Goal: Task Accomplishment & Management: Use online tool/utility

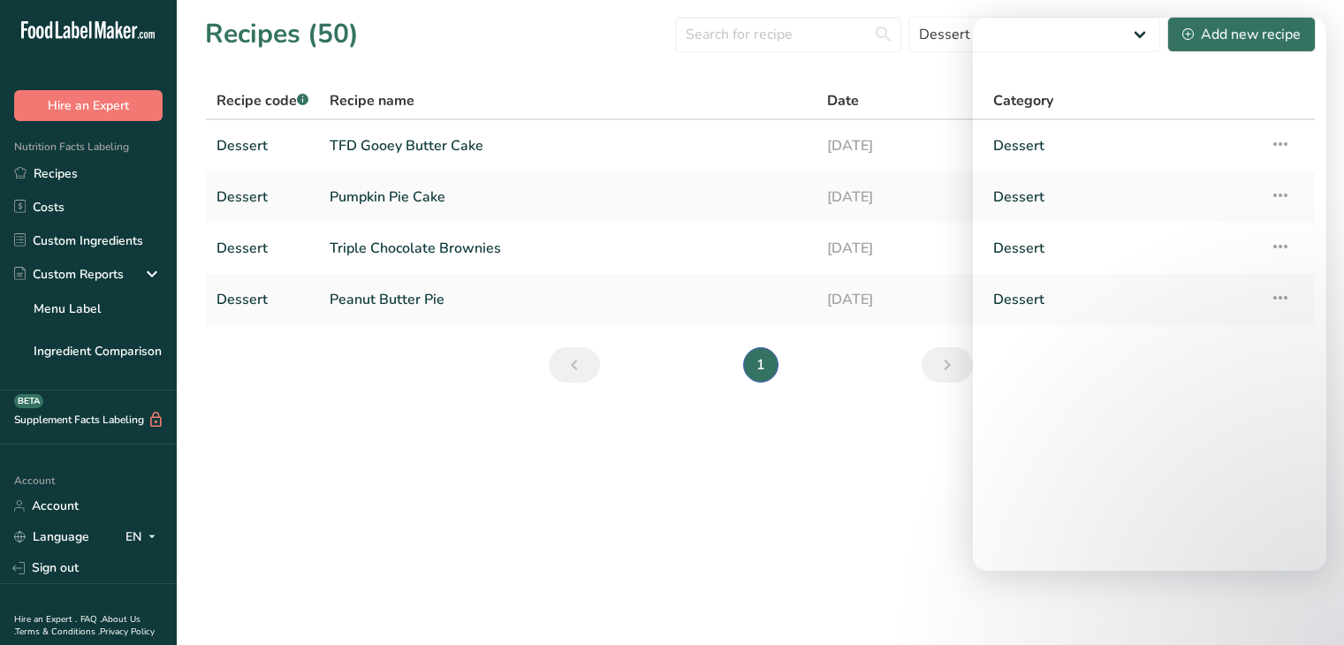
select select "2566"
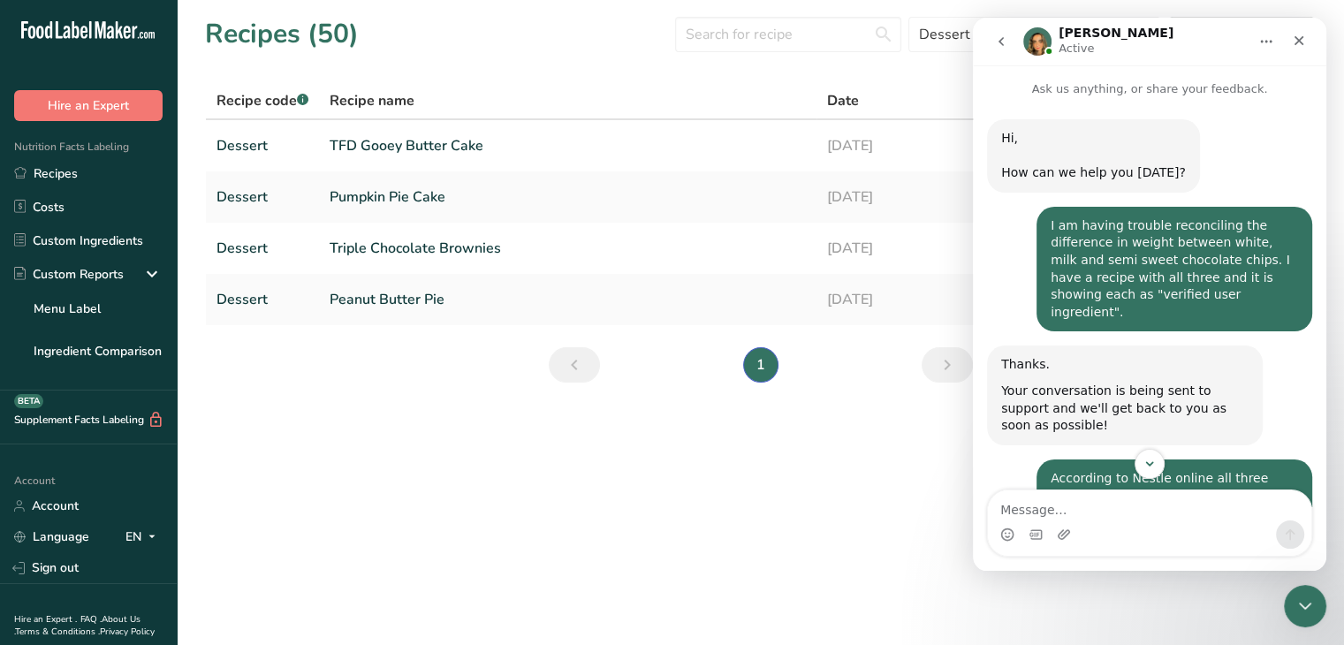
scroll to position [447, 0]
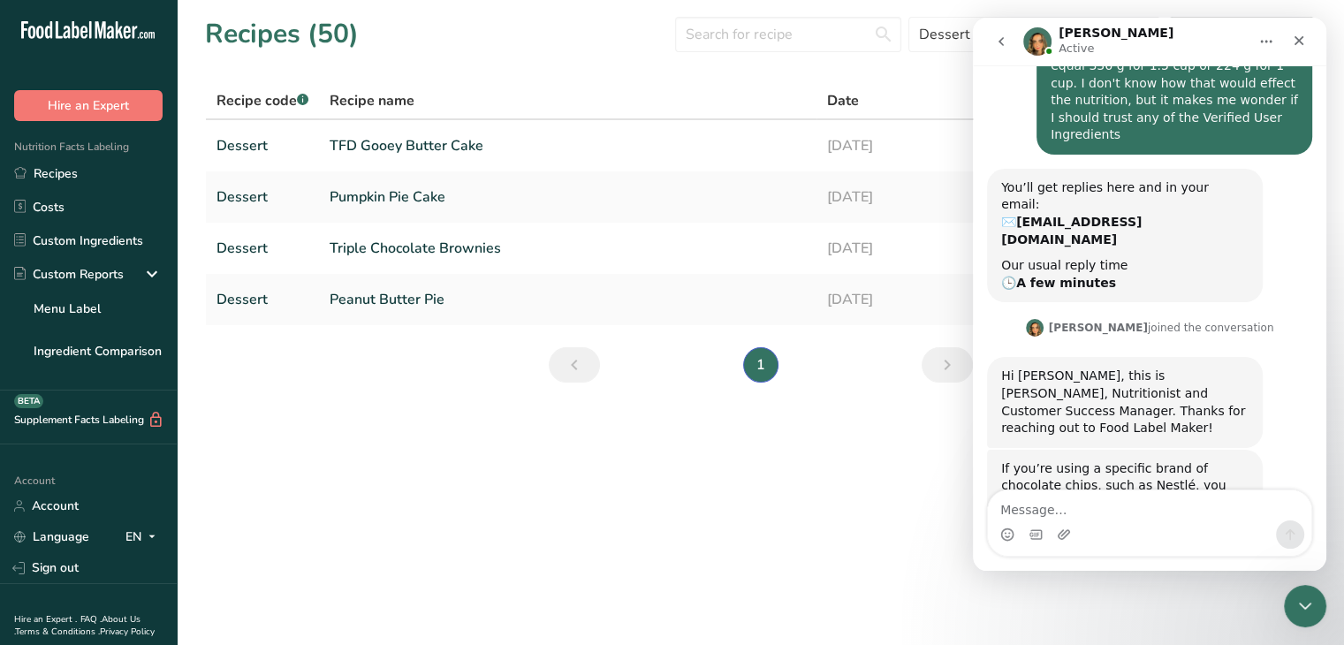
click at [1121, 507] on textarea "Message…" at bounding box center [1149, 505] width 323 height 30
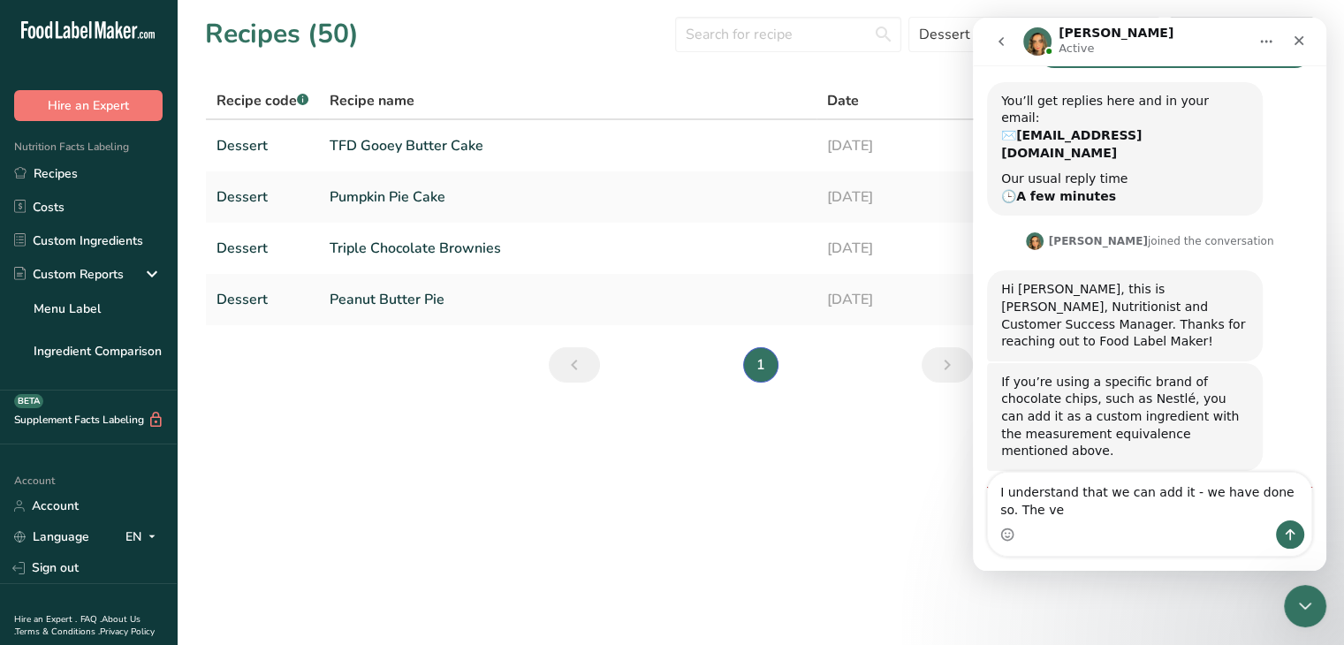
scroll to position [551, 0]
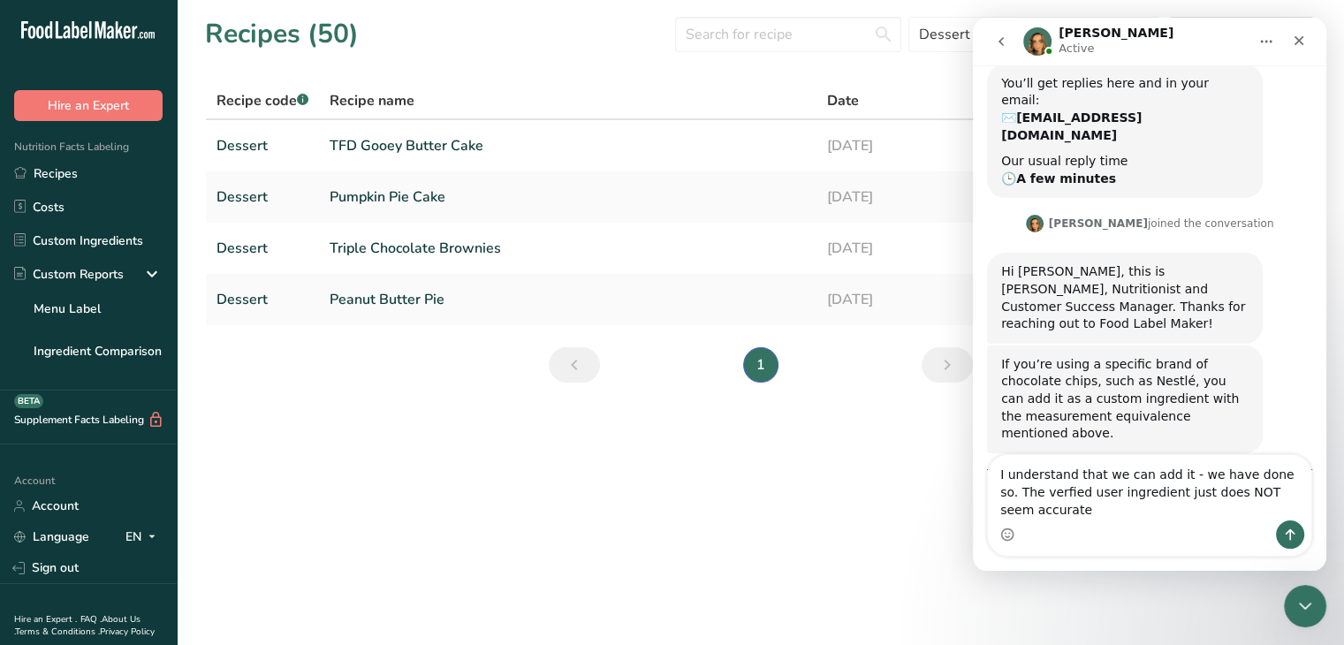
type textarea "I understand that we can add it - we have done so. The verfied user ingredient …"
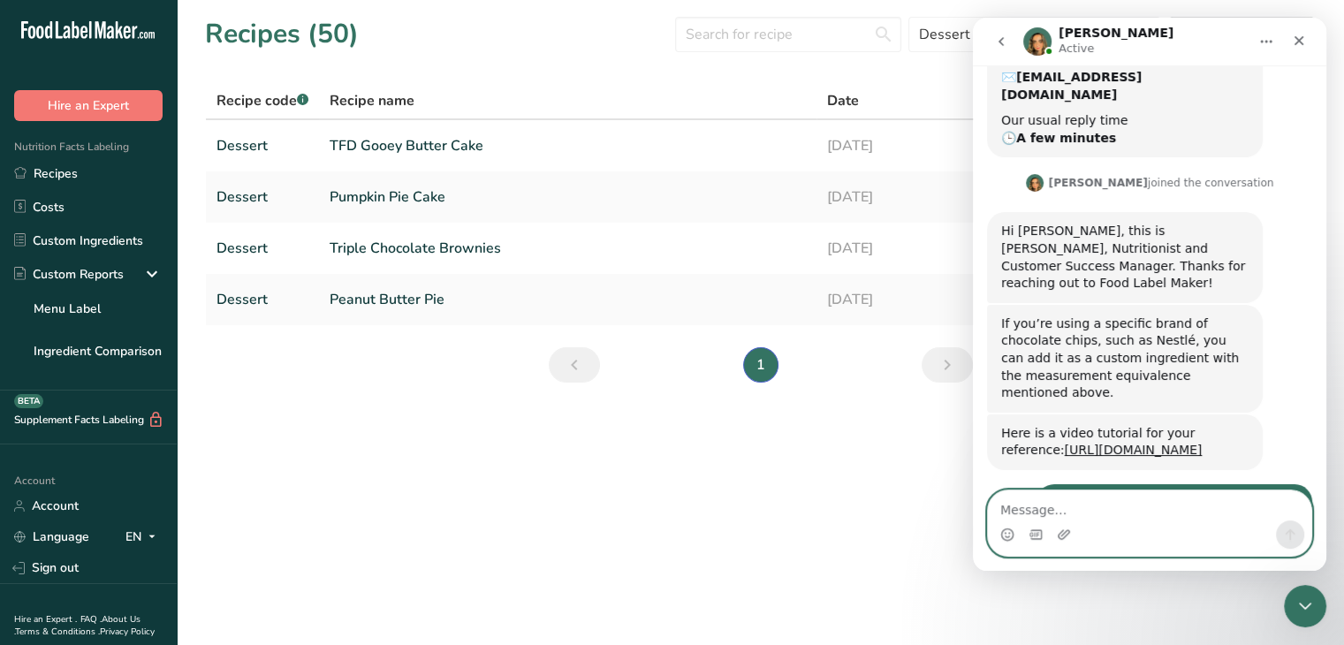
scroll to position [696, 0]
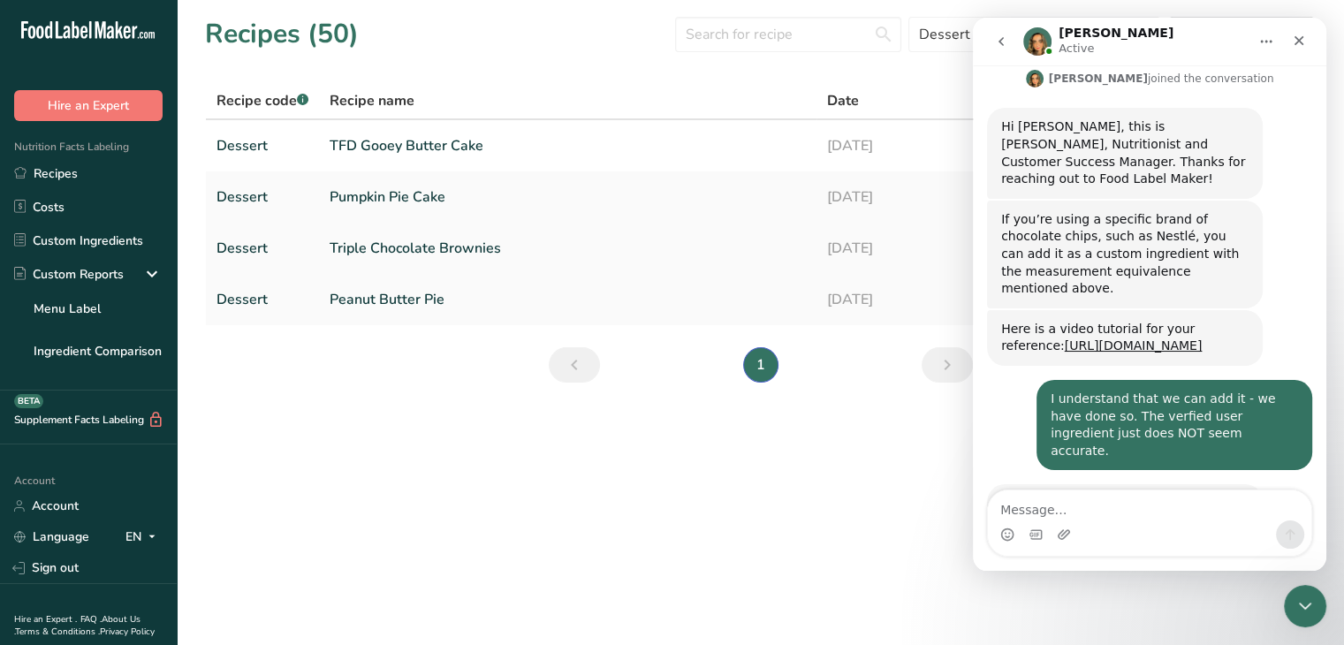
click at [411, 241] on link "Triple Chocolate Brownies" at bounding box center [567, 248] width 476 height 37
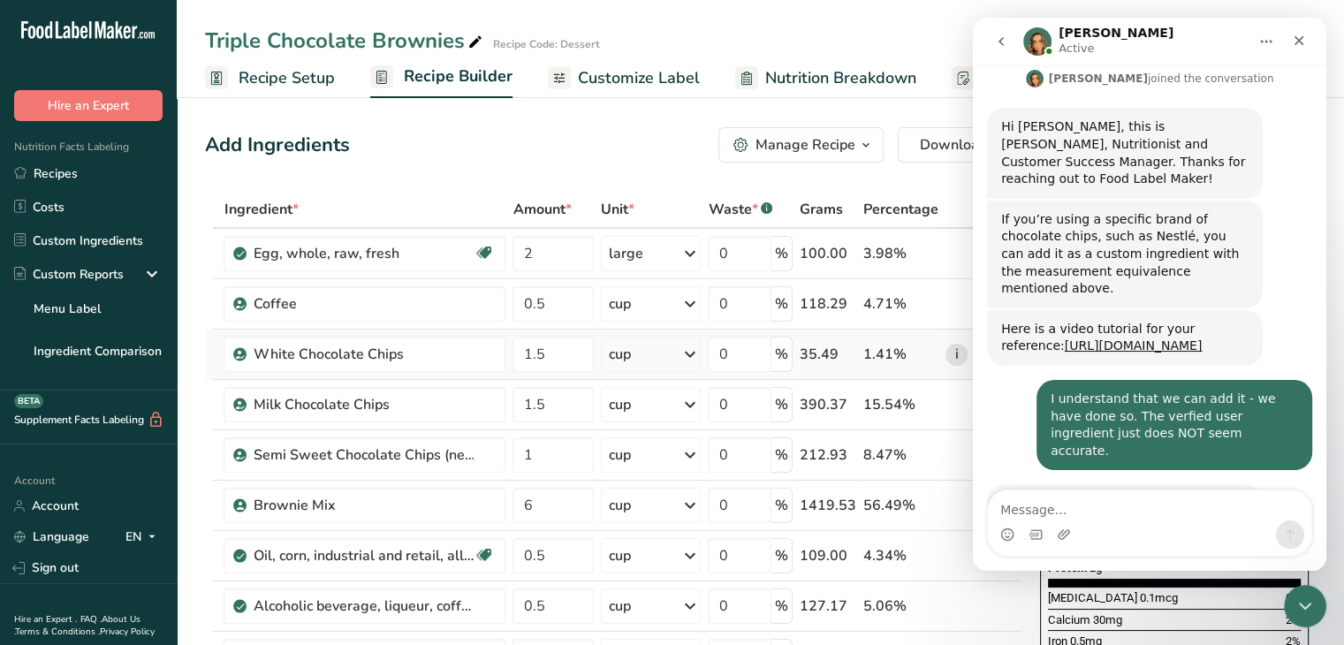
click at [958, 358] on link "i" at bounding box center [956, 355] width 22 height 22
click at [955, 399] on link "i" at bounding box center [956, 405] width 22 height 22
click at [954, 453] on link "i" at bounding box center [956, 455] width 22 height 22
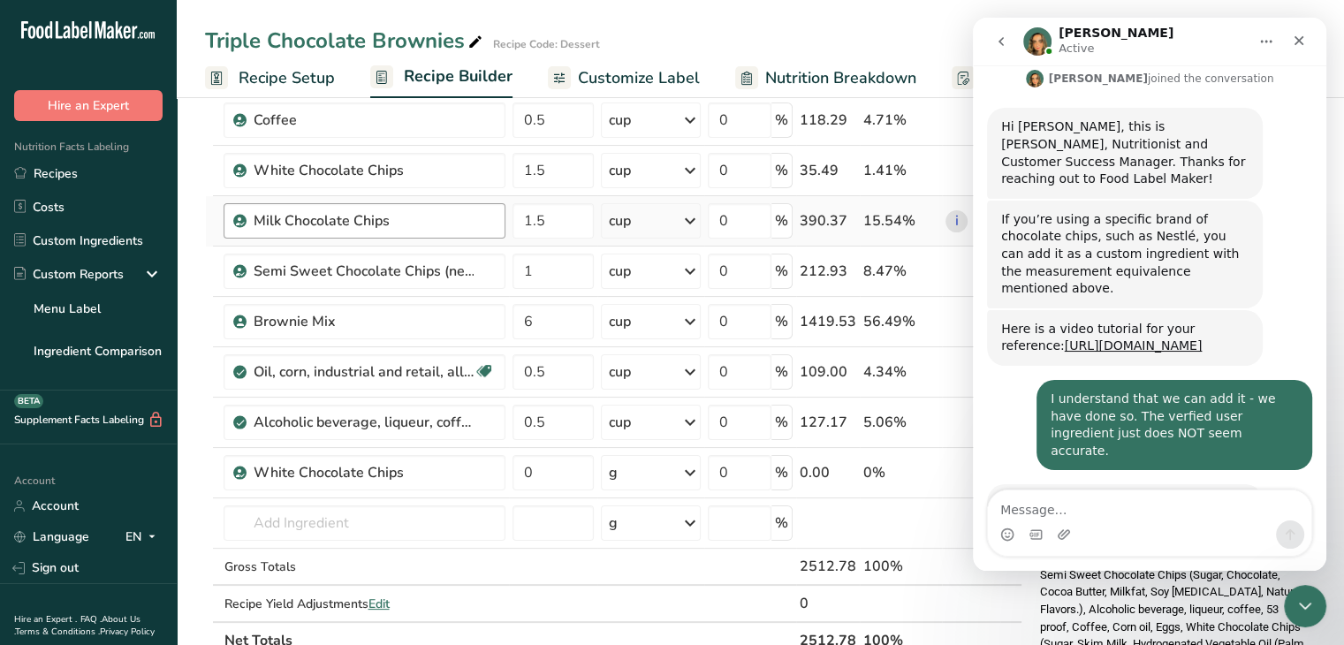
scroll to position [186, 0]
click at [347, 513] on input "text" at bounding box center [364, 521] width 282 height 35
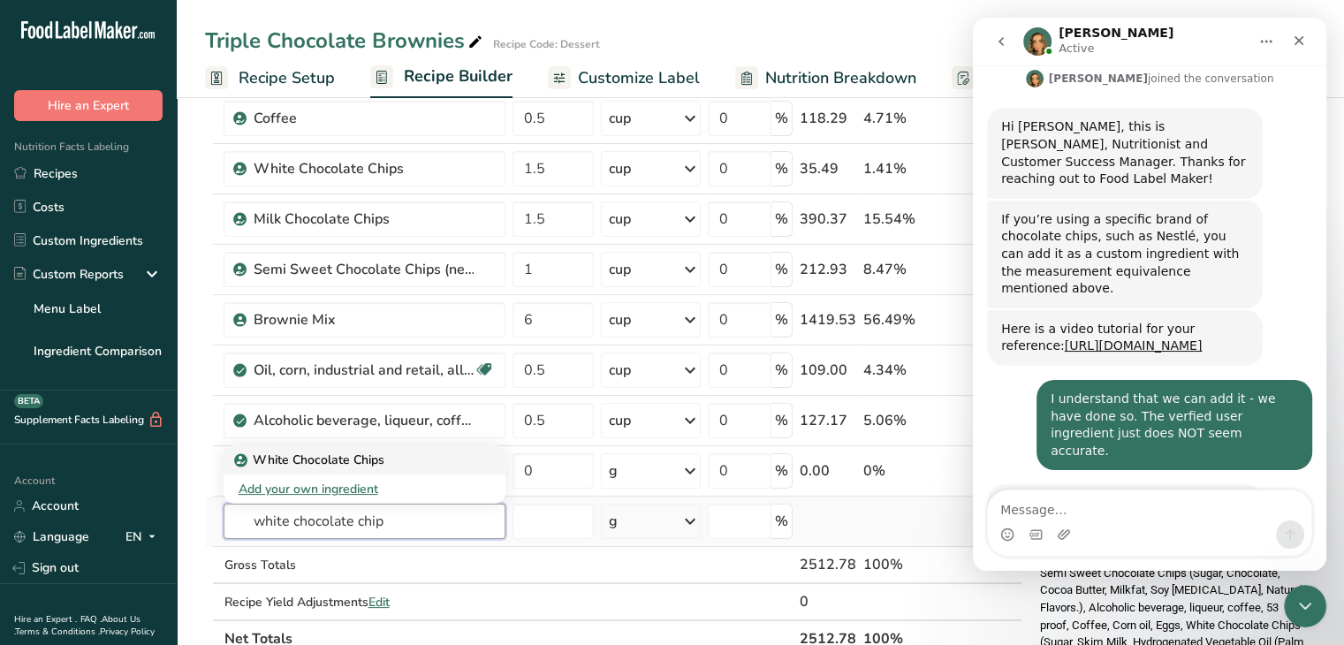
type input "white chocolate chip"
click at [322, 451] on p "White Chocolate Chips" at bounding box center [311, 460] width 146 height 19
type input "White Chocolate Chips"
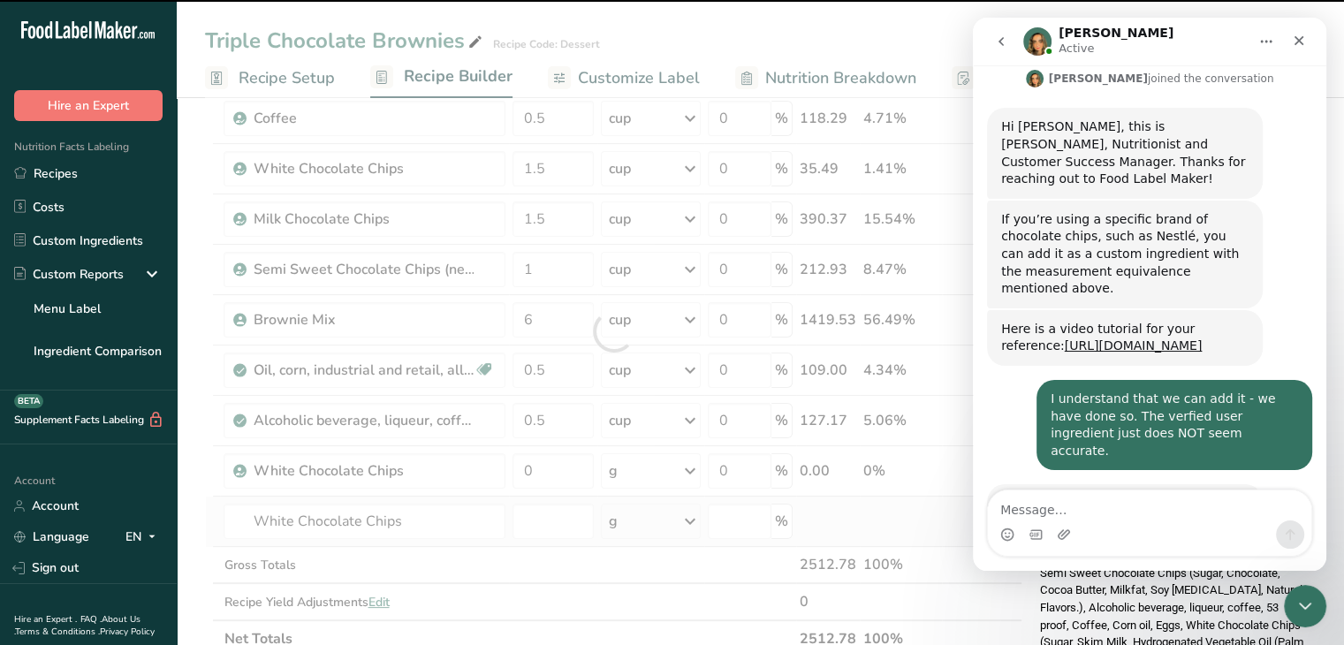
type input "0"
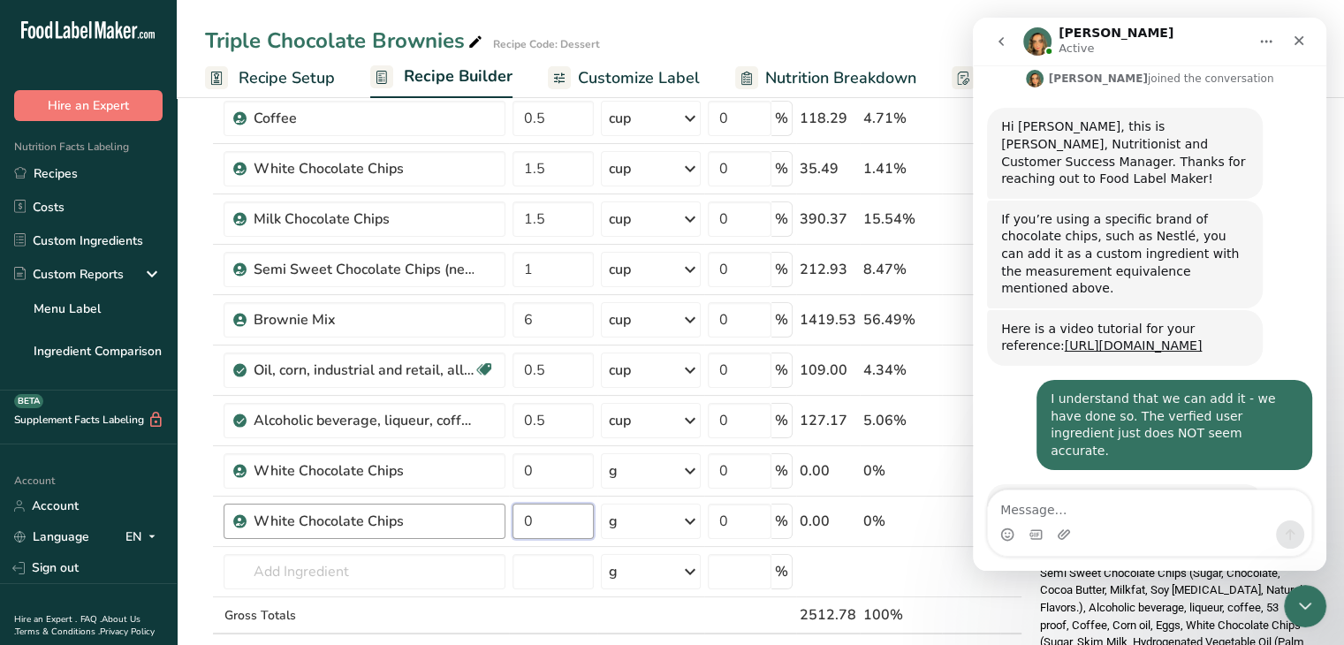
drag, startPoint x: 564, startPoint y: 517, endPoint x: 496, endPoint y: 519, distance: 67.2
click at [496, 519] on tr "White Chocolate Chips 0 g Weight Units g kg mg See more Volume Units l Volume u…" at bounding box center [613, 521] width 815 height 50
type input "1"
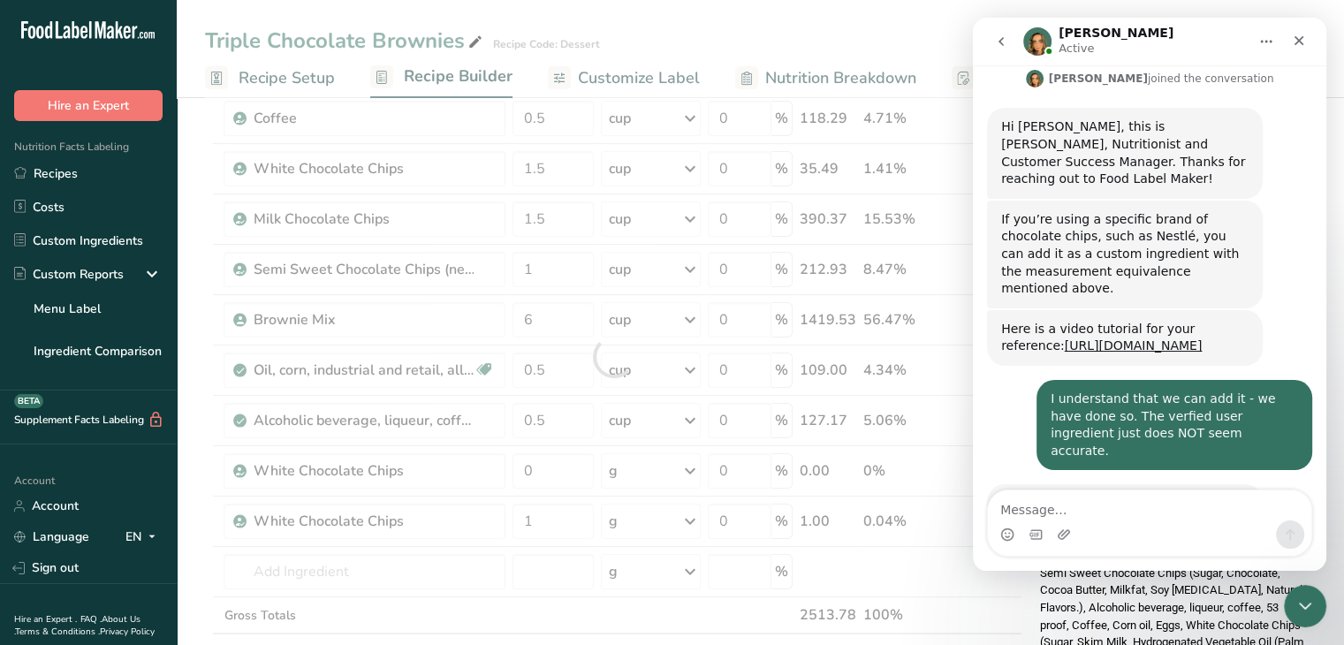
click at [685, 525] on div "Ingredient * Amount * Unit * Waste * .a-a{fill:#347362;}.b-a{fill:#fff;} Grams …" at bounding box center [613, 356] width 817 height 702
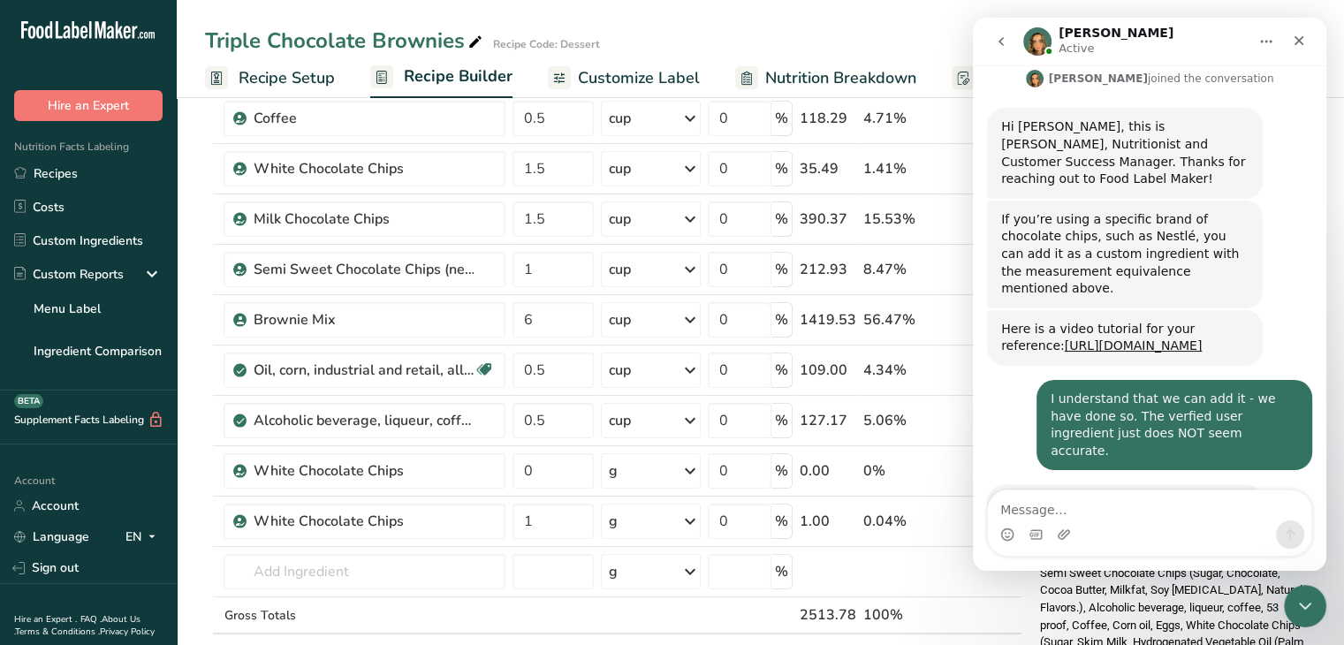
click at [689, 507] on icon at bounding box center [688, 521] width 21 height 32
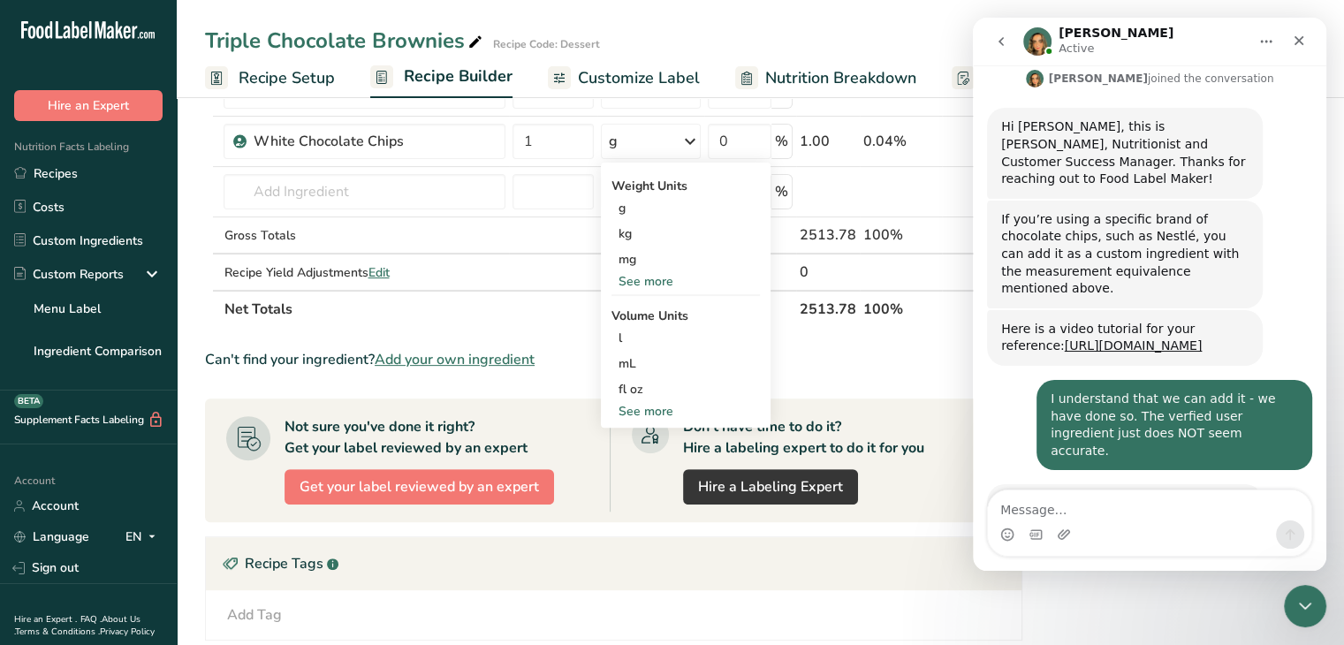
scroll to position [567, 0]
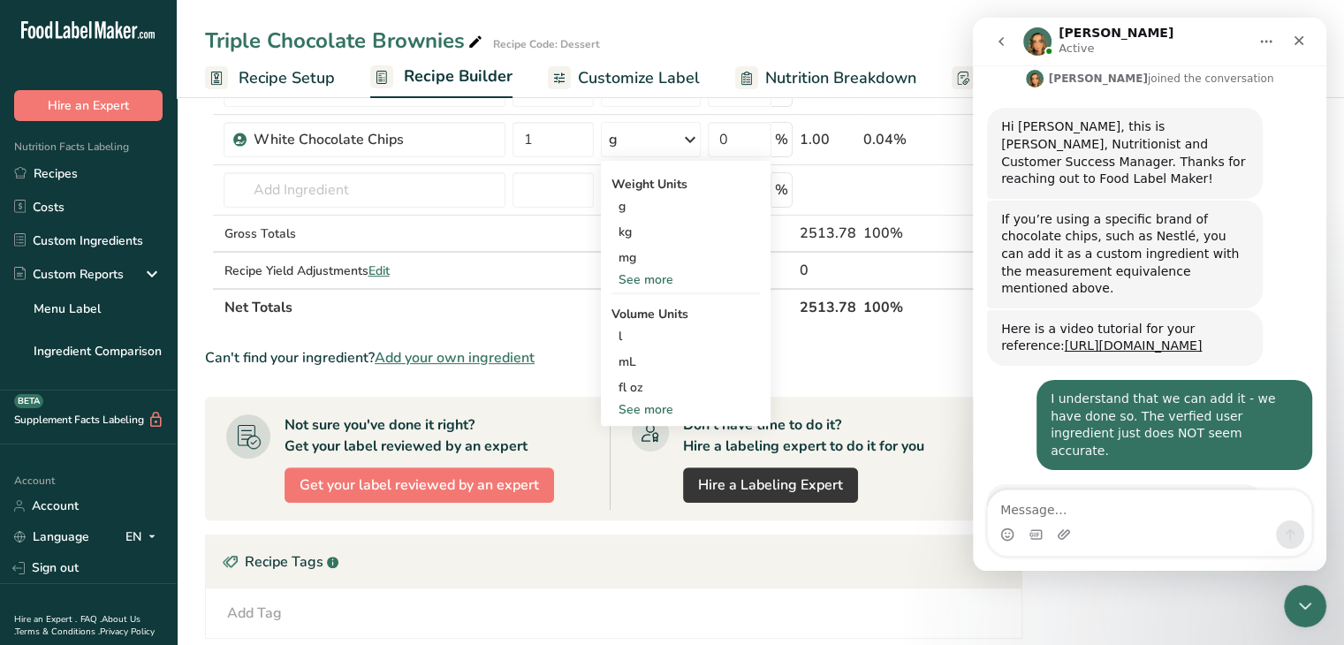
click at [635, 404] on div "See more" at bounding box center [685, 409] width 148 height 19
select select "22"
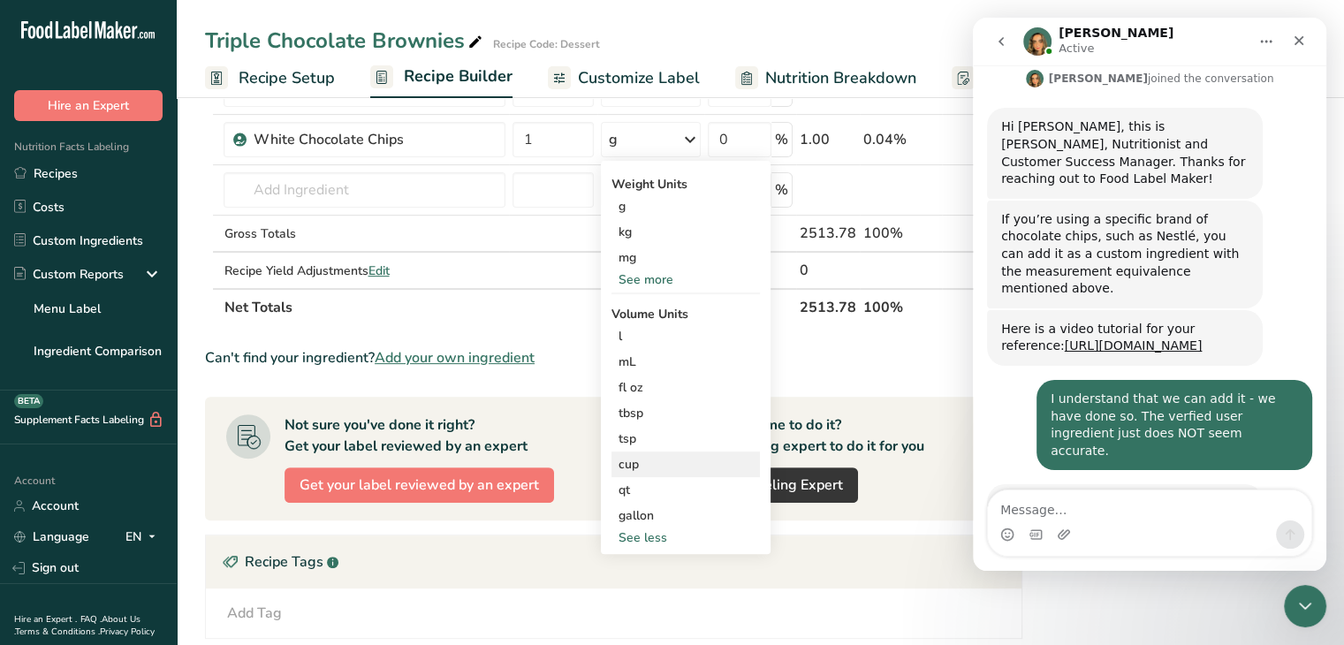
click at [641, 457] on div "cup" at bounding box center [685, 464] width 134 height 19
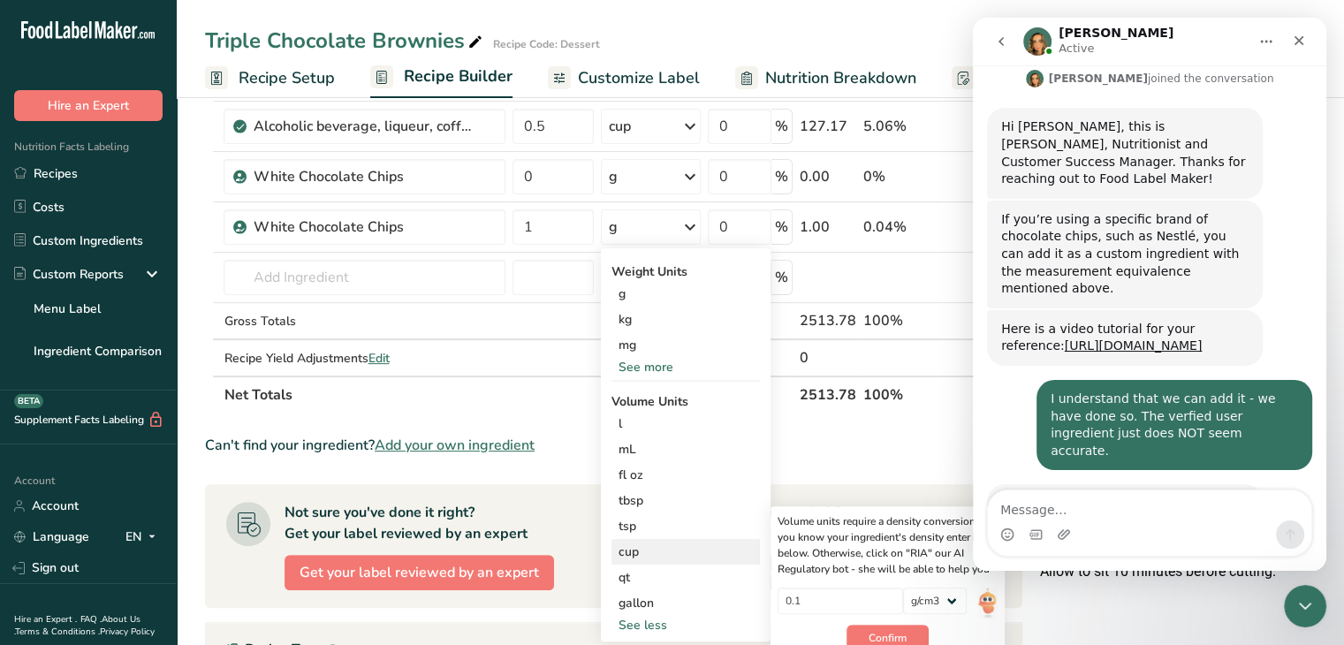
scroll to position [472, 0]
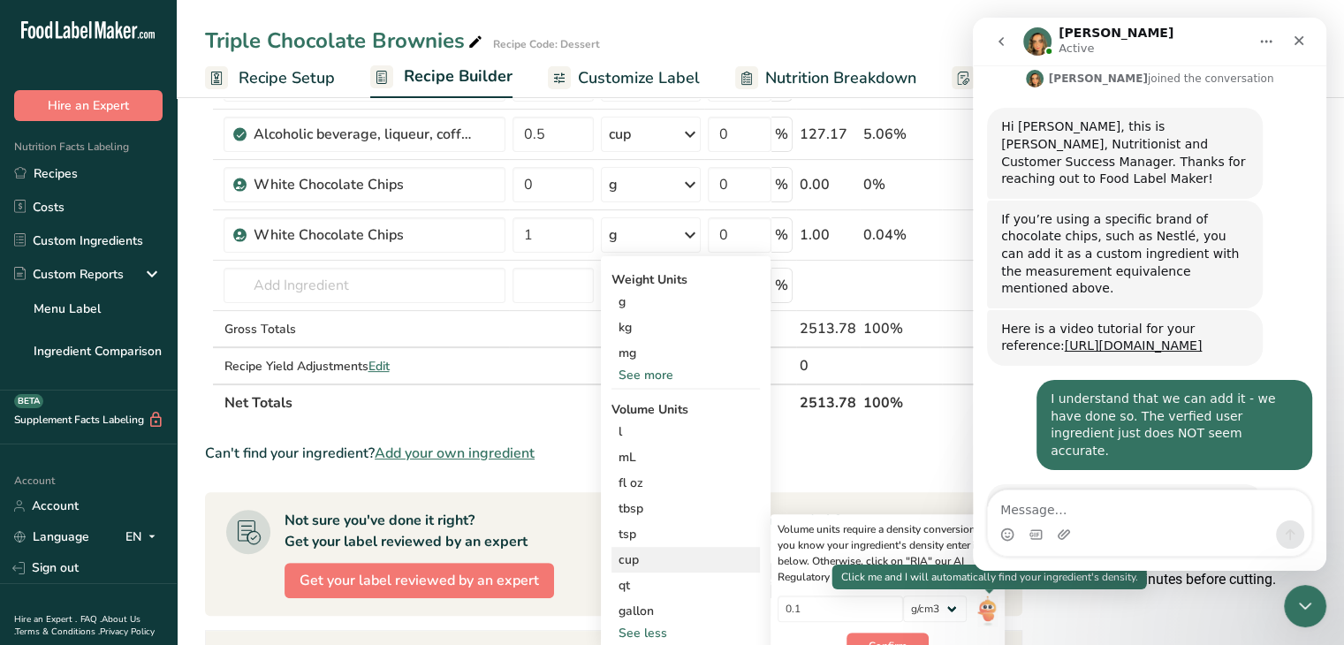
click at [987, 610] on img at bounding box center [986, 610] width 19 height 31
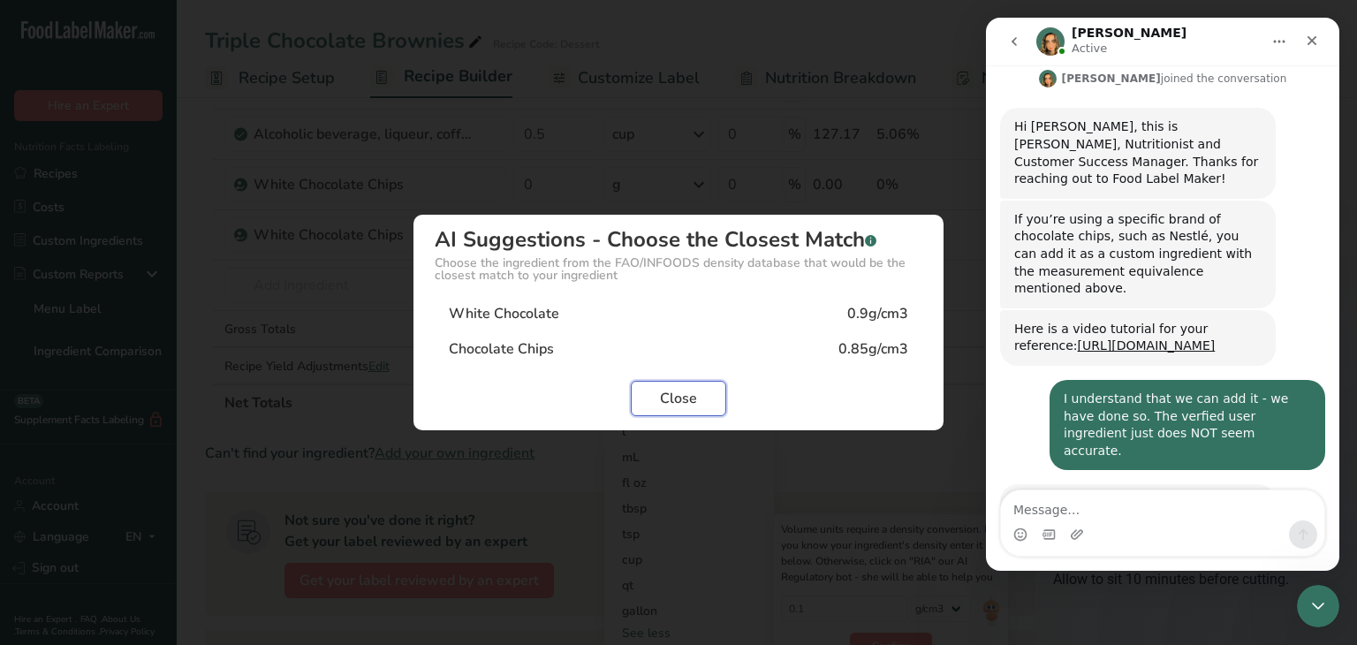
click at [675, 392] on span "Close" at bounding box center [678, 398] width 37 height 21
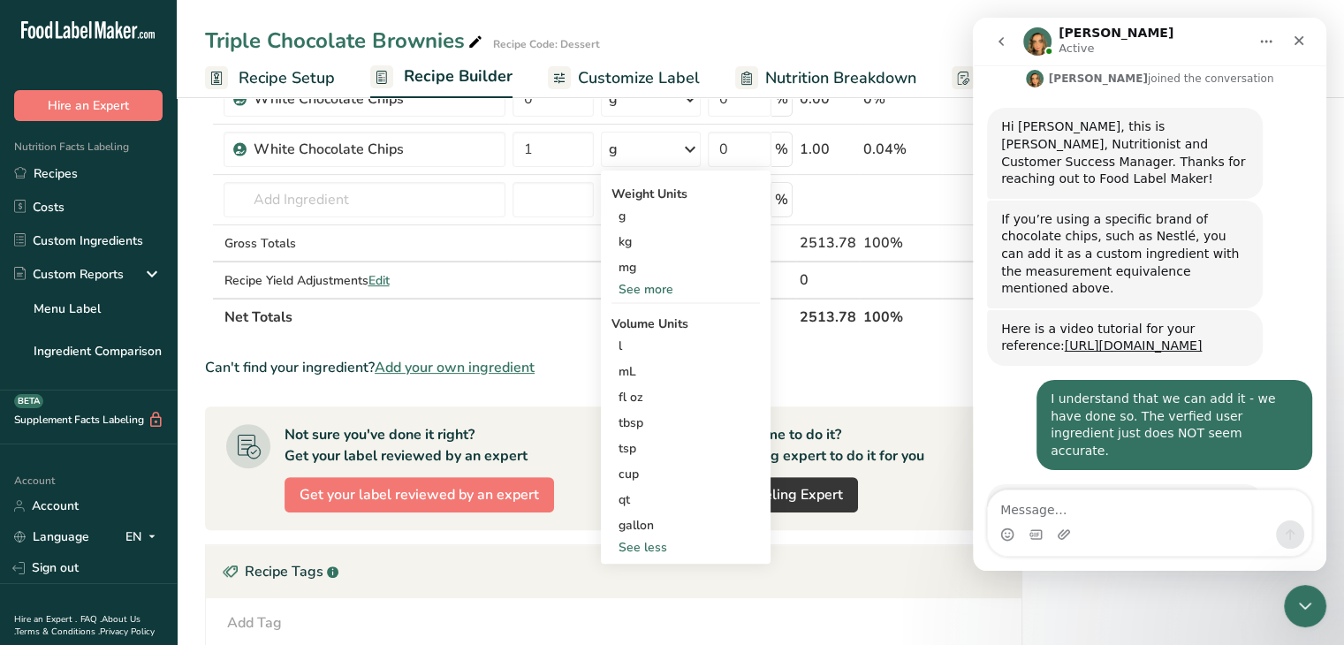
scroll to position [557, 0]
click at [427, 197] on input "text" at bounding box center [364, 200] width 282 height 35
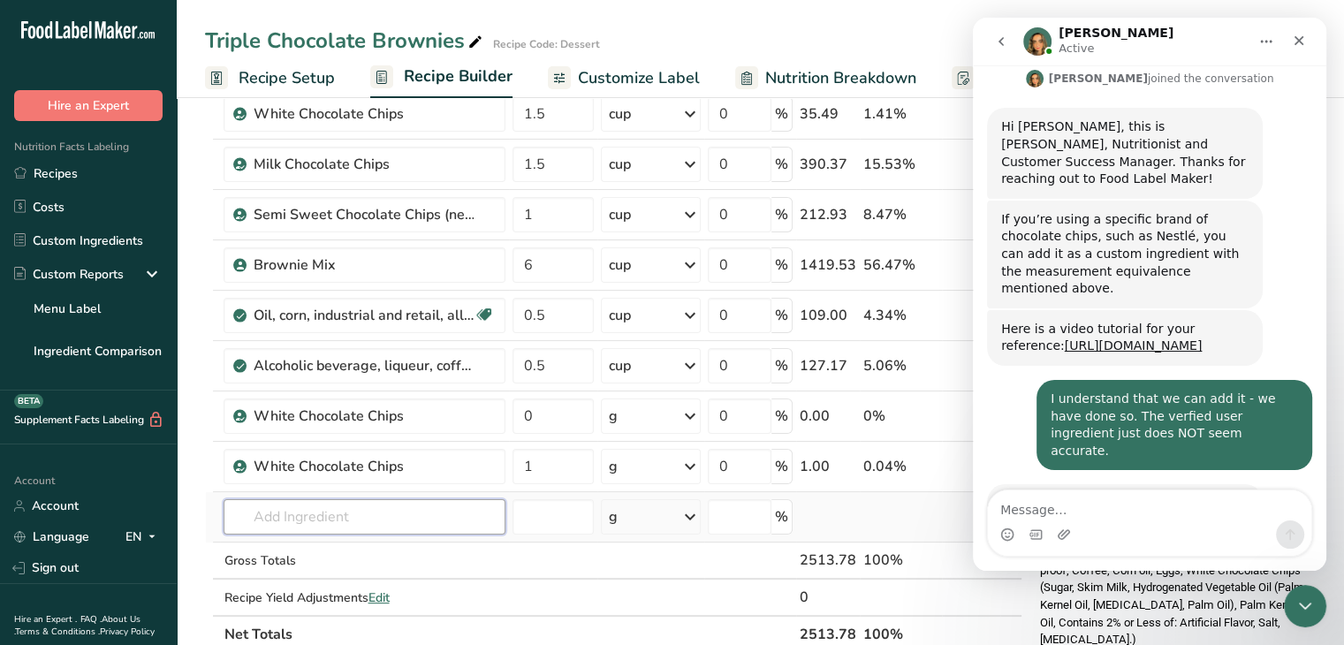
scroll to position [159, 0]
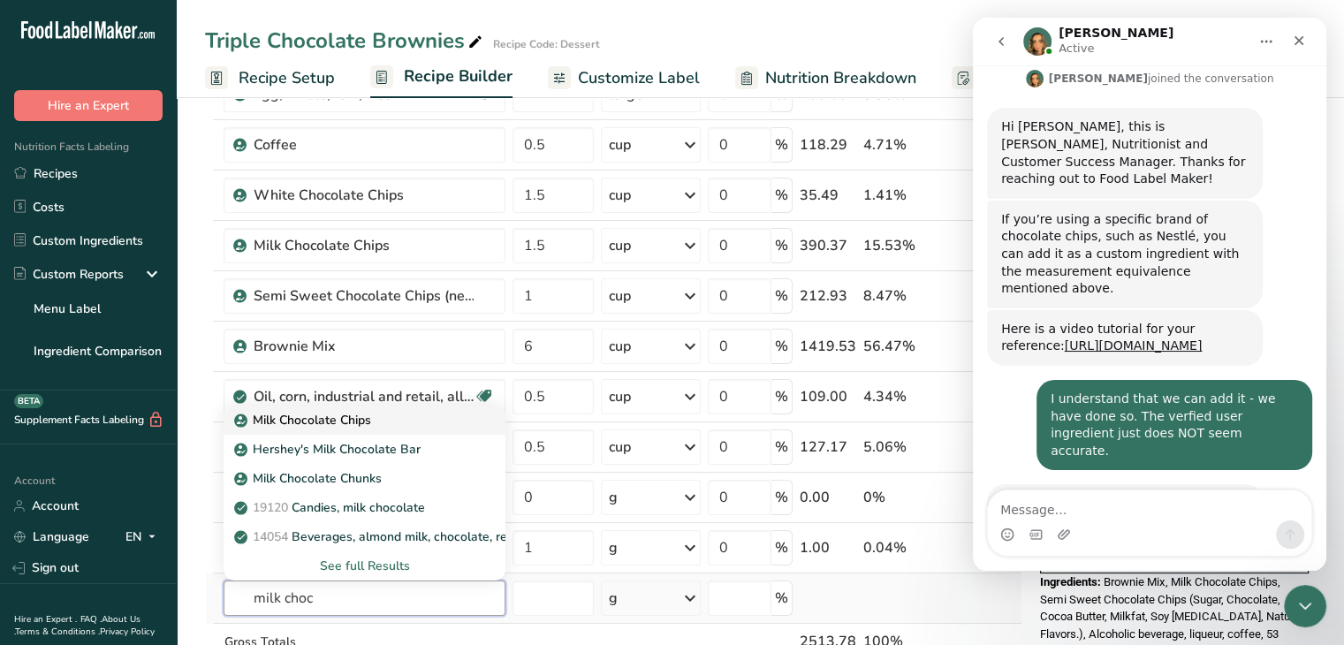
type input "milk choc"
click at [336, 416] on p "Milk Chocolate Chips" at bounding box center [304, 420] width 133 height 19
type input "Milk Chocolate Chips"
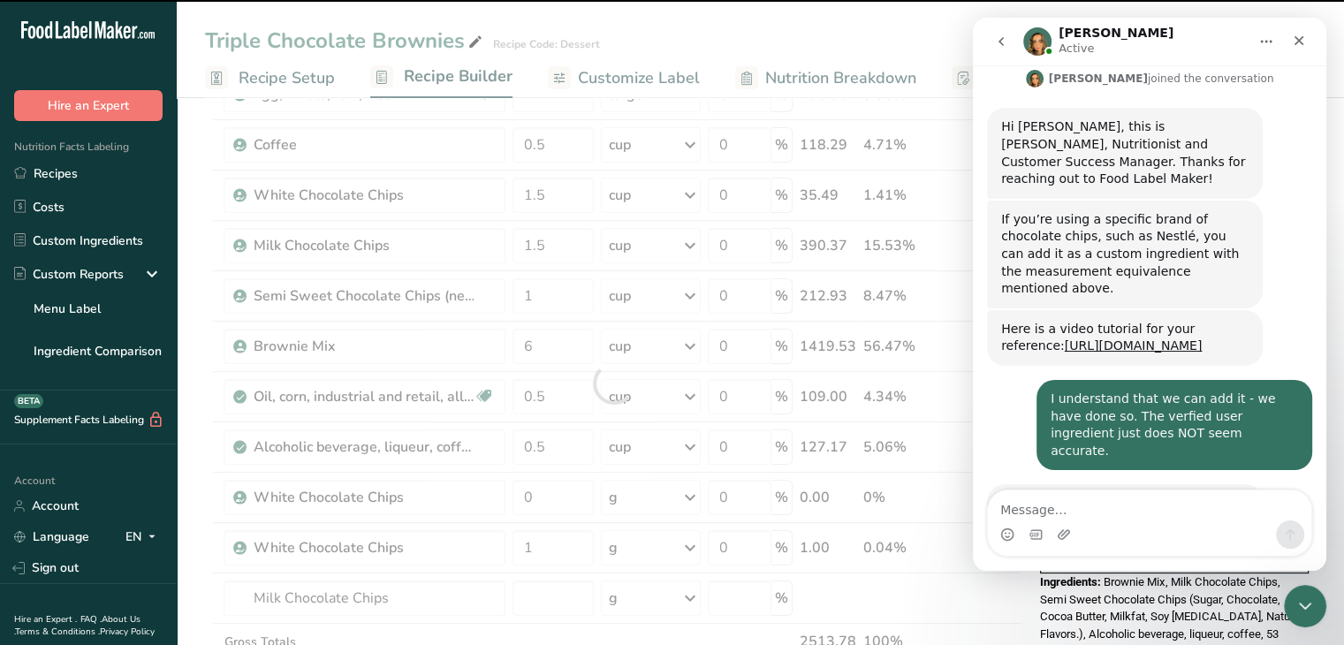
scroll to position [208, 0]
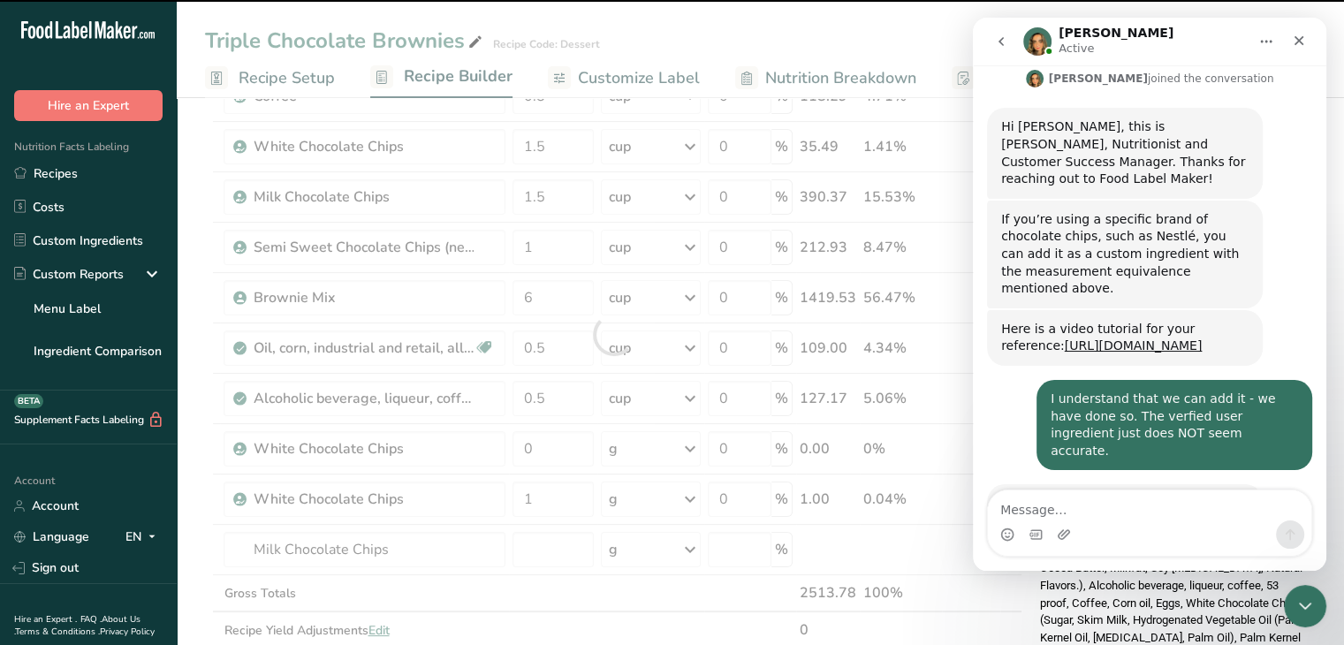
type input "0"
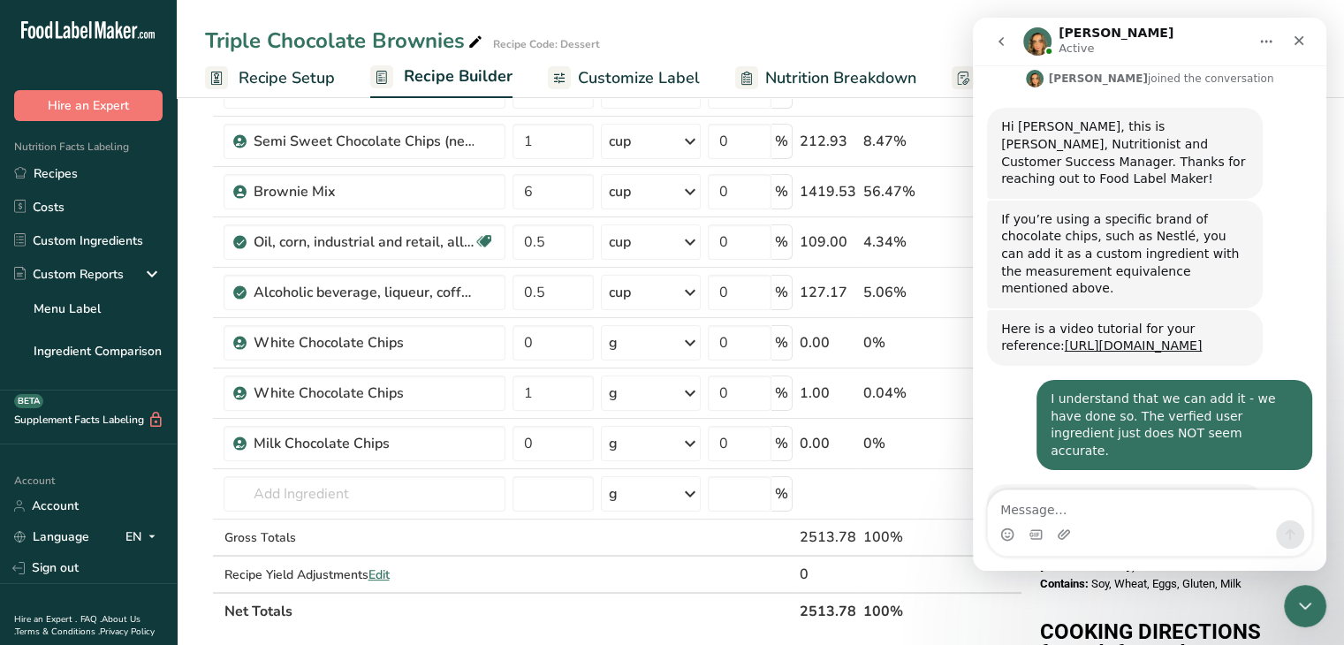
scroll to position [318, 0]
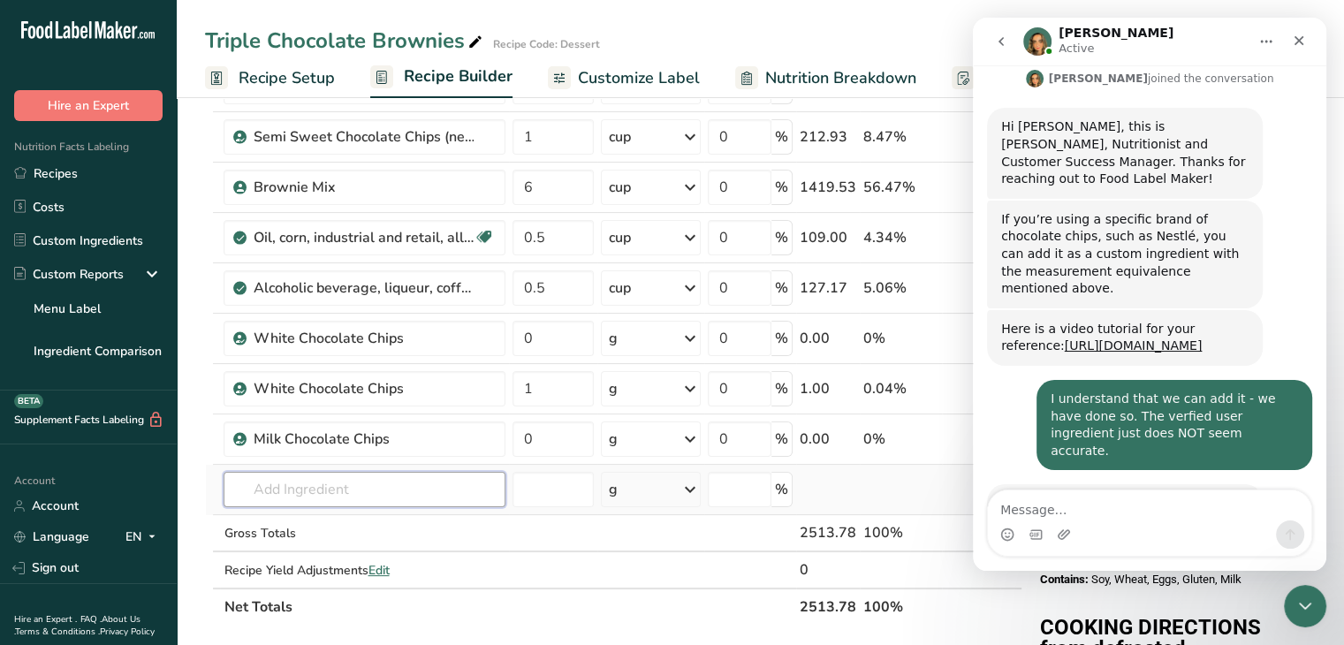
click at [473, 483] on input "text" at bounding box center [364, 489] width 282 height 35
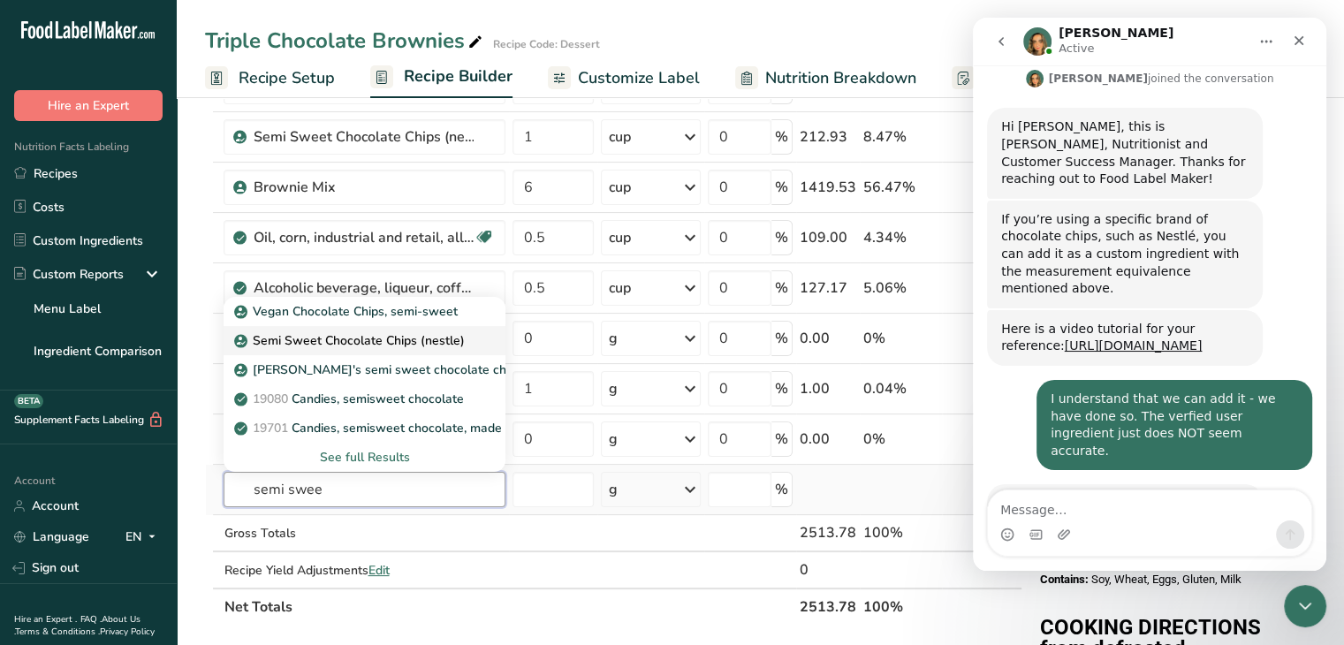
type input "semi swee"
click at [398, 345] on p "Semi Sweet Chocolate Chips (nestle)" at bounding box center [351, 340] width 226 height 19
type input "Semi Sweet Chocolate Chips (nestle)"
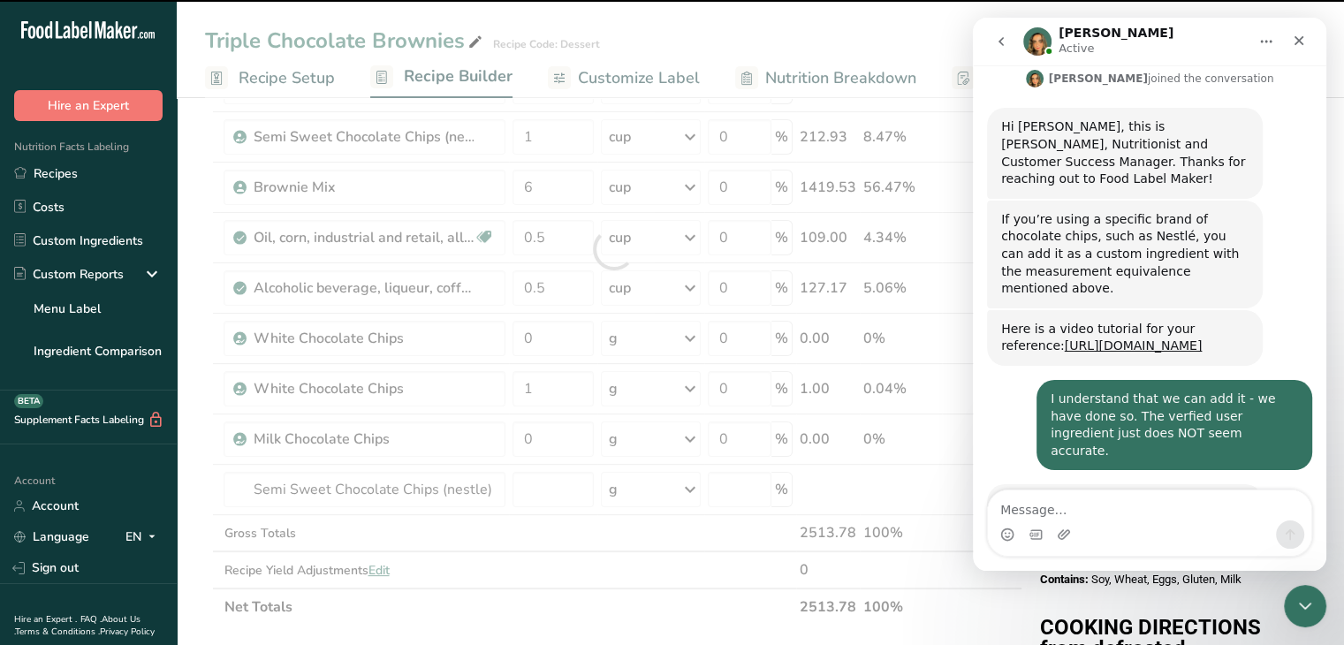
type input "0"
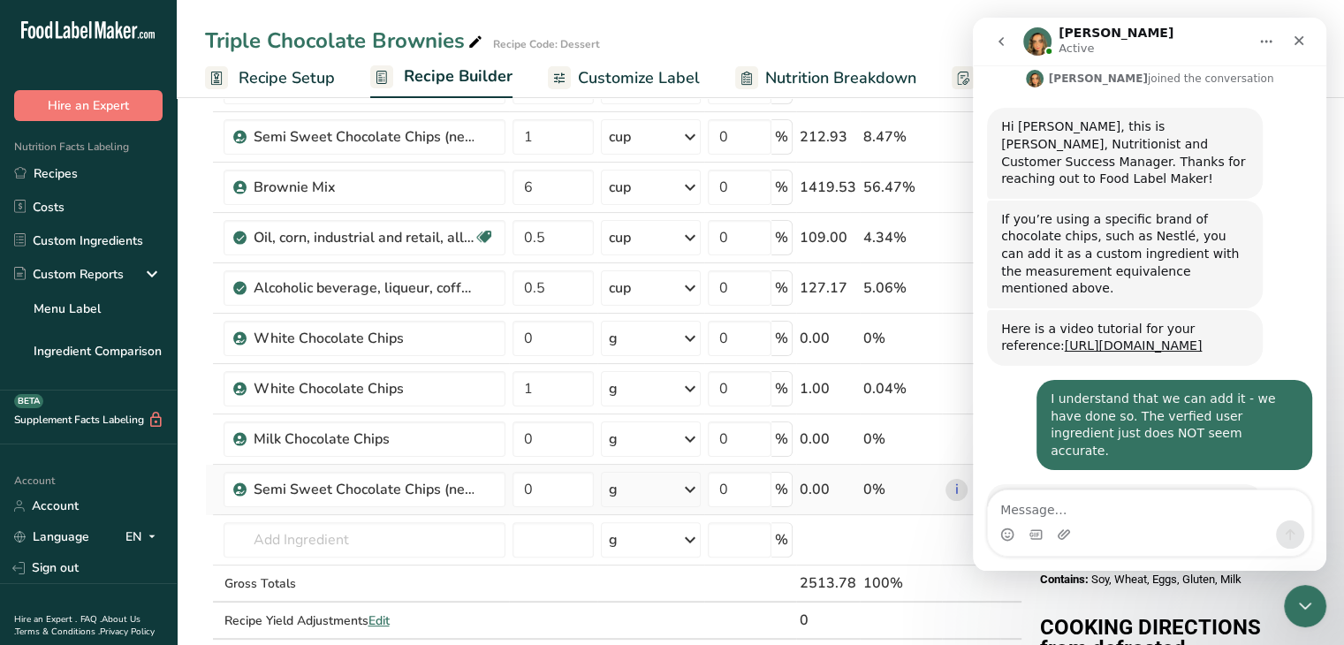
click at [689, 488] on icon at bounding box center [688, 489] width 21 height 32
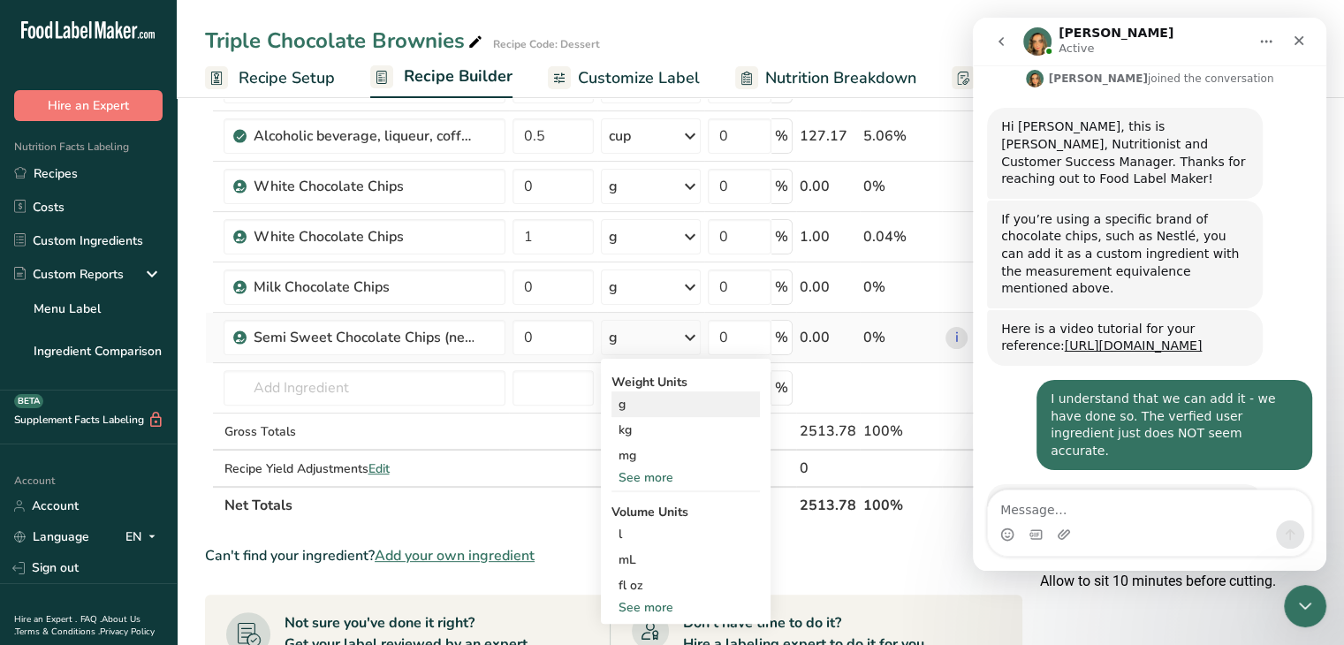
scroll to position [470, 0]
click at [633, 473] on div "See more" at bounding box center [685, 477] width 148 height 19
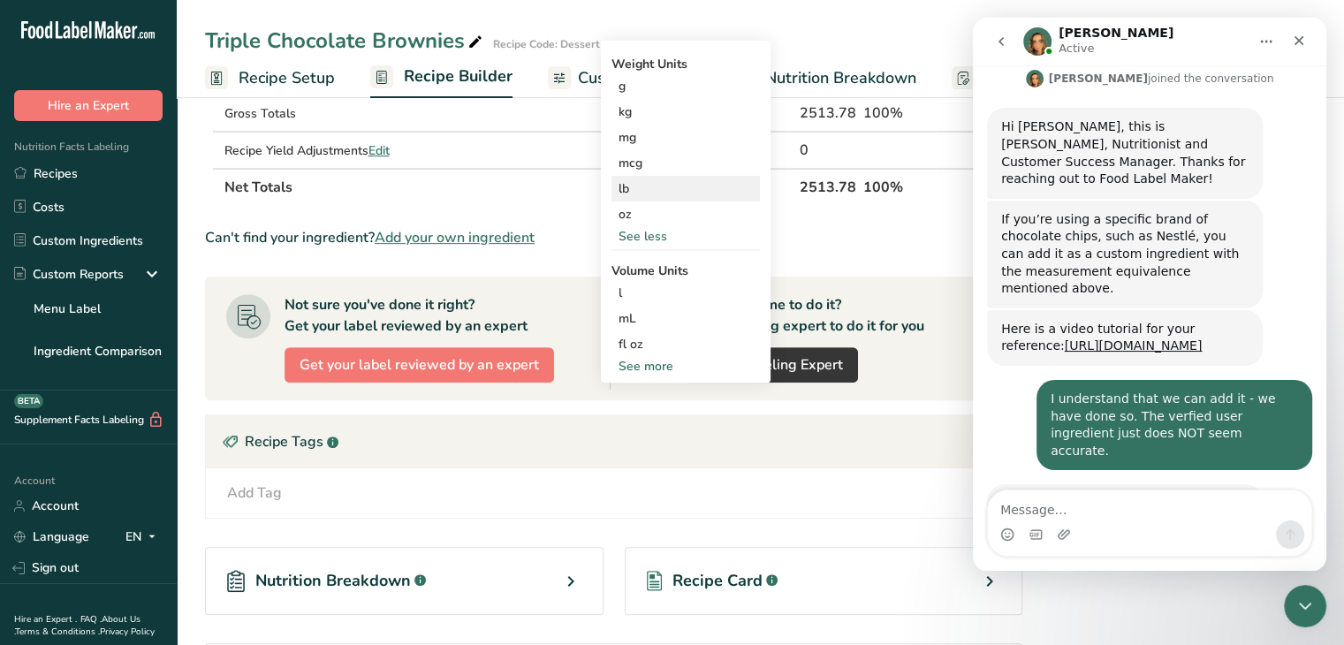
scroll to position [790, 0]
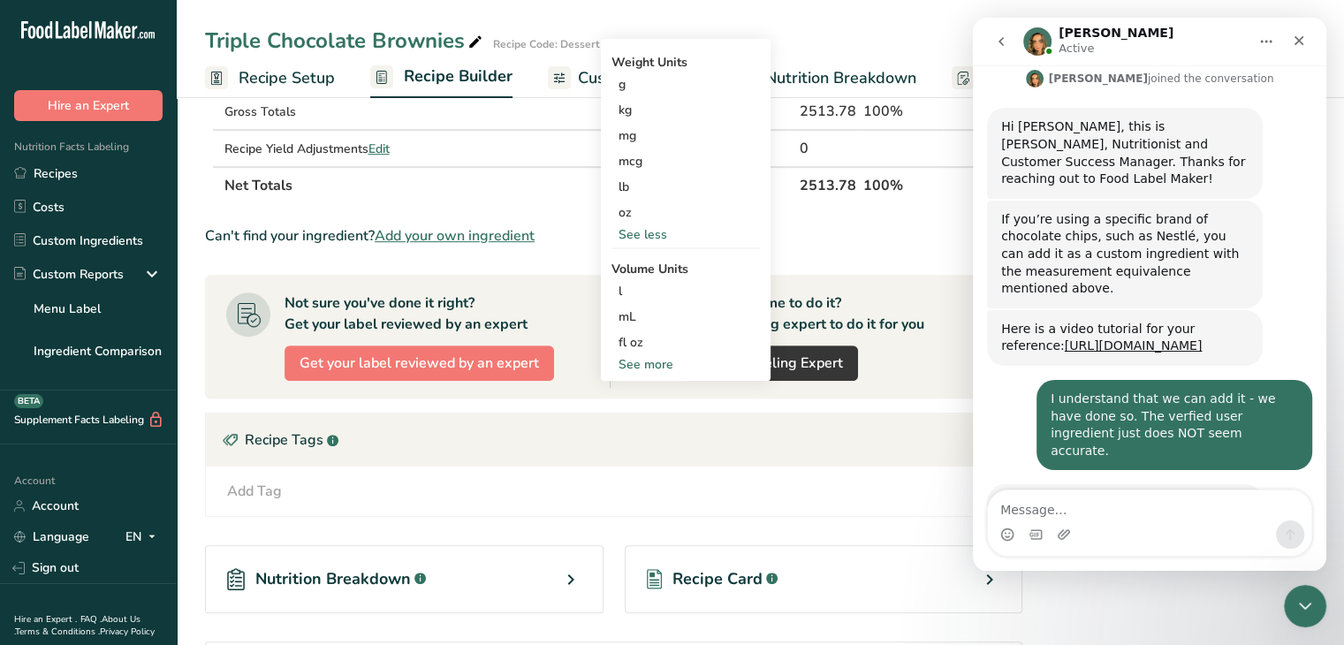
click at [640, 361] on div "See more" at bounding box center [685, 364] width 148 height 19
select select "22"
click at [628, 411] on div "cup" at bounding box center [685, 419] width 134 height 19
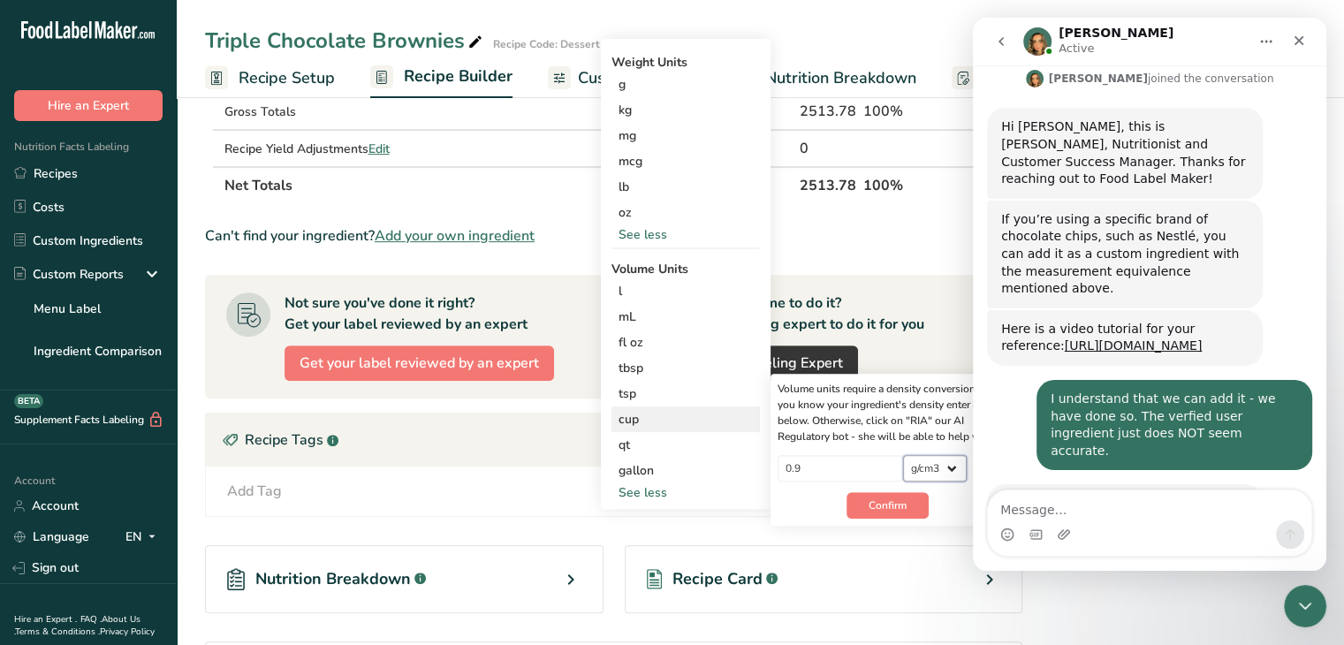
click at [916, 478] on select "lb/ft3 g/cm3" at bounding box center [935, 468] width 64 height 27
click at [825, 437] on div "Volume units require a density conversion. If you know your ingredient's densit…" at bounding box center [887, 413] width 220 height 64
click at [848, 242] on section "Ingredient * Amount * Unit * Waste * .a-a{fill:#347362;}.b-a{fill:#fff;} Grams …" at bounding box center [613, 93] width 817 height 1384
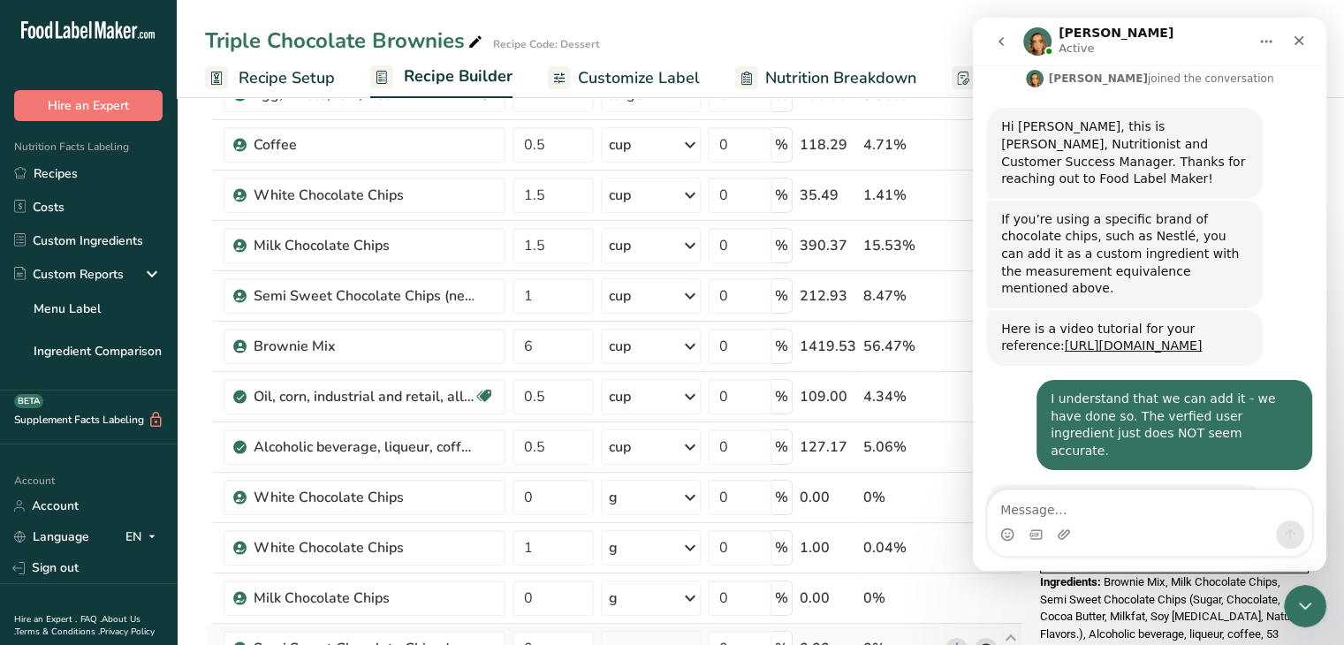
scroll to position [176, 0]
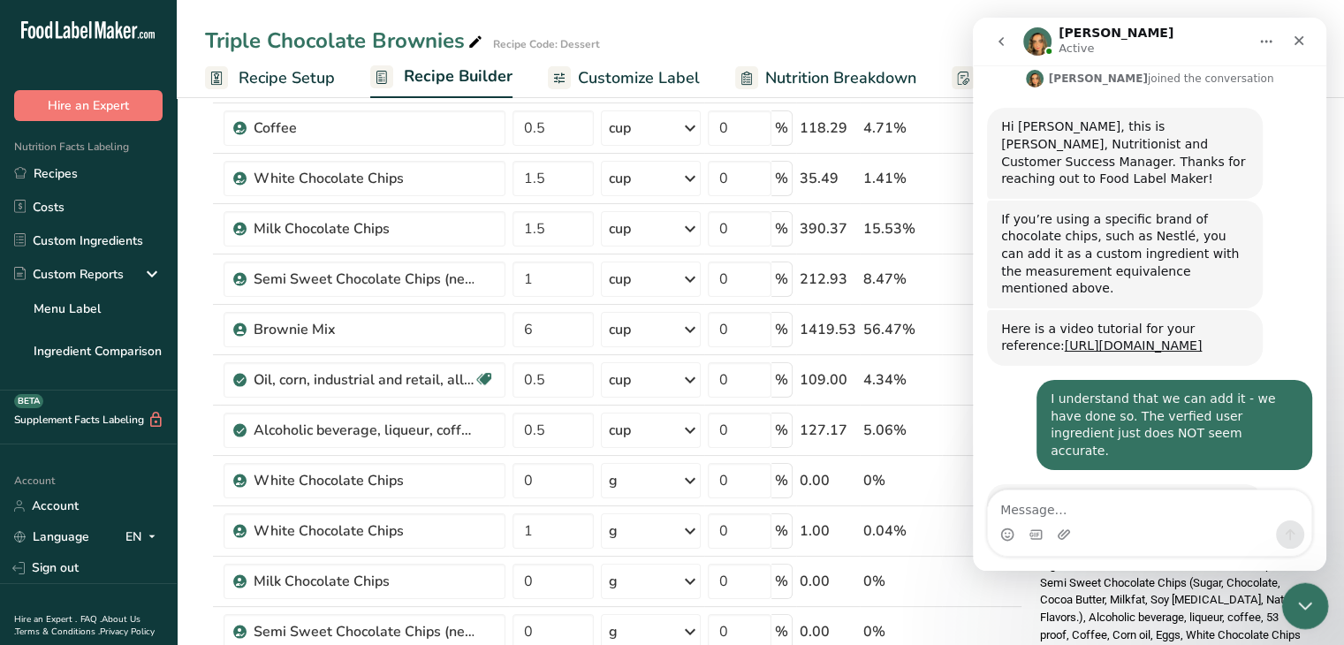
drag, startPoint x: 1297, startPoint y: 594, endPoint x: 1297, endPoint y: 603, distance: 9.7
click at [1296, 604] on icon "Close Intercom Messenger" at bounding box center [1301, 603] width 21 height 21
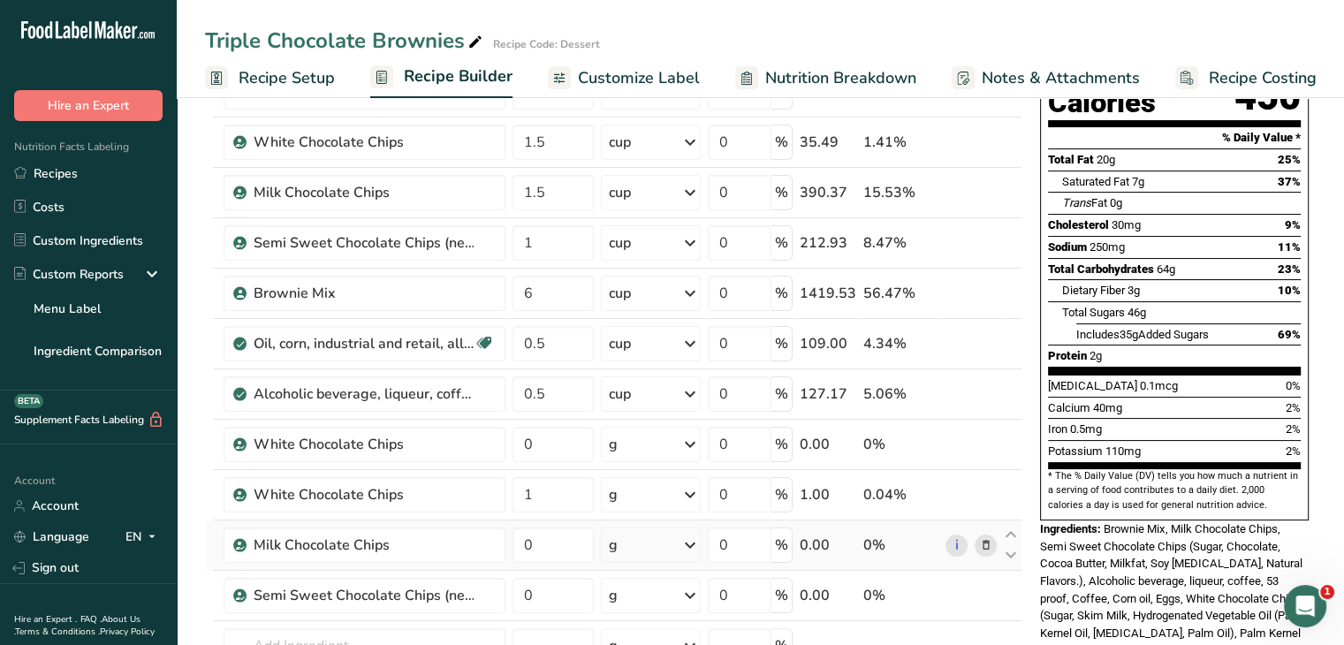
scroll to position [214, 0]
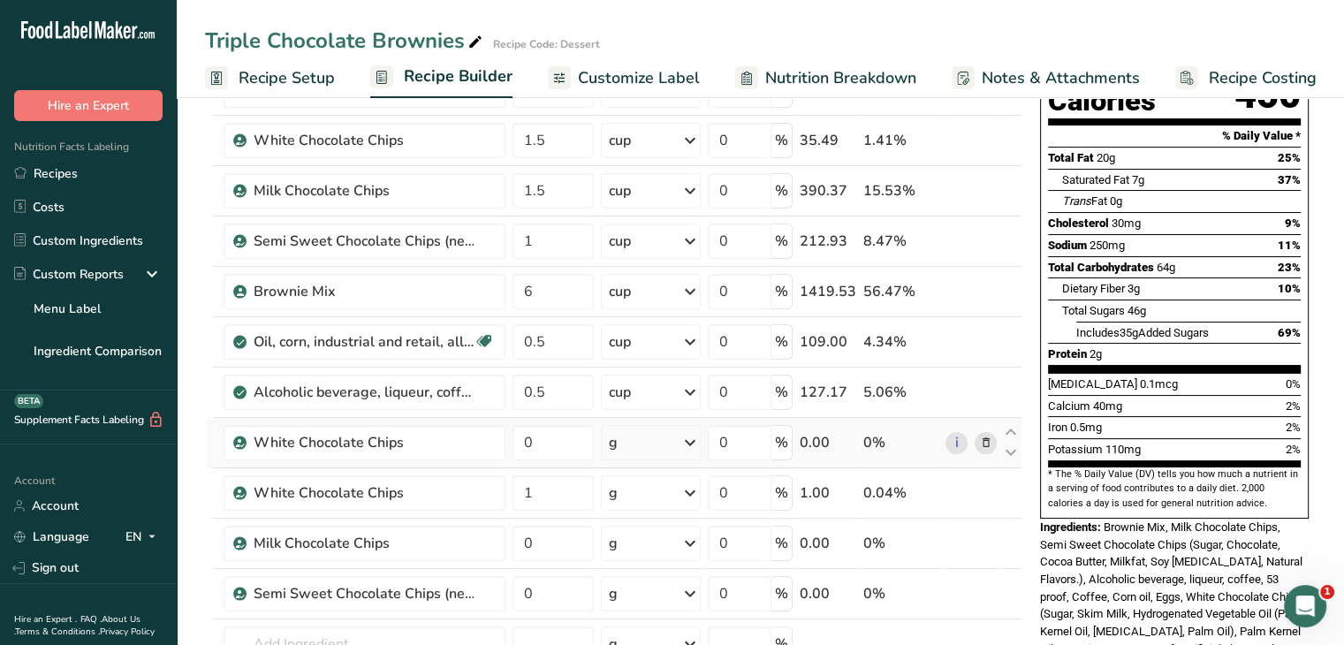
click at [987, 443] on icon at bounding box center [985, 443] width 12 height 19
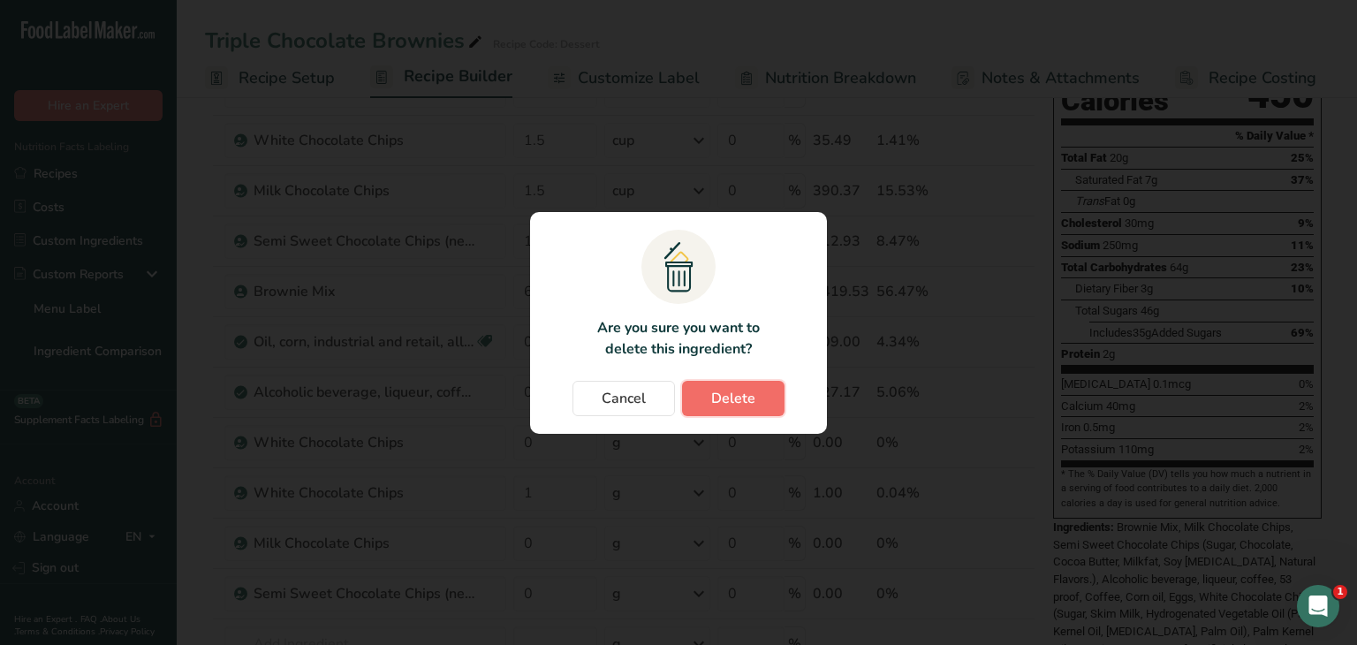
click at [721, 396] on span "Delete" at bounding box center [733, 398] width 44 height 21
type input "1"
type input "0"
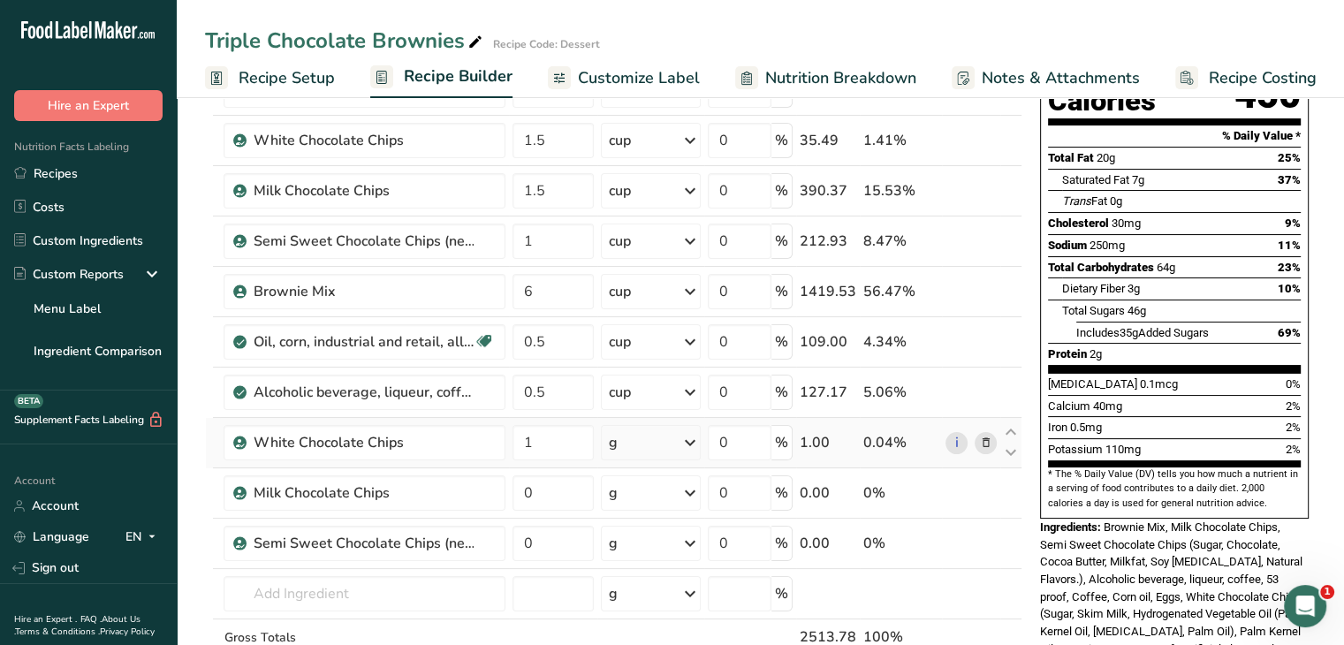
click at [984, 442] on icon at bounding box center [985, 443] width 12 height 19
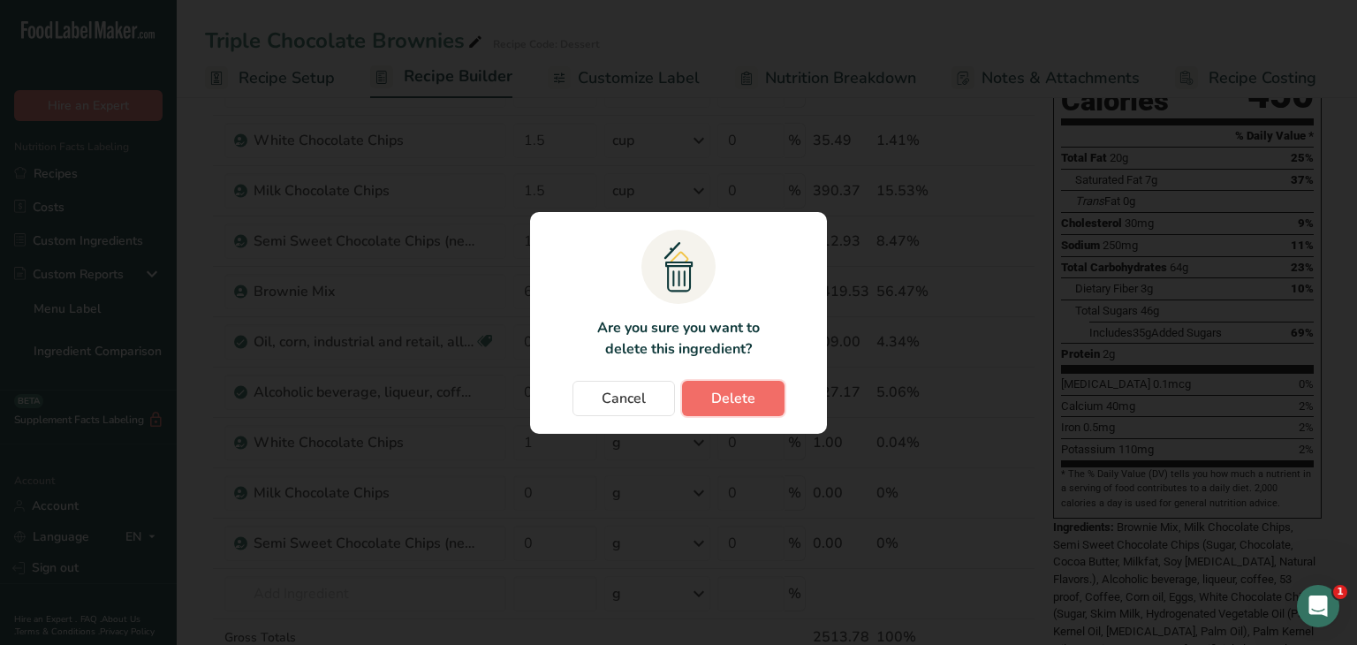
click at [701, 397] on button "Delete" at bounding box center [733, 398] width 102 height 35
type input "0"
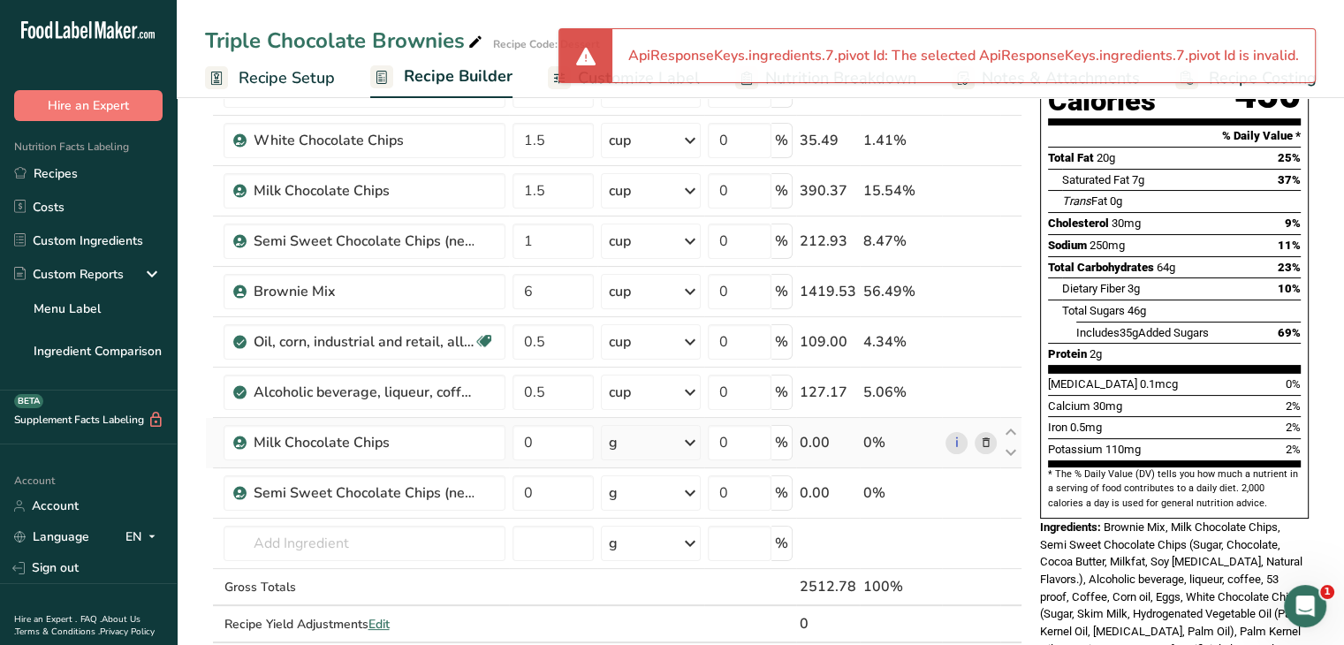
click at [983, 436] on icon at bounding box center [985, 443] width 12 height 19
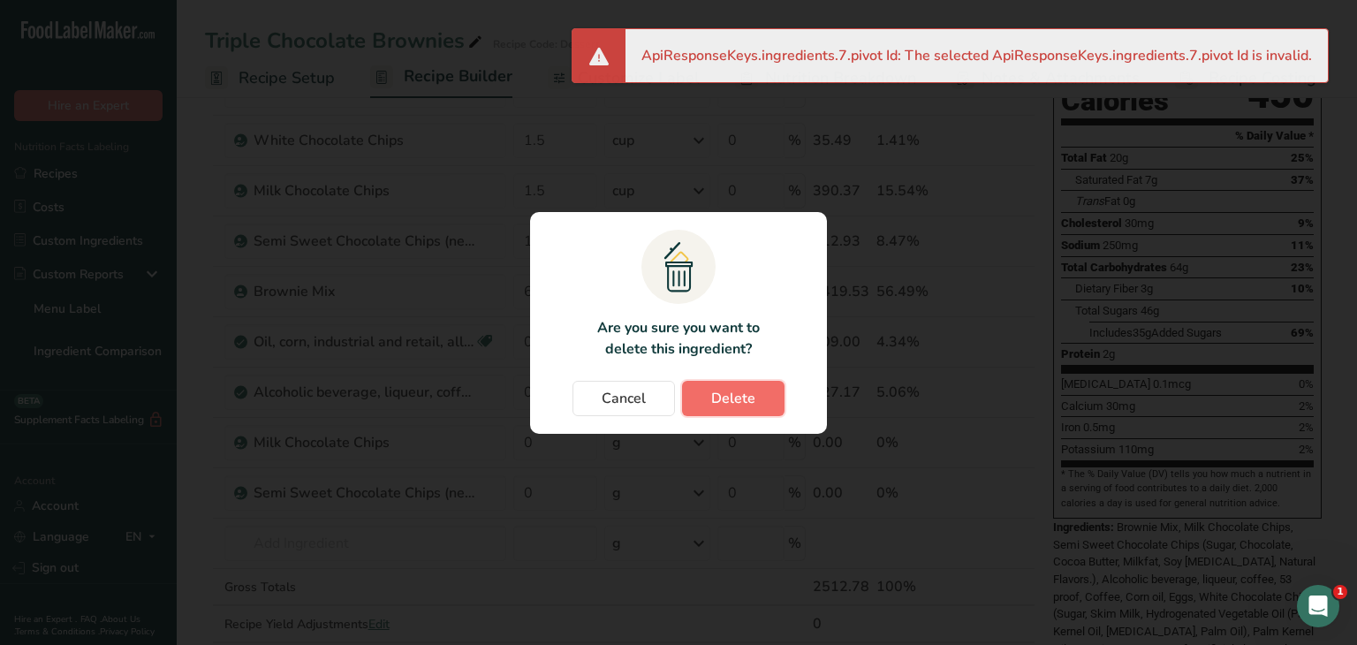
click at [721, 390] on span "Delete" at bounding box center [733, 398] width 44 height 21
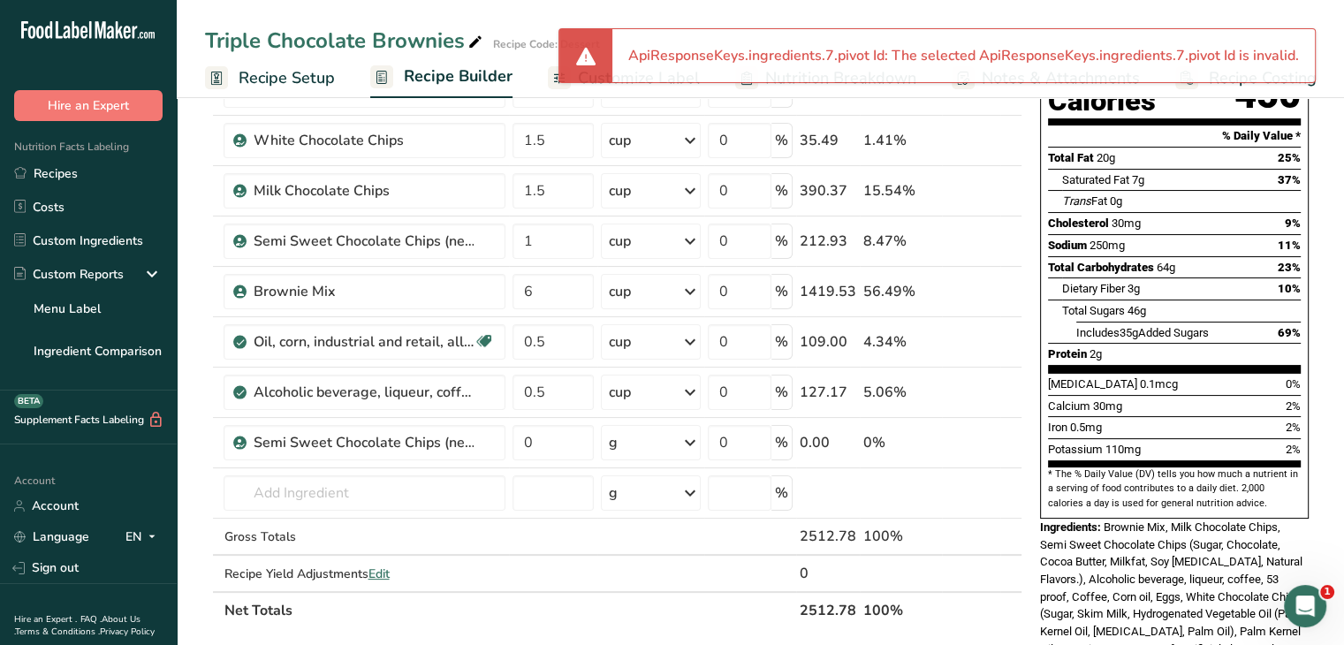
click at [981, 442] on icon at bounding box center [985, 443] width 12 height 19
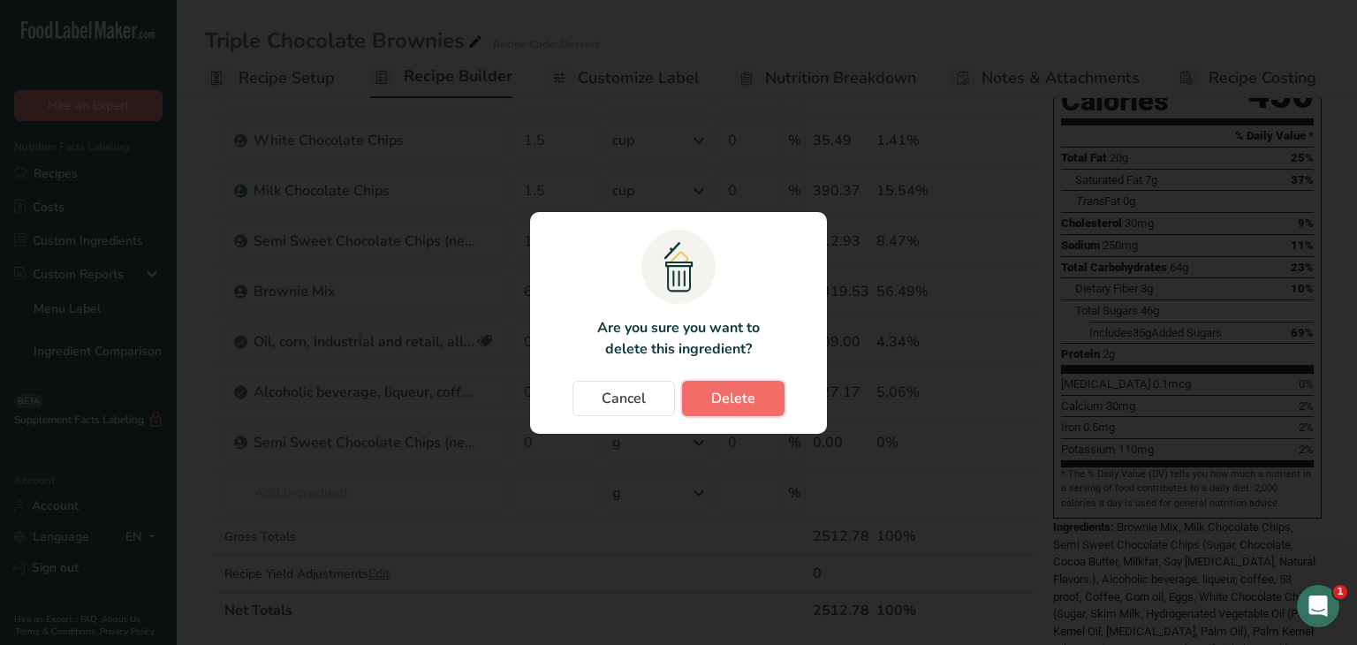
click at [739, 398] on span "Delete" at bounding box center [733, 398] width 44 height 21
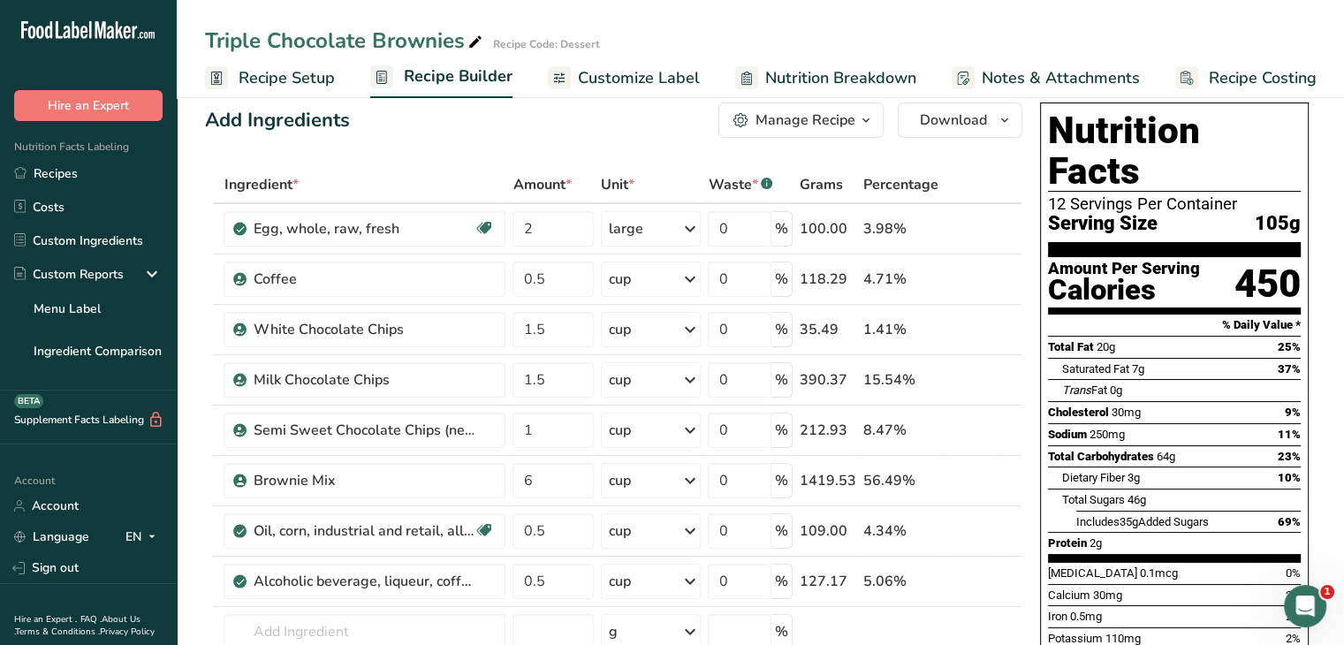
scroll to position [20, 0]
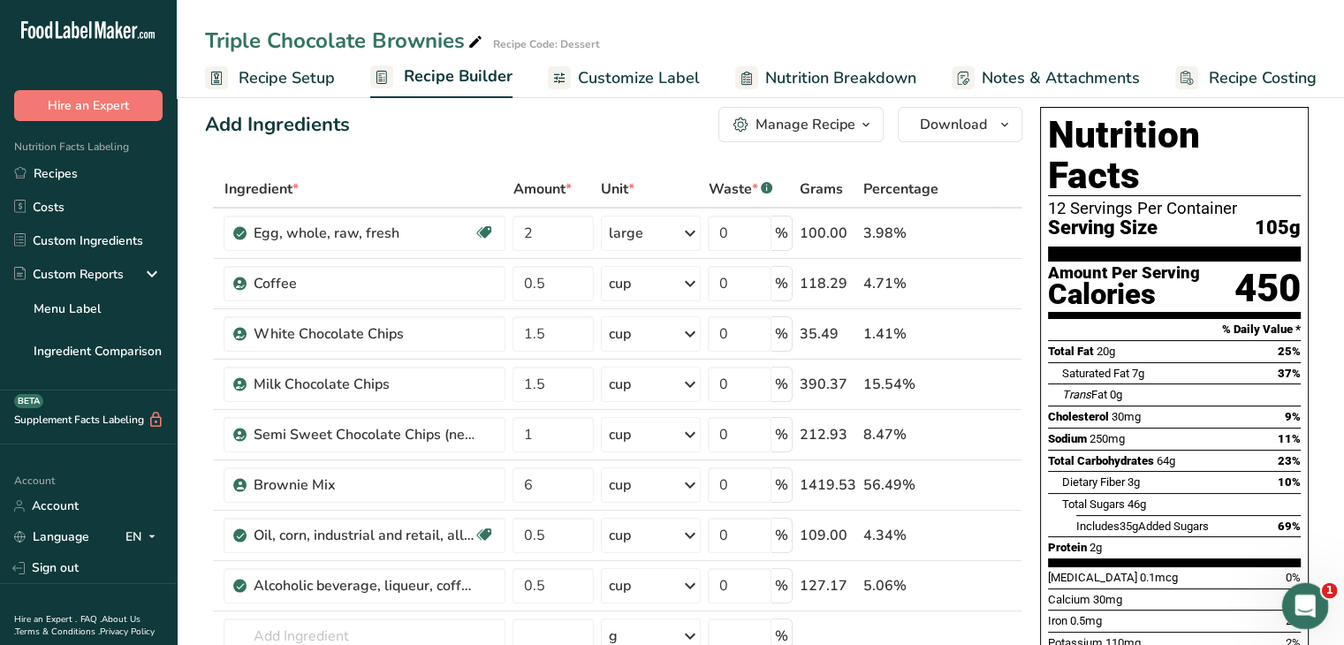
click at [1293, 600] on icon "Open Intercom Messenger" at bounding box center [1302, 603] width 29 height 29
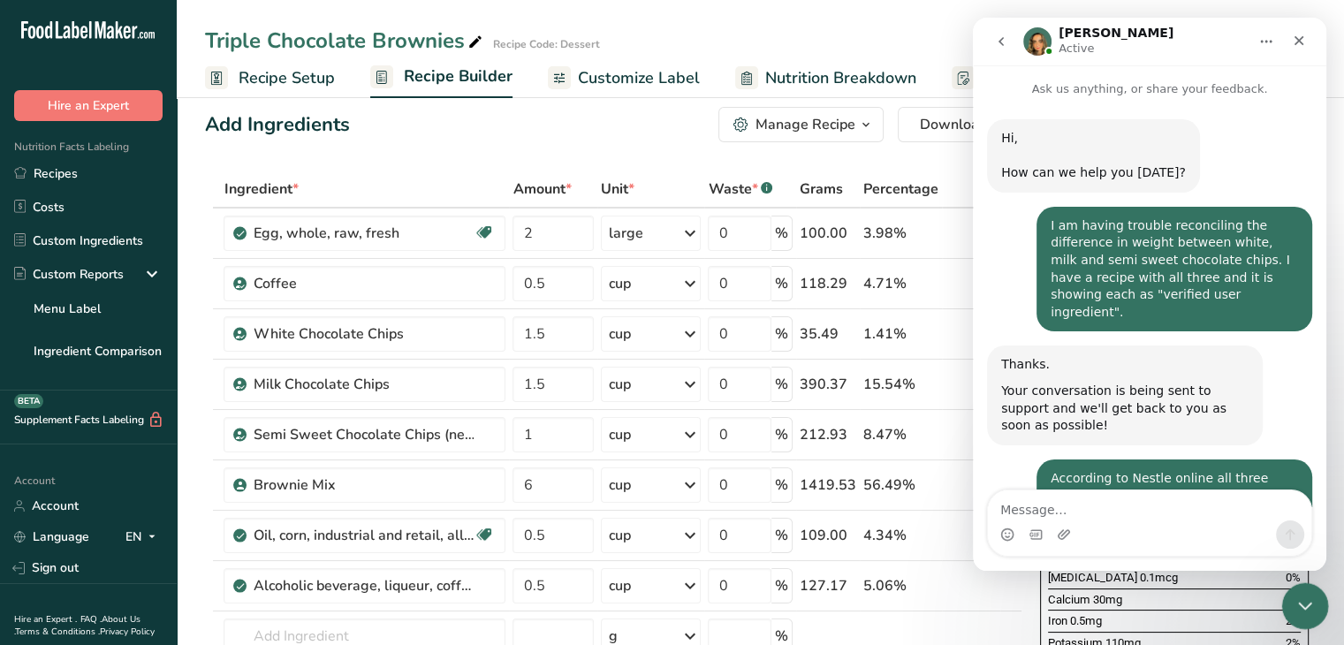
scroll to position [696, 0]
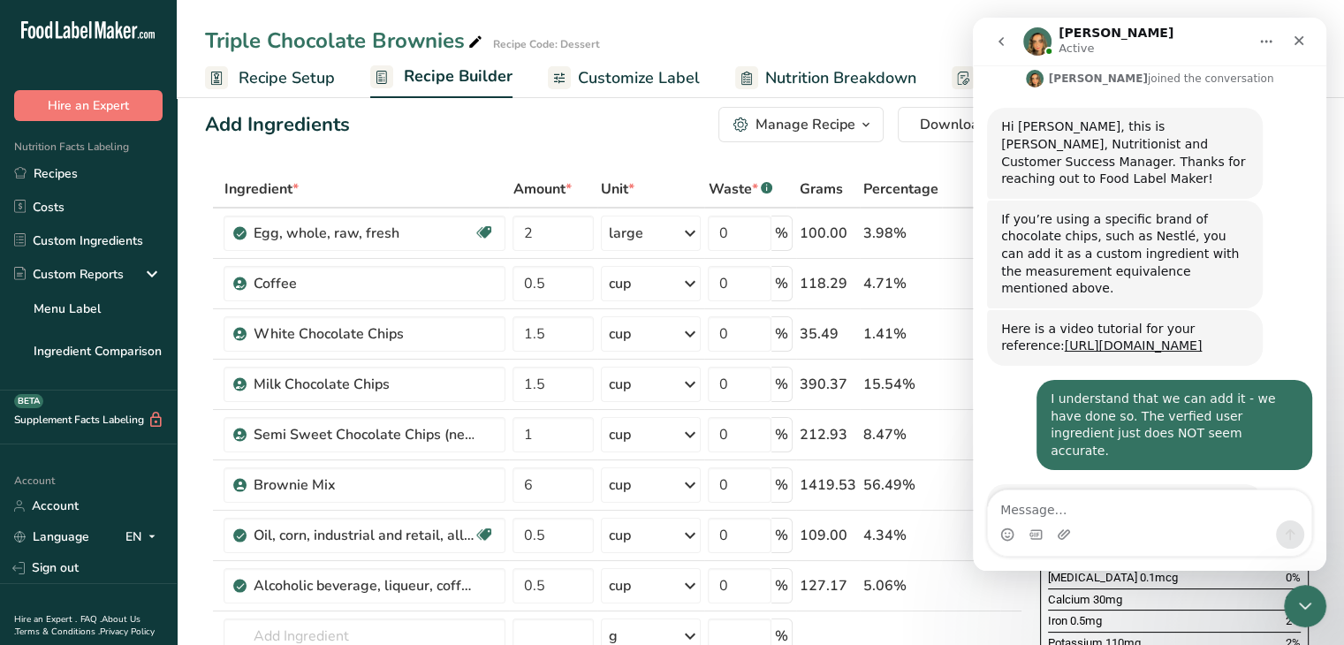
click at [1128, 513] on textarea "Message…" at bounding box center [1149, 505] width 323 height 30
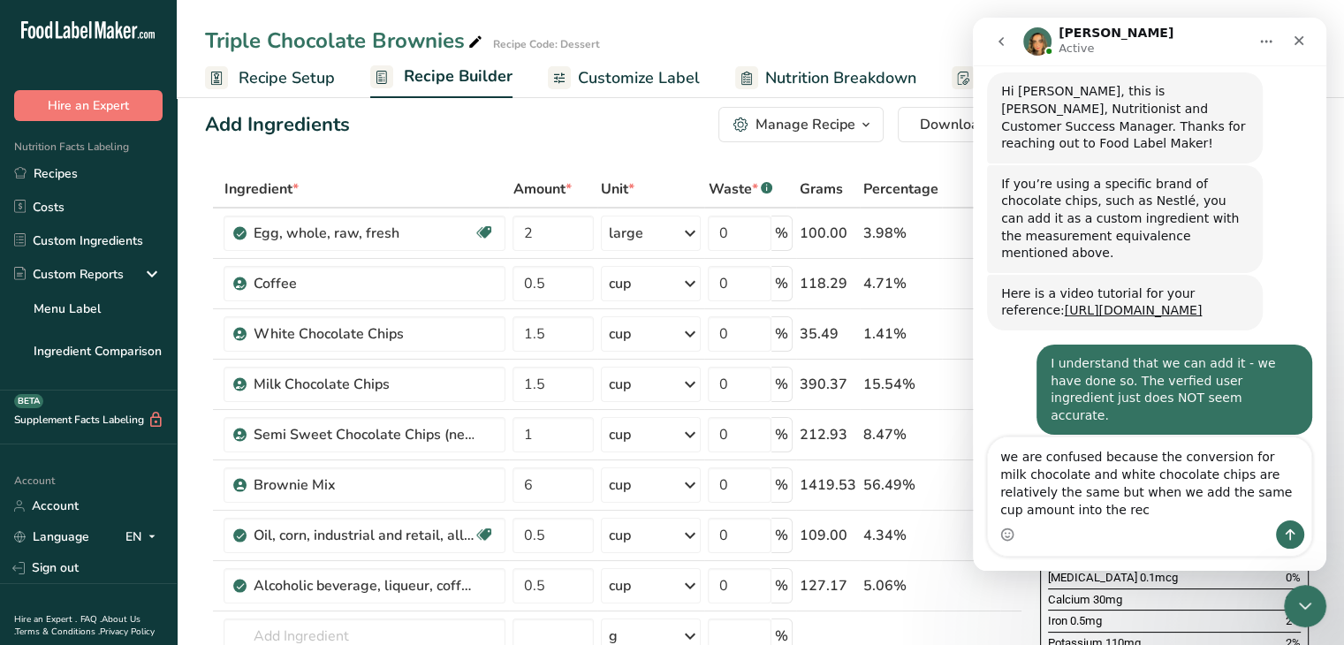
scroll to position [749, 0]
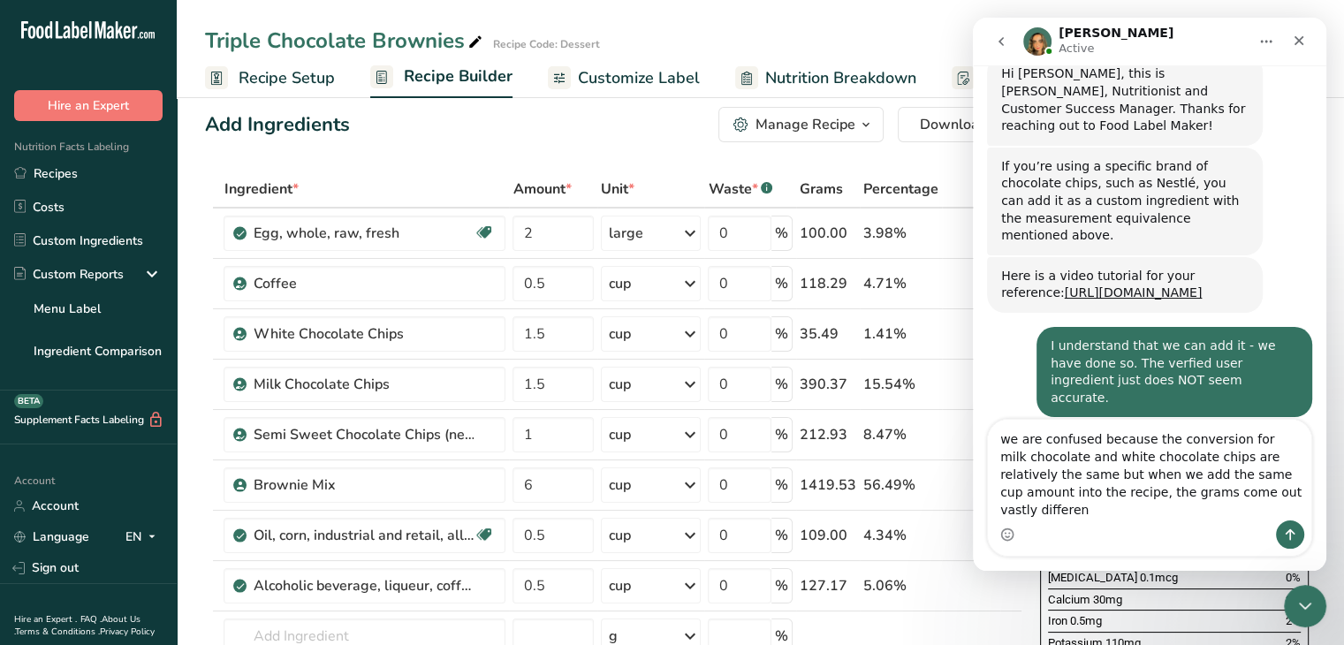
type textarea "we are confused because the conversion for milk chocolate and white chocolate c…"
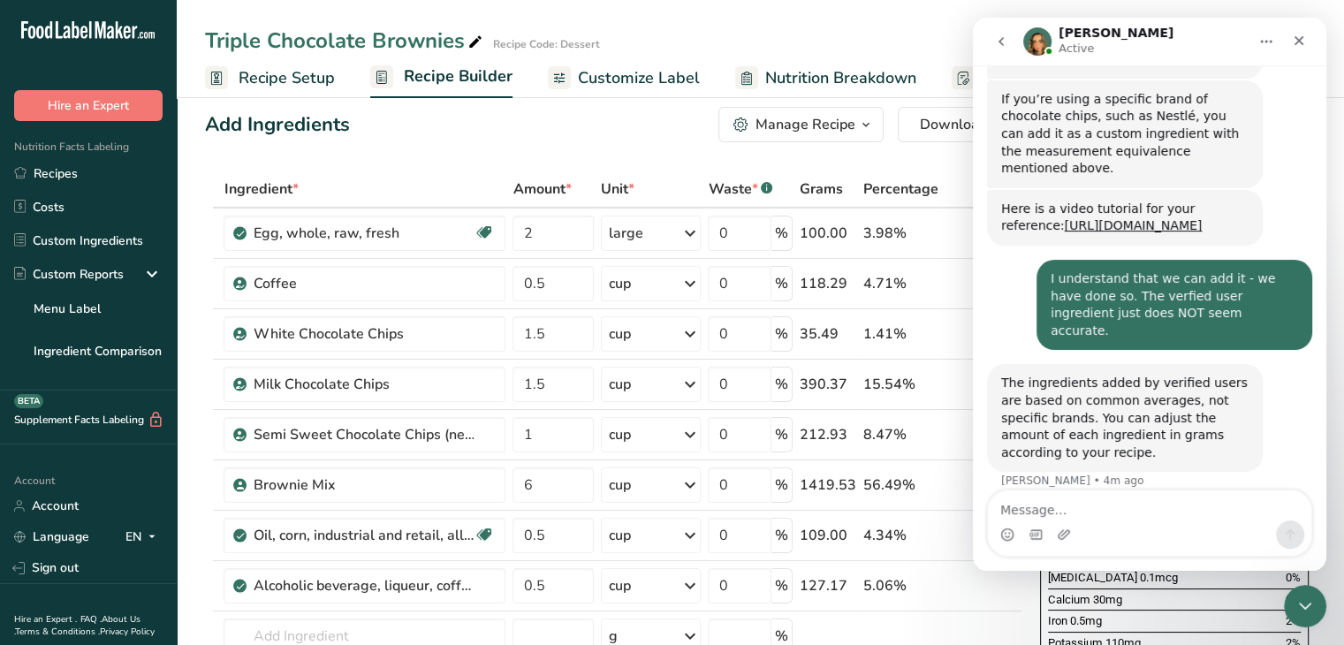
scroll to position [819, 0]
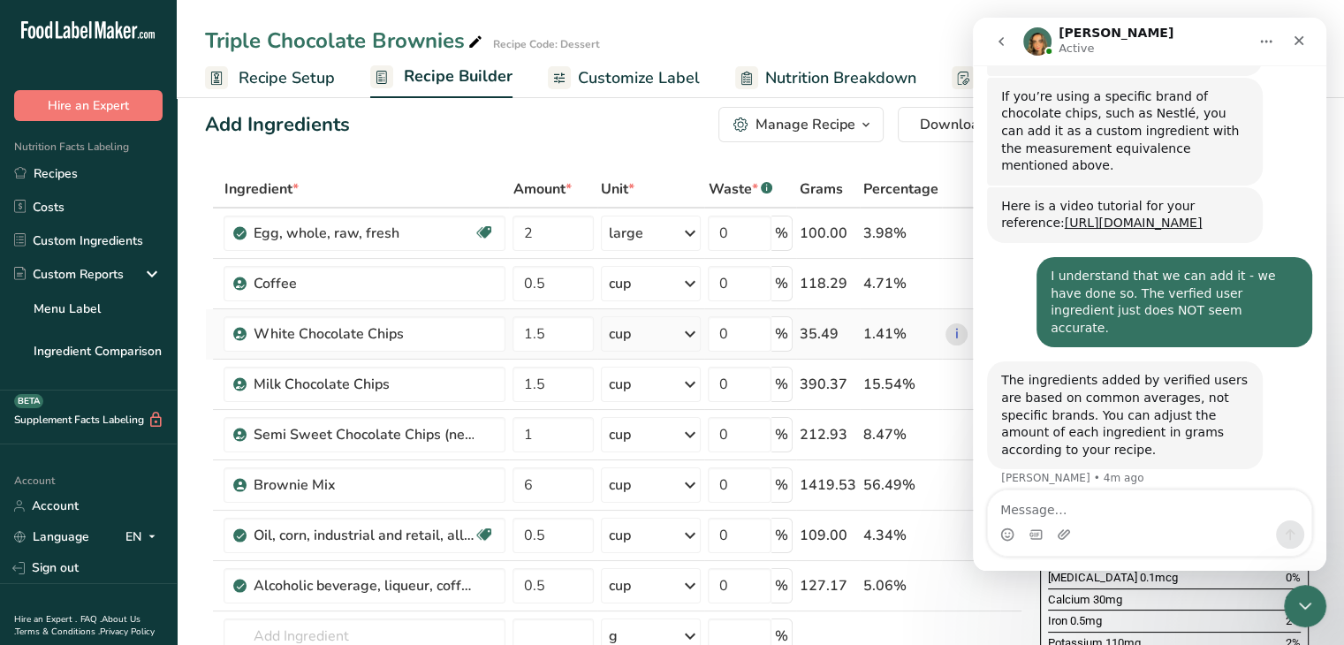
click at [685, 332] on icon at bounding box center [688, 334] width 21 height 32
click at [647, 604] on div "See more" at bounding box center [685, 604] width 148 height 19
select select "22"
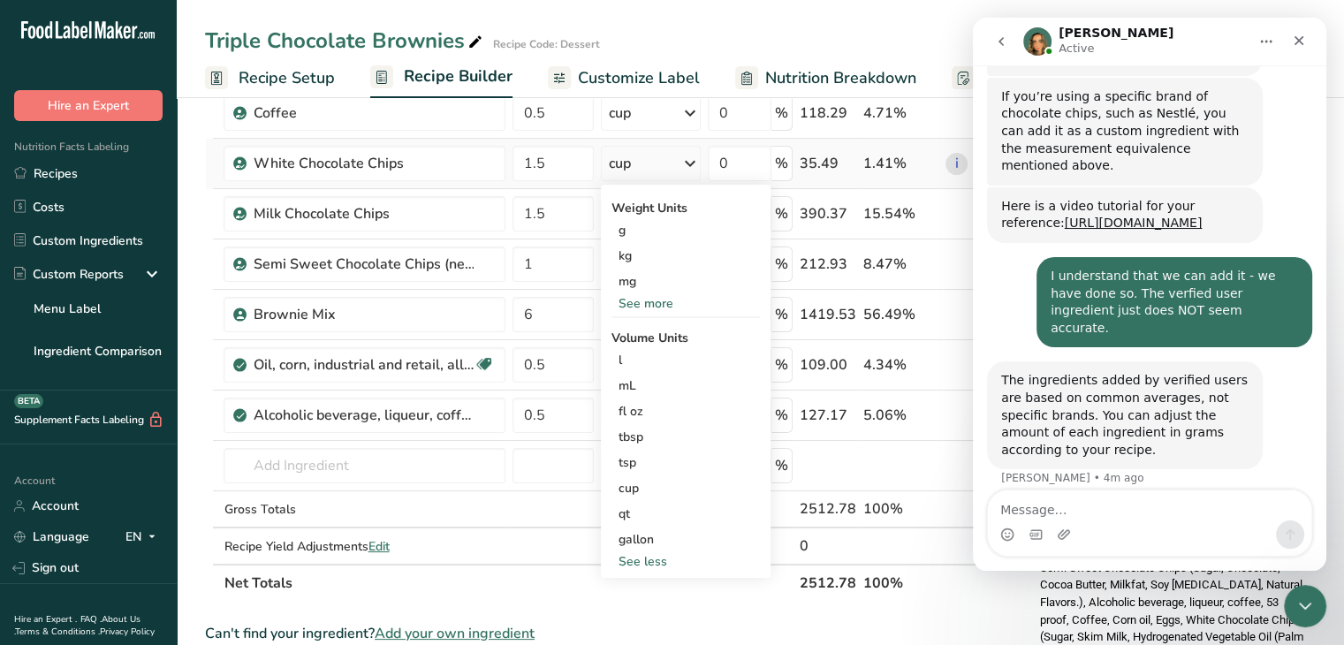
scroll to position [190, 0]
click at [636, 482] on div "cup" at bounding box center [685, 489] width 134 height 19
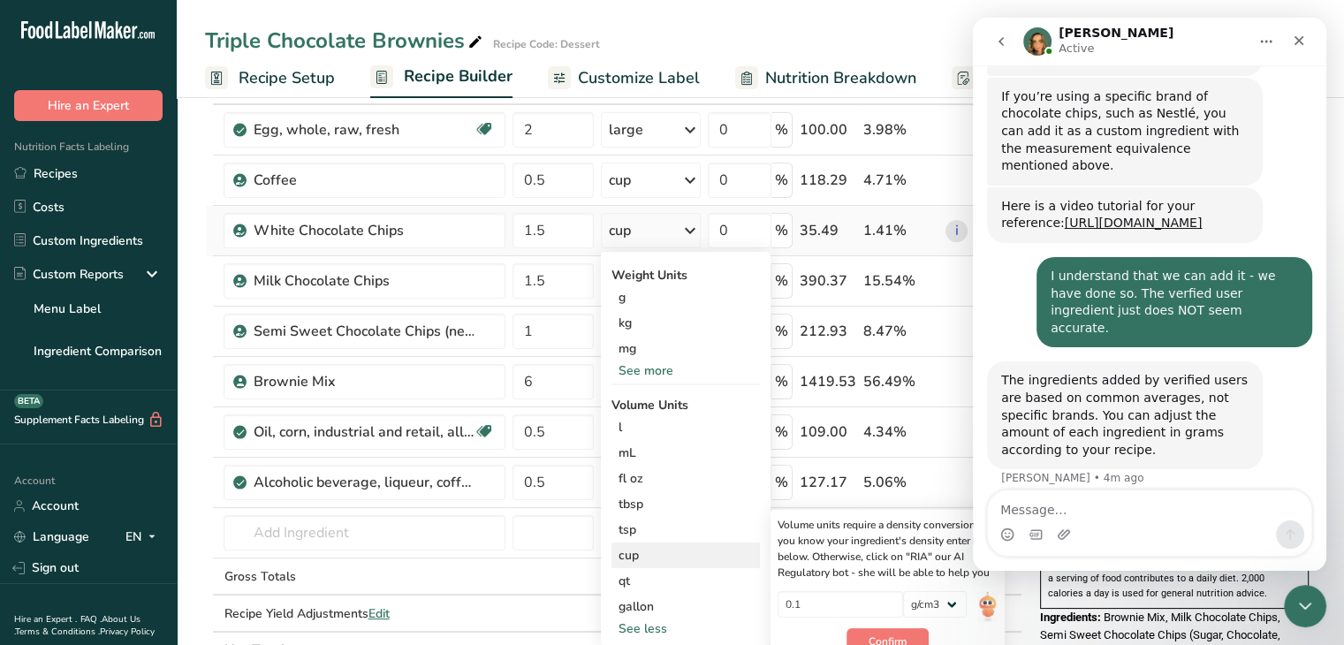
scroll to position [123, 0]
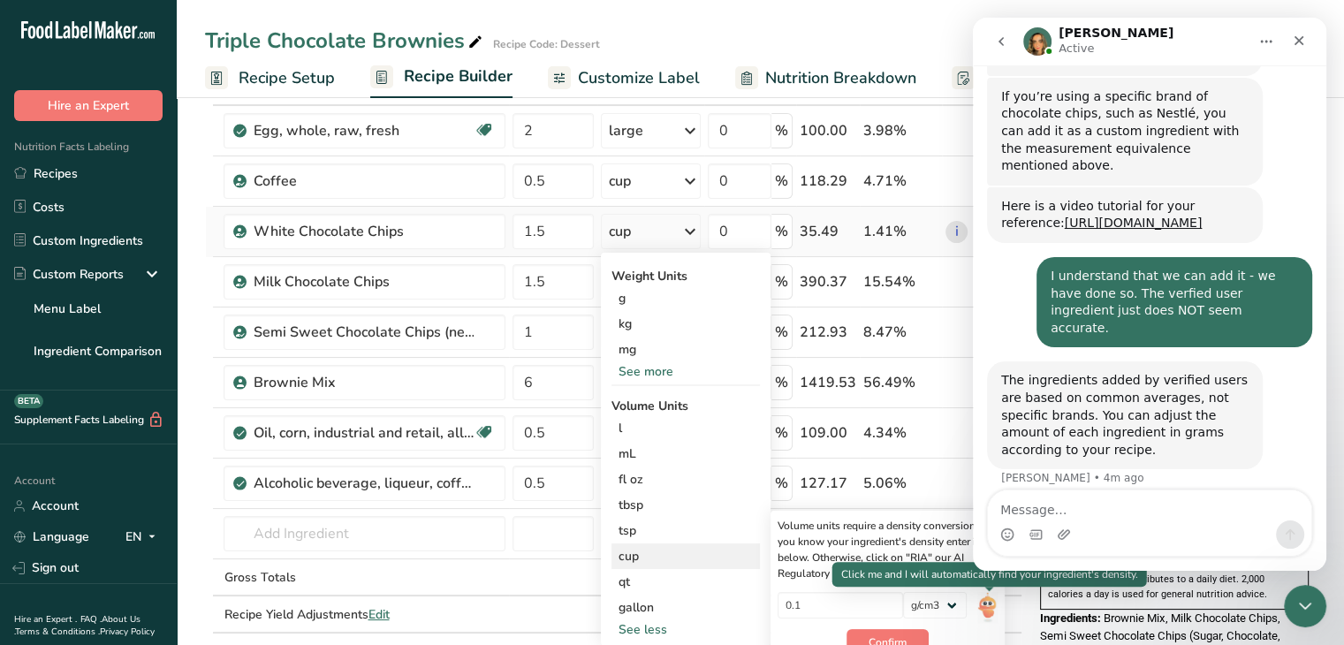
click at [986, 599] on img at bounding box center [986, 607] width 19 height 31
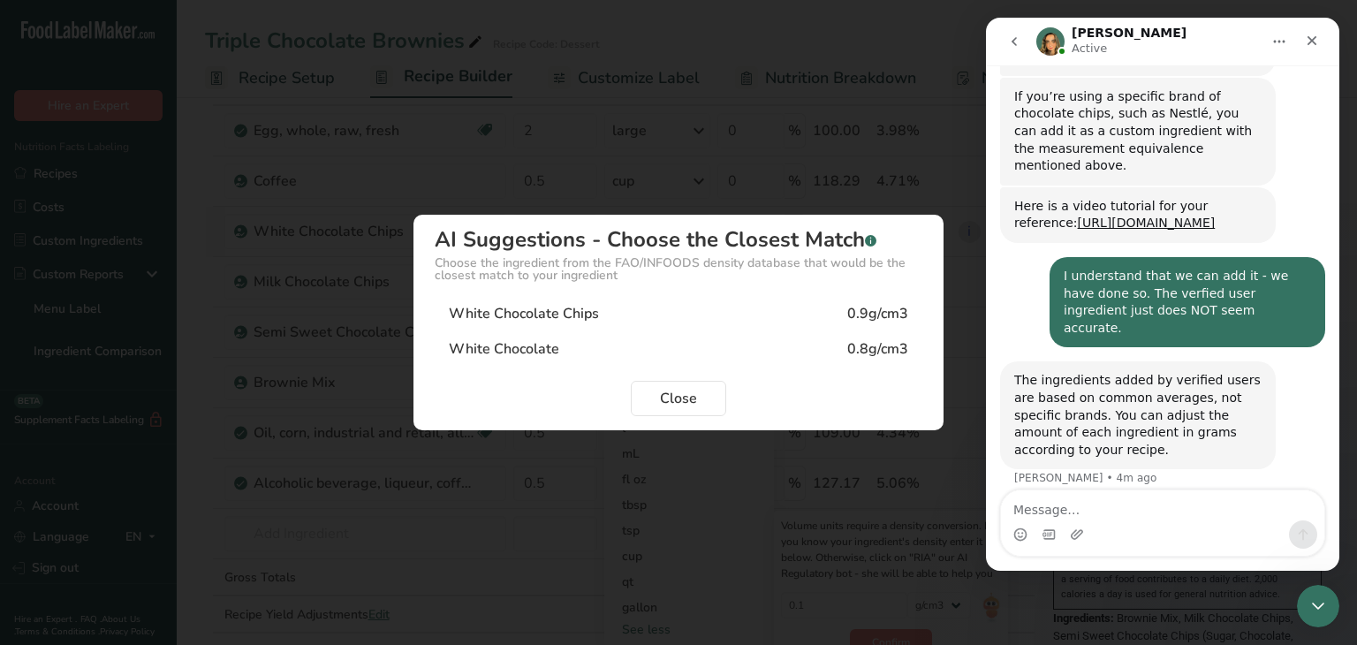
click at [616, 315] on div "White Chocolate Chips 0.9g/cm3" at bounding box center [679, 313] width 488 height 35
type input "0.9"
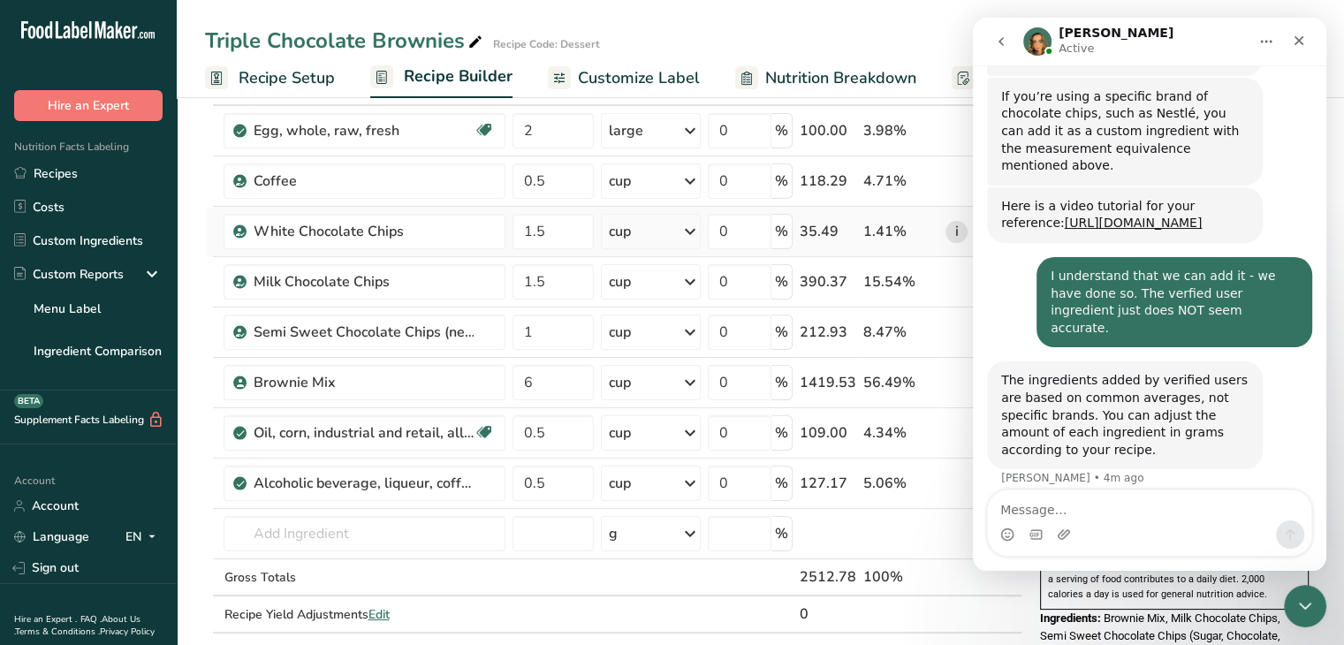
click at [954, 228] on link "i" at bounding box center [956, 232] width 22 height 22
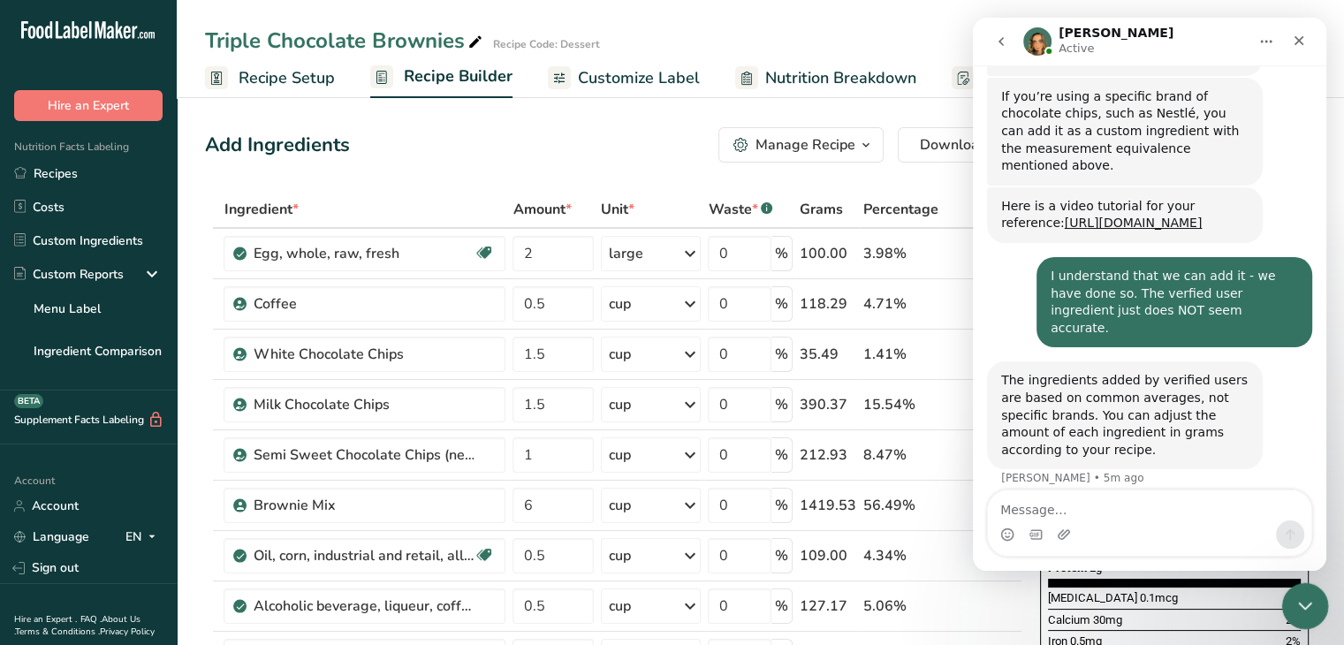
click at [1306, 596] on icon "Close Intercom Messenger" at bounding box center [1301, 603] width 21 height 21
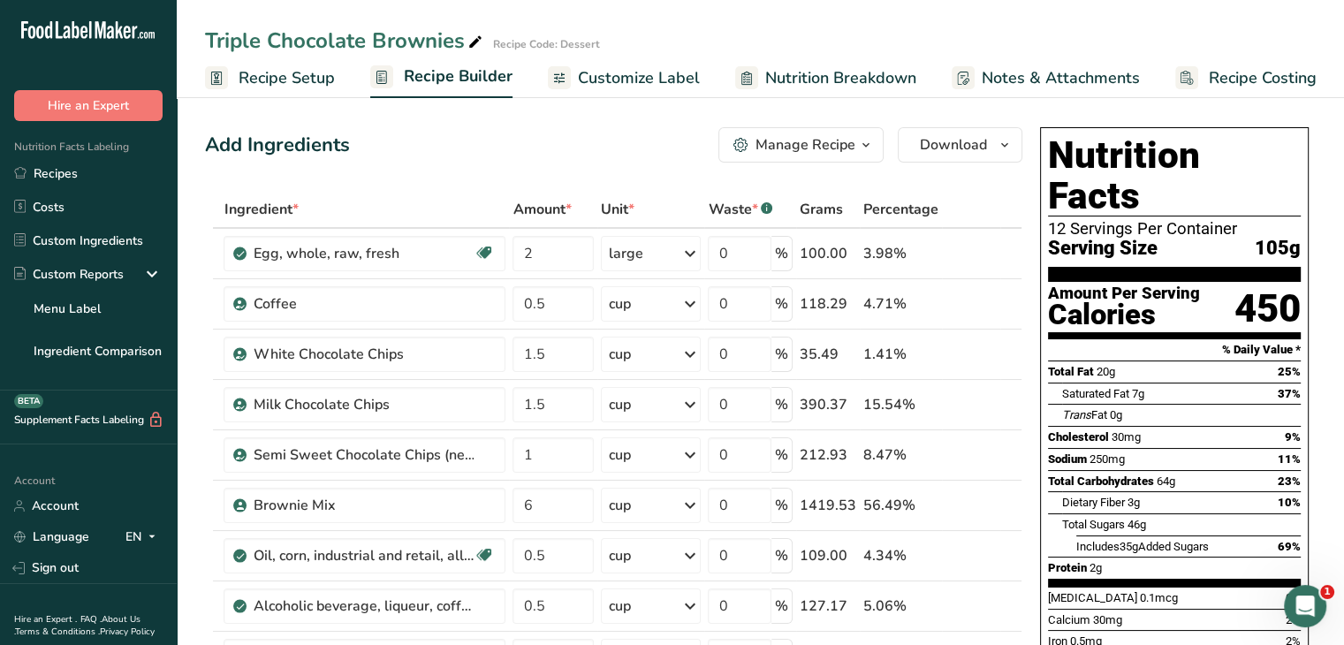
click at [258, 81] on span "Recipe Setup" at bounding box center [287, 78] width 96 height 24
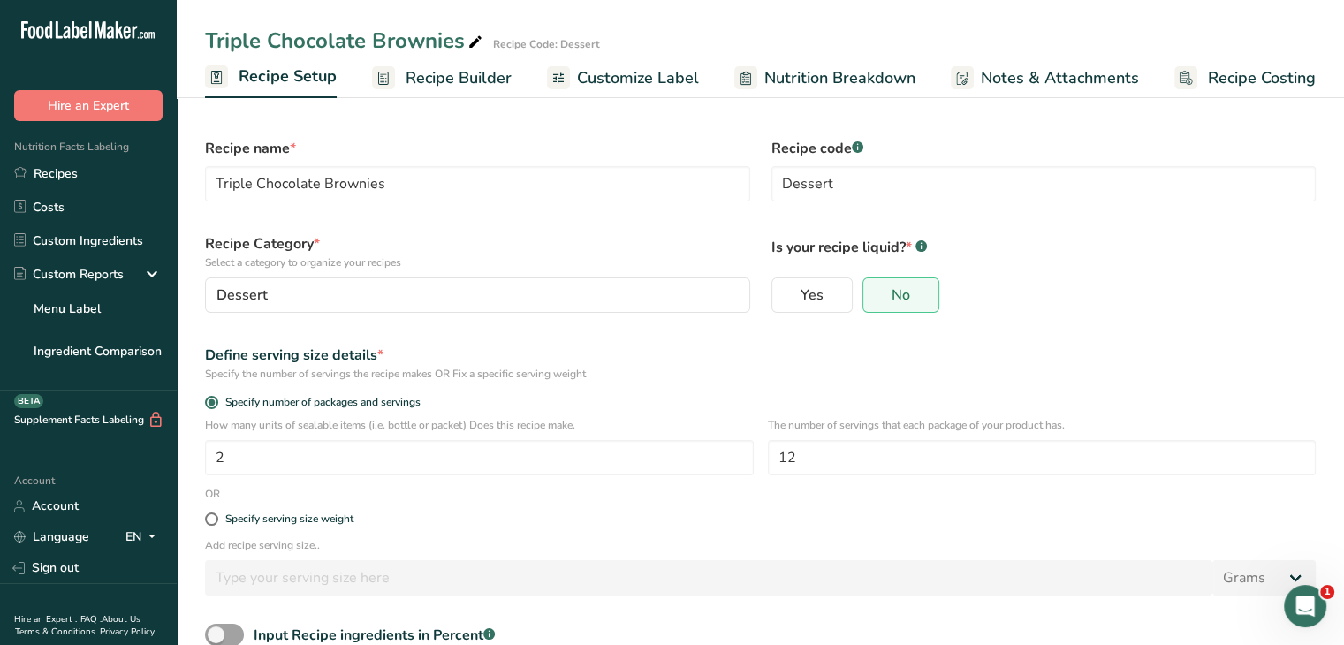
click at [435, 68] on span "Recipe Builder" at bounding box center [458, 78] width 106 height 24
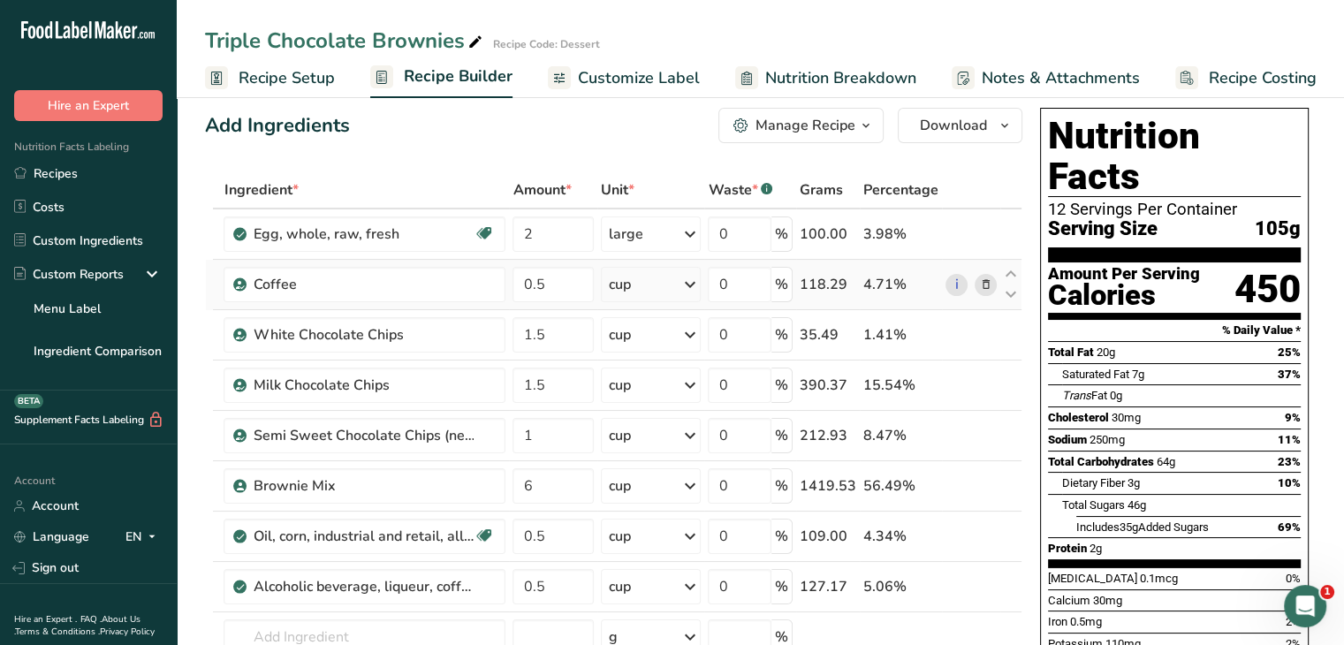
scroll to position [67, 0]
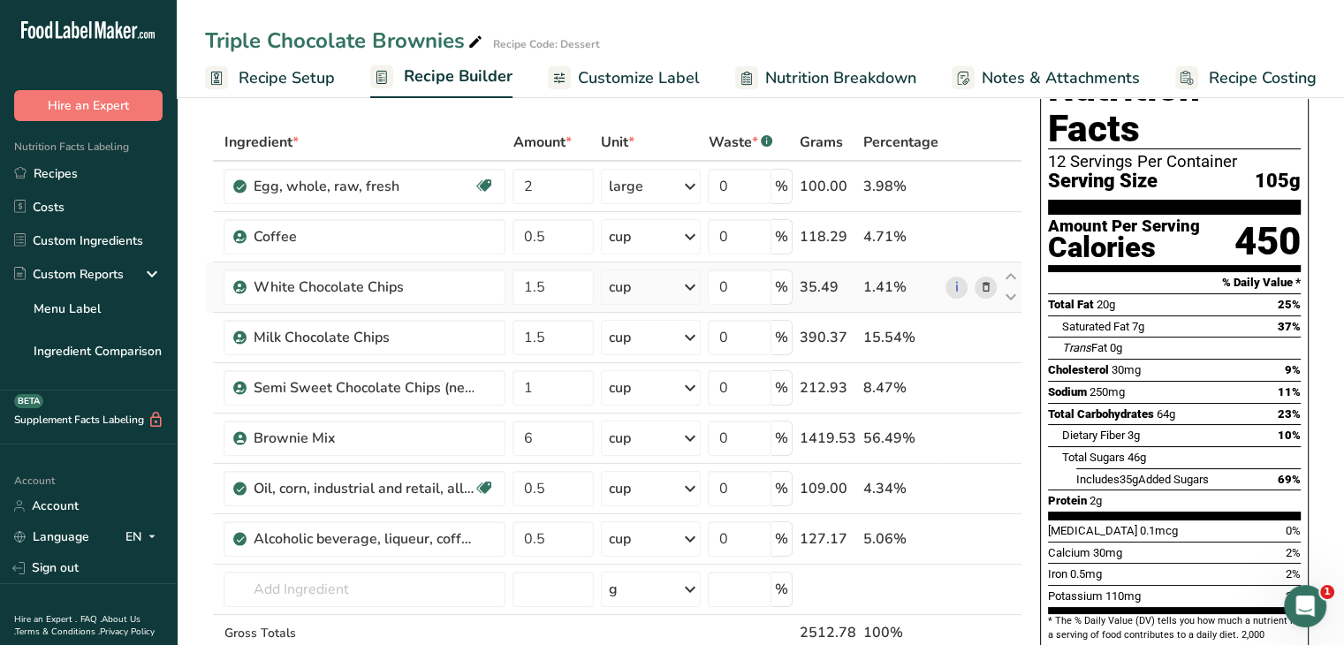
click at [641, 301] on div "cup" at bounding box center [651, 286] width 101 height 35
click at [654, 555] on div "See more" at bounding box center [685, 557] width 148 height 19
select select "22"
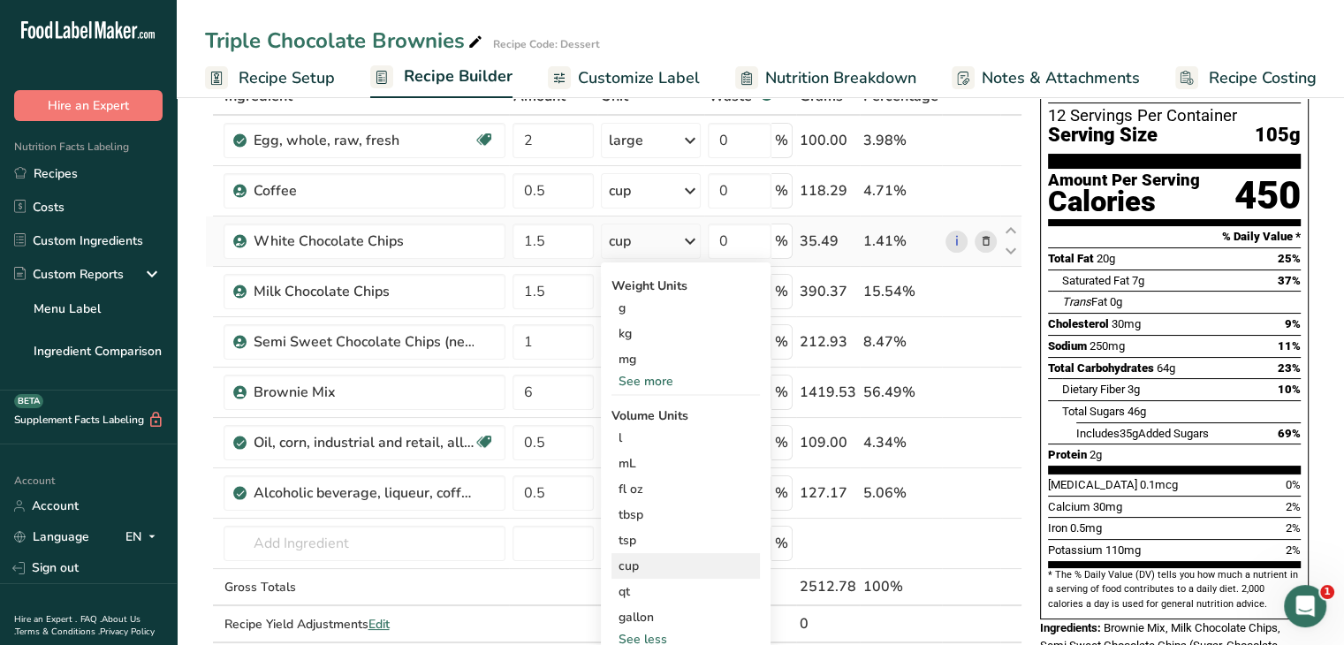
scroll to position [117, 0]
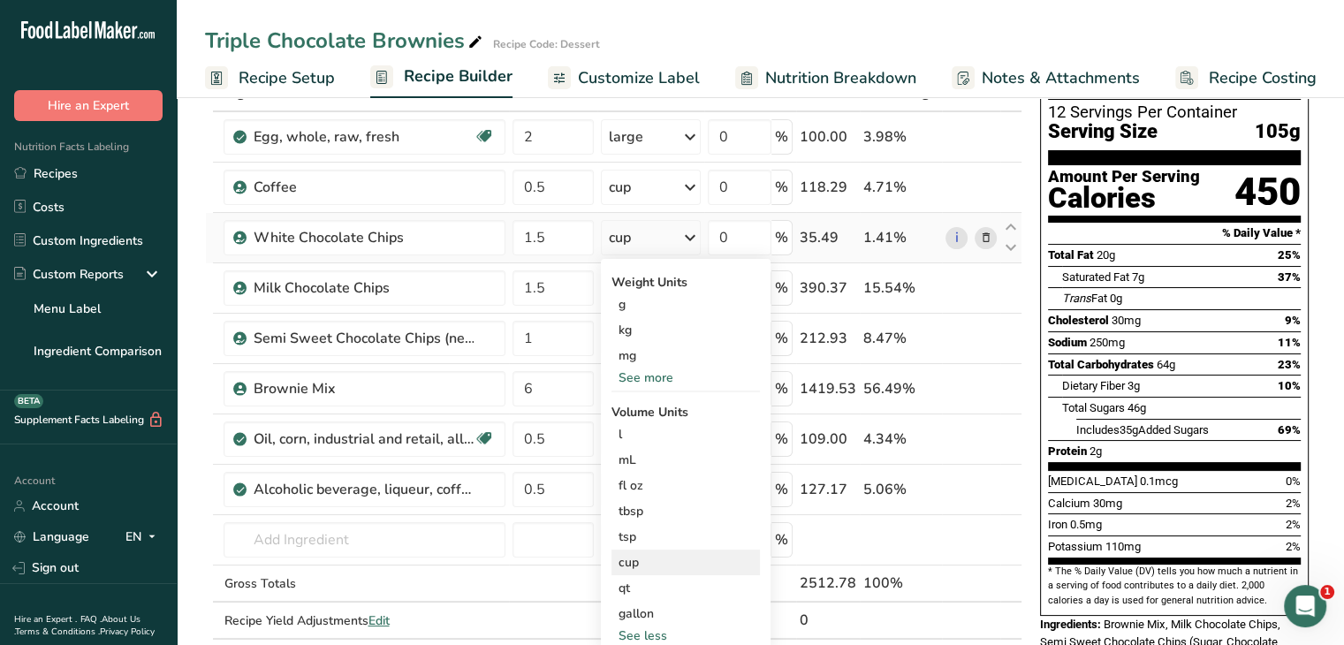
click at [629, 556] on div "cup" at bounding box center [685, 562] width 134 height 19
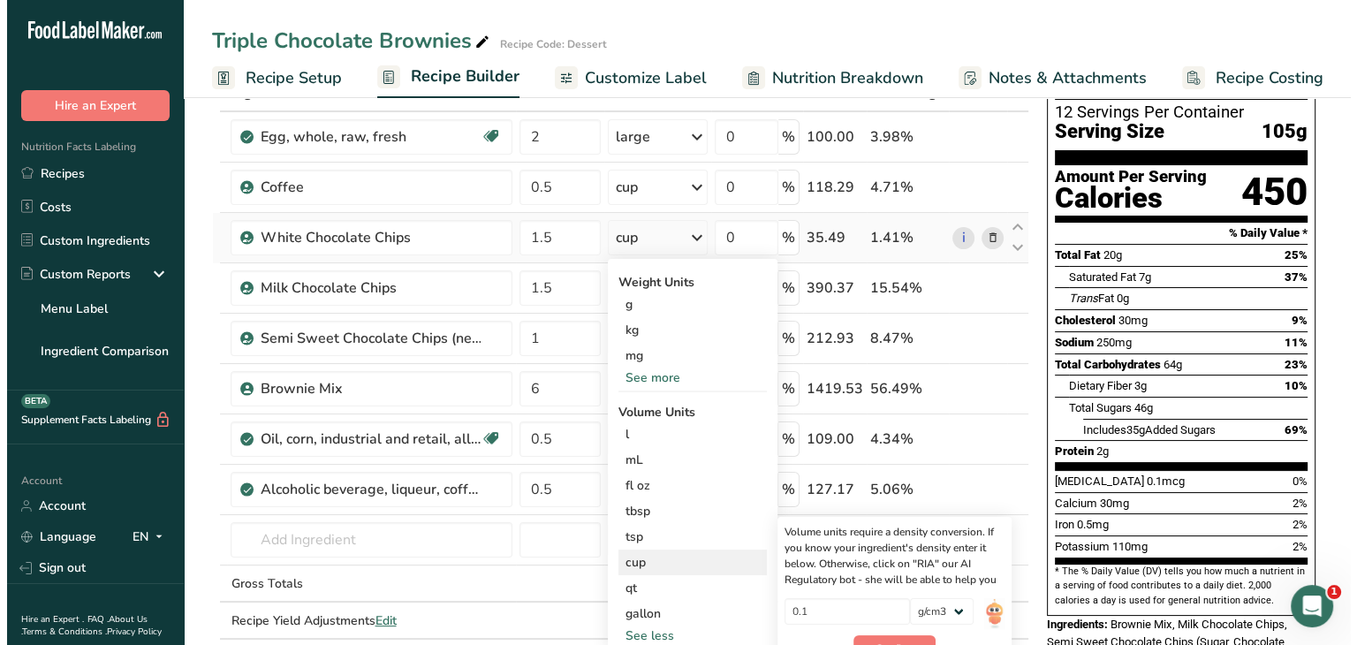
scroll to position [172, 0]
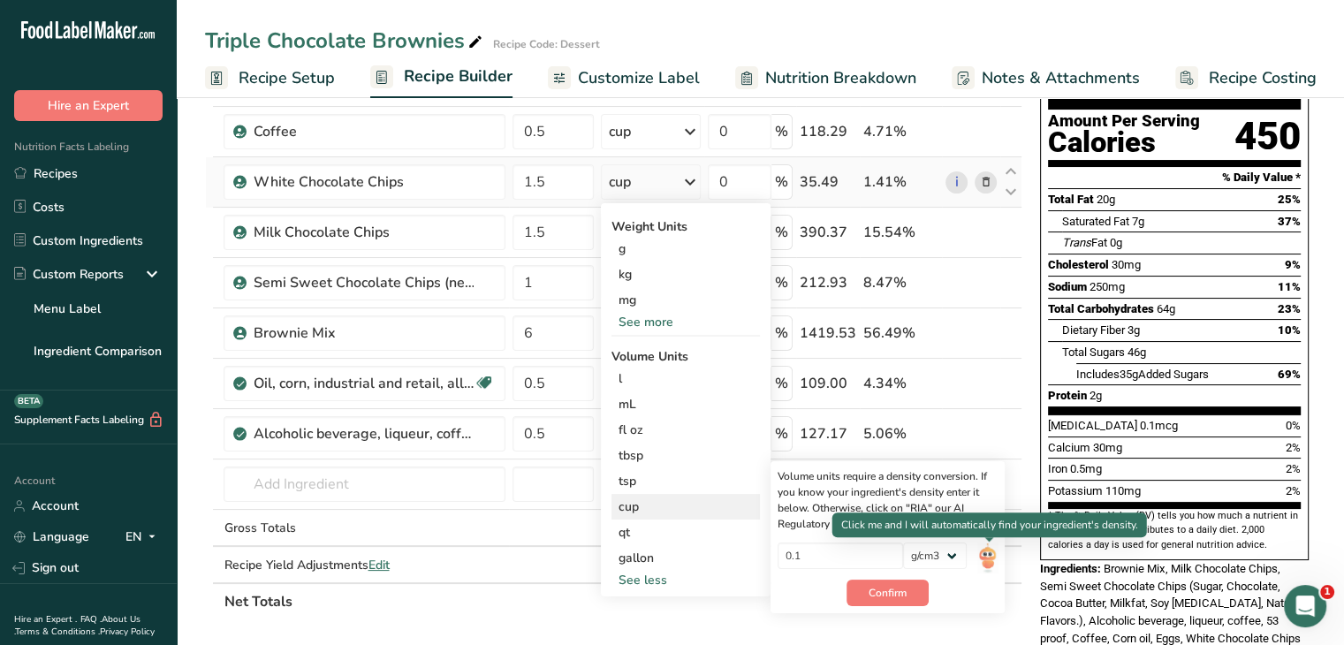
click at [990, 557] on img at bounding box center [986, 557] width 19 height 31
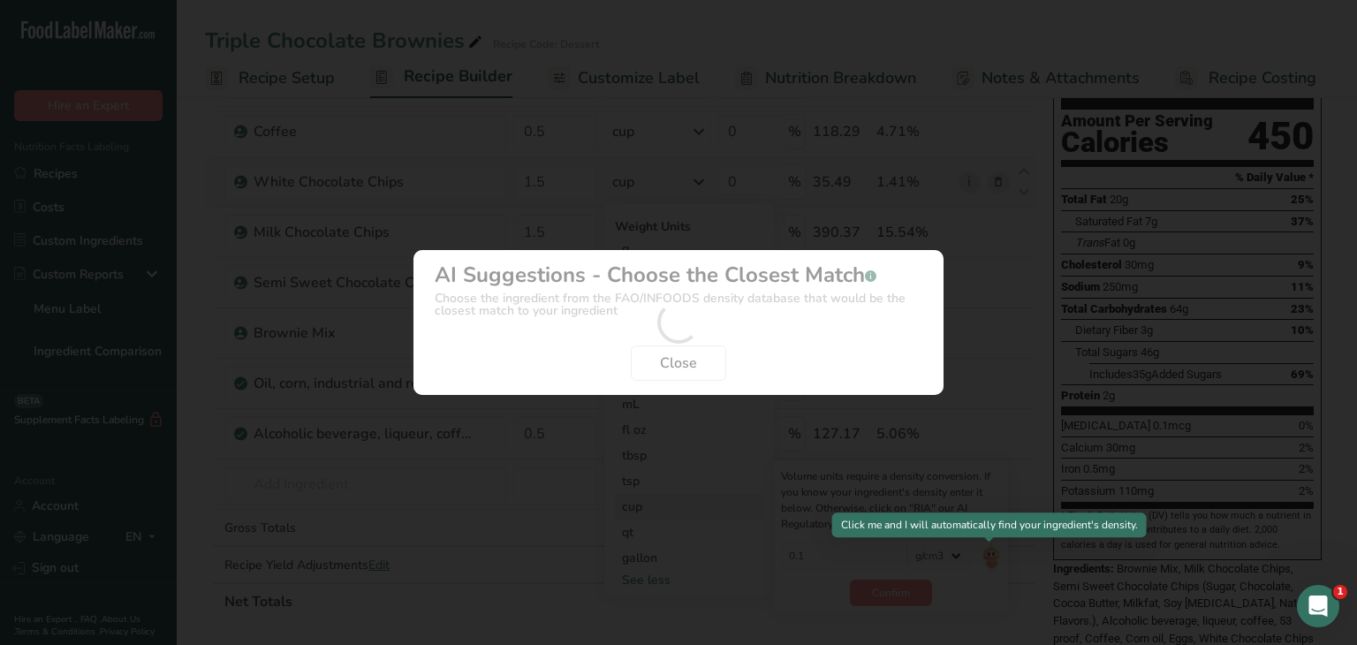
scroll to position [0, 0]
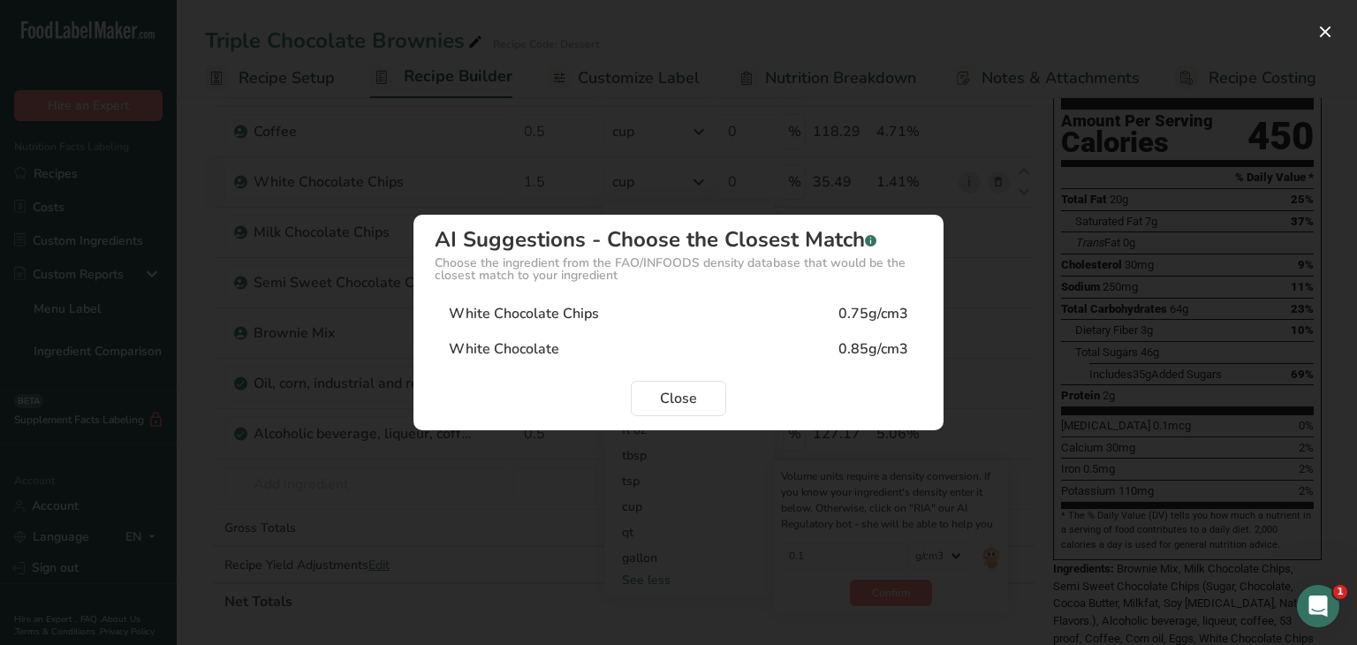
click at [615, 315] on div "White Chocolate Chips 0.75g/cm3" at bounding box center [679, 313] width 488 height 35
type input "0.75"
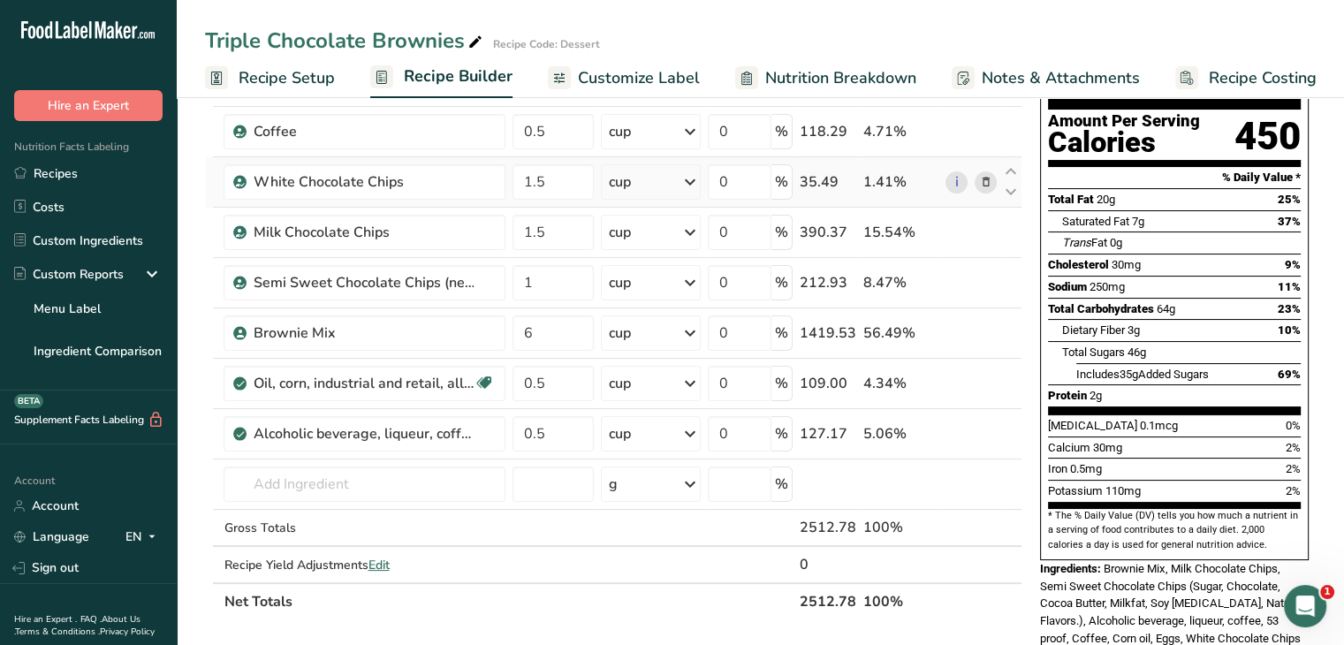
click at [654, 171] on div "cup" at bounding box center [651, 181] width 101 height 35
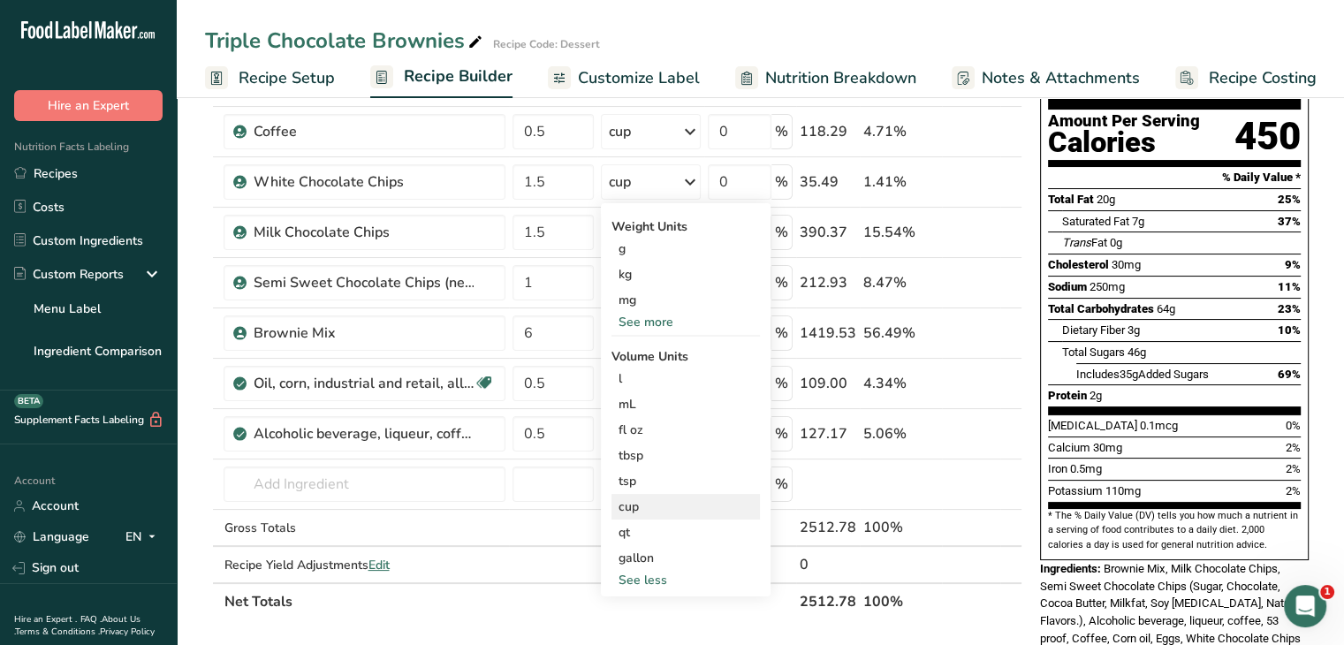
click at [637, 501] on div "cup" at bounding box center [685, 506] width 134 height 19
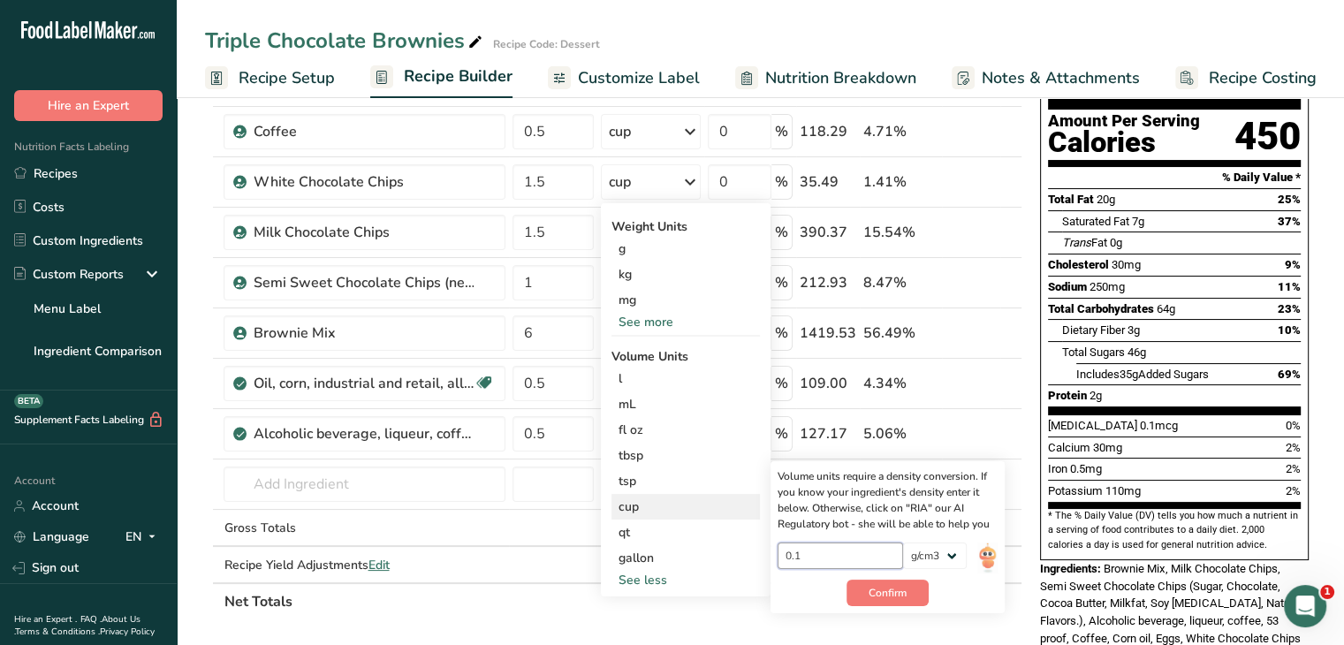
click at [828, 563] on input "0.1" at bounding box center [840, 555] width 126 height 27
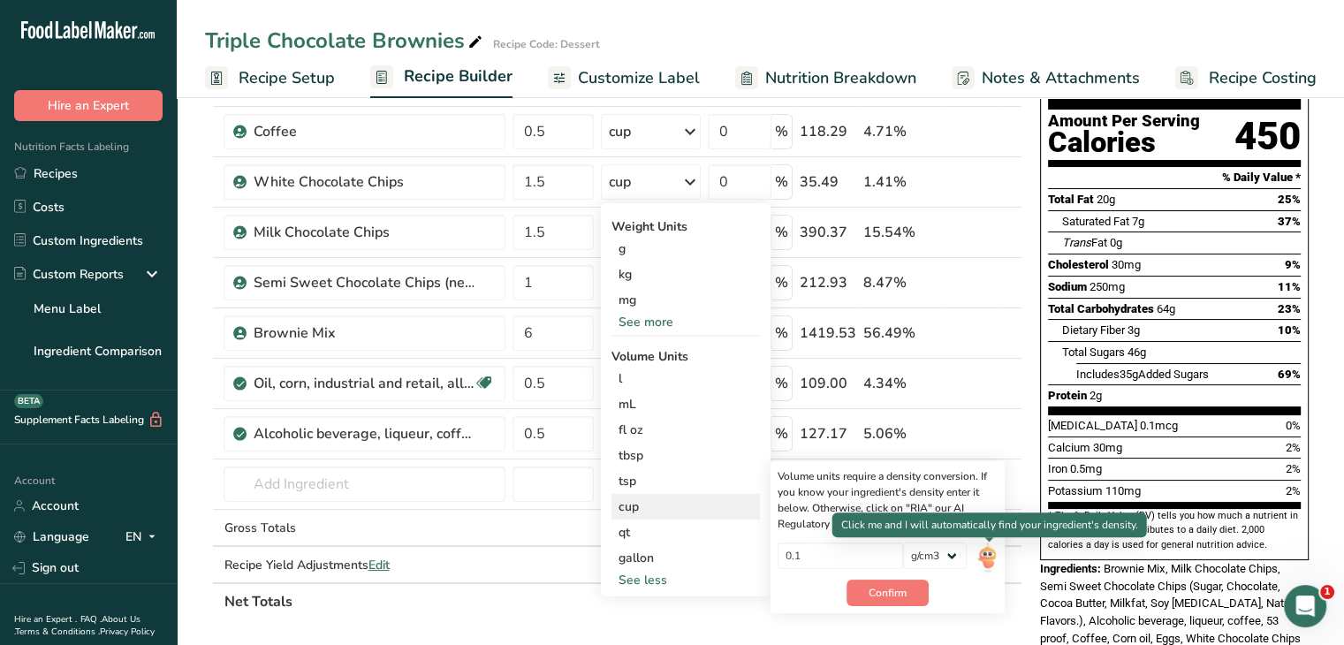
click at [989, 556] on img at bounding box center [986, 557] width 19 height 31
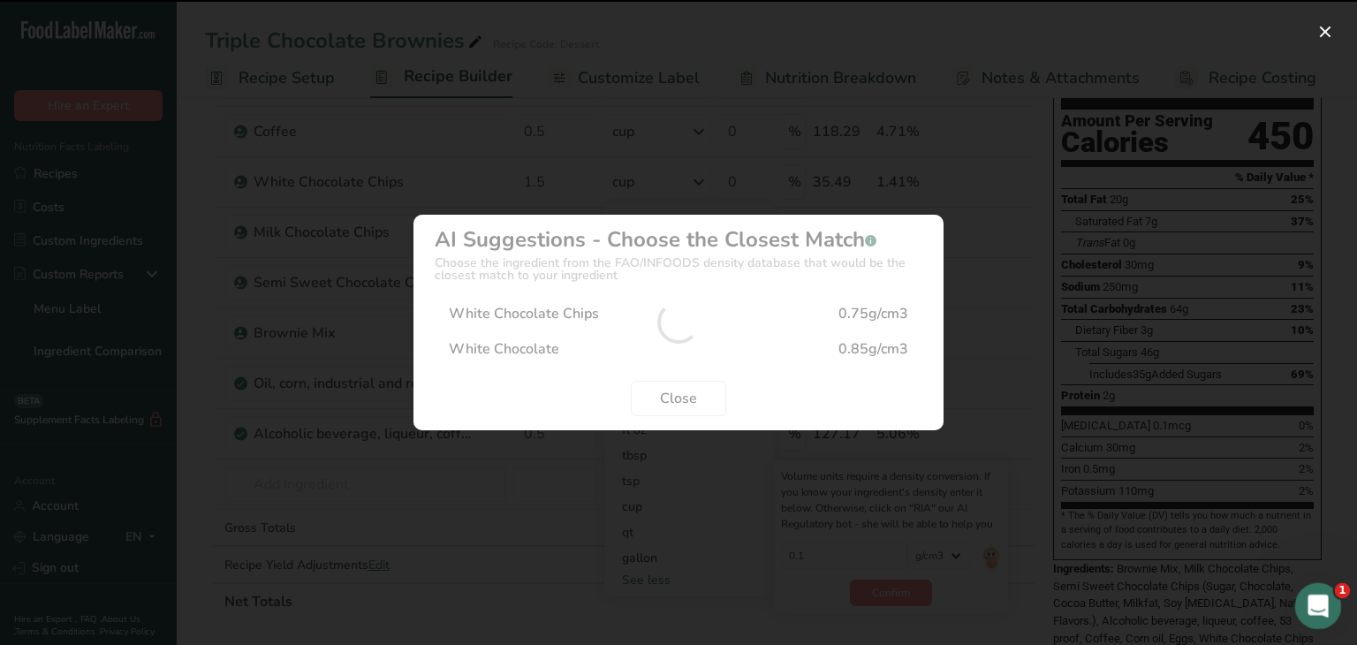
click at [1322, 601] on icon "Open Intercom Messenger" at bounding box center [1315, 603] width 29 height 29
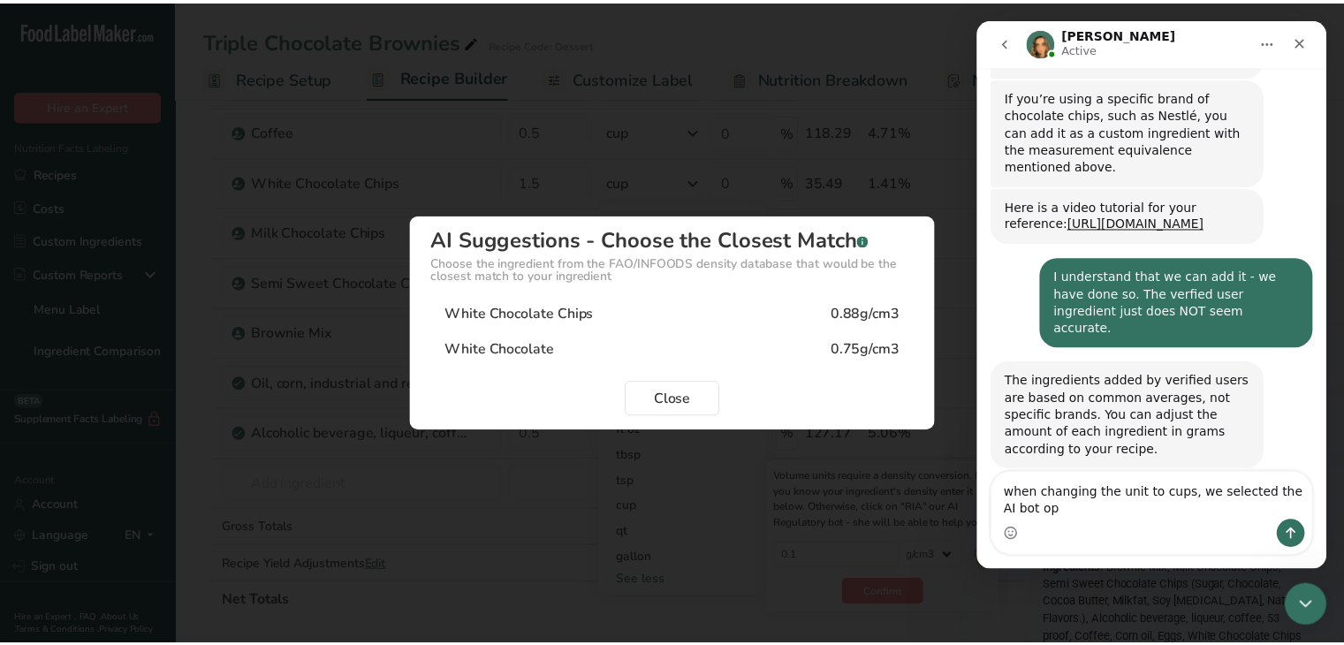
scroll to position [837, 0]
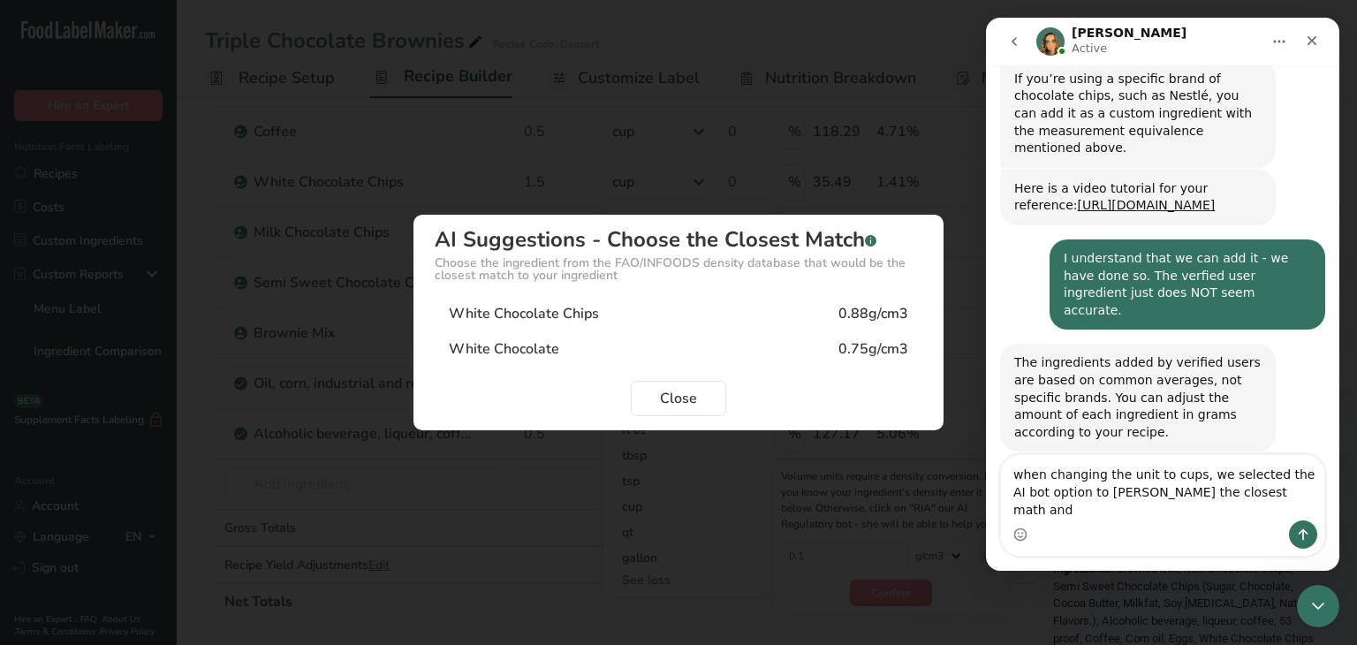
type textarea "when changing the unit to cups, we selected the AI bot option to [PERSON_NAME] …"
click at [685, 319] on div "White Chocolate Chips 0.88g/cm3" at bounding box center [679, 313] width 488 height 35
type input "0.88"
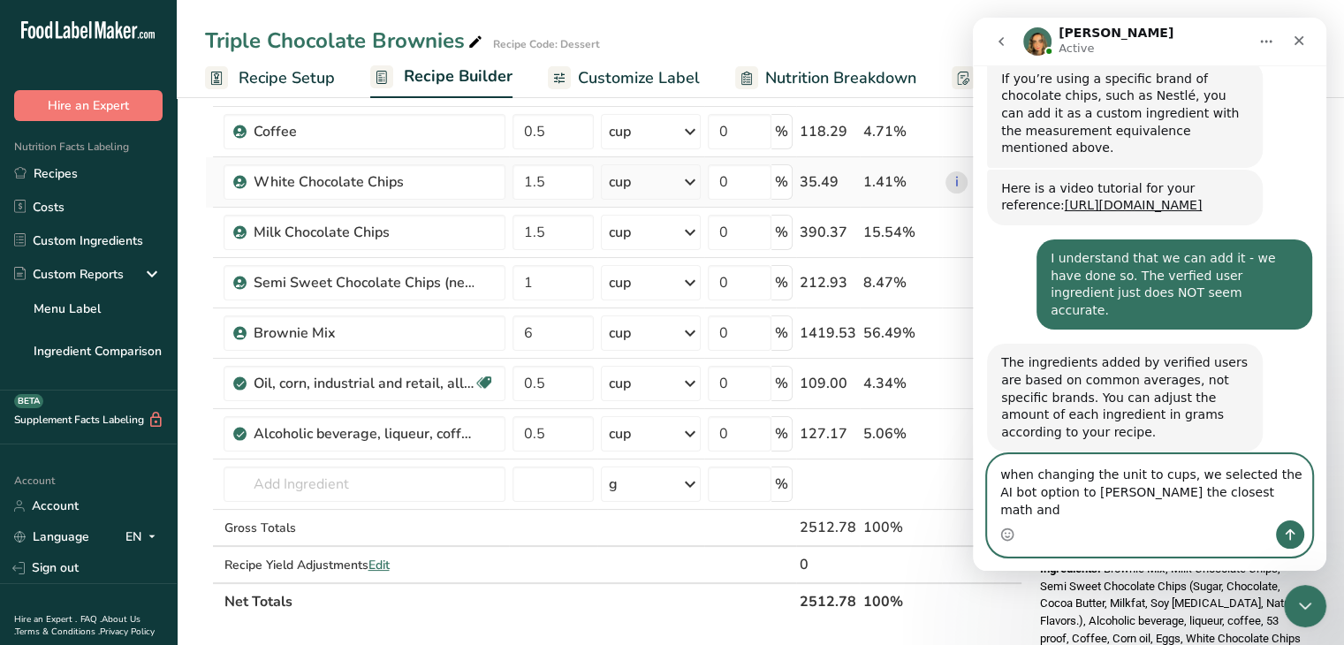
click at [1223, 517] on textarea "when changing the unit to cups, we selected the AI bot option to [PERSON_NAME] …" at bounding box center [1149, 487] width 323 height 65
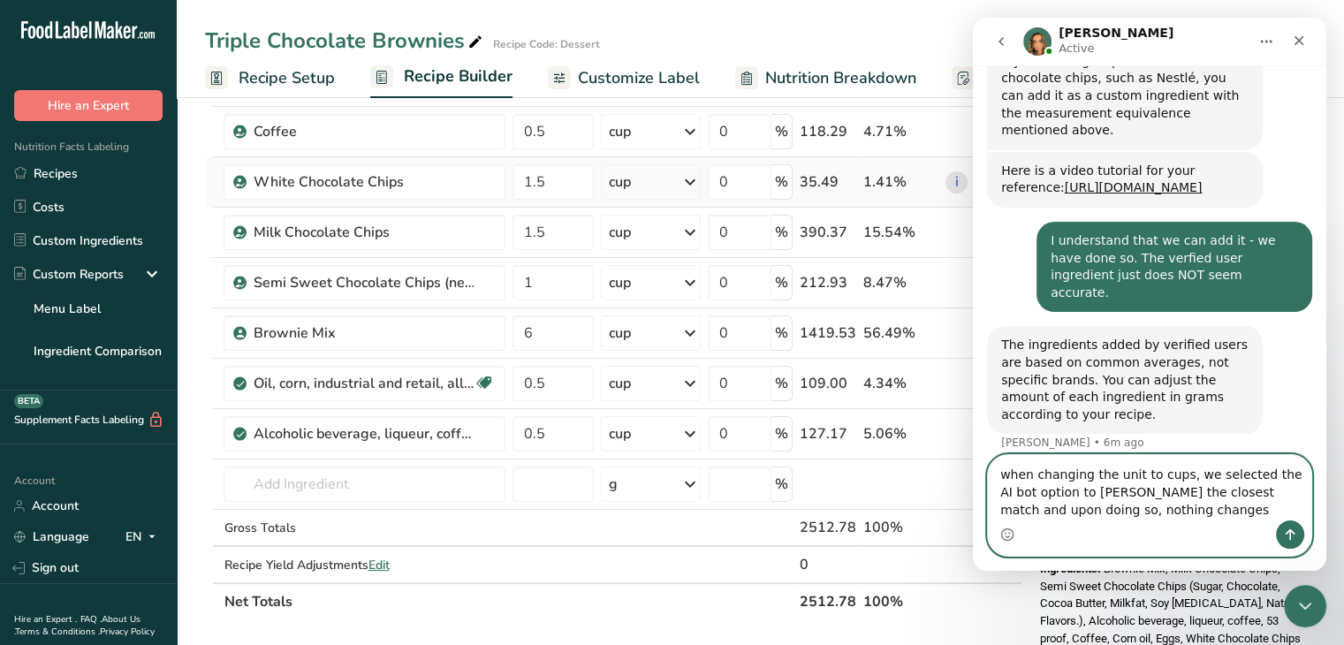
type textarea "when changing the unit to cups, we selected the AI bot option to [PERSON_NAME] …"
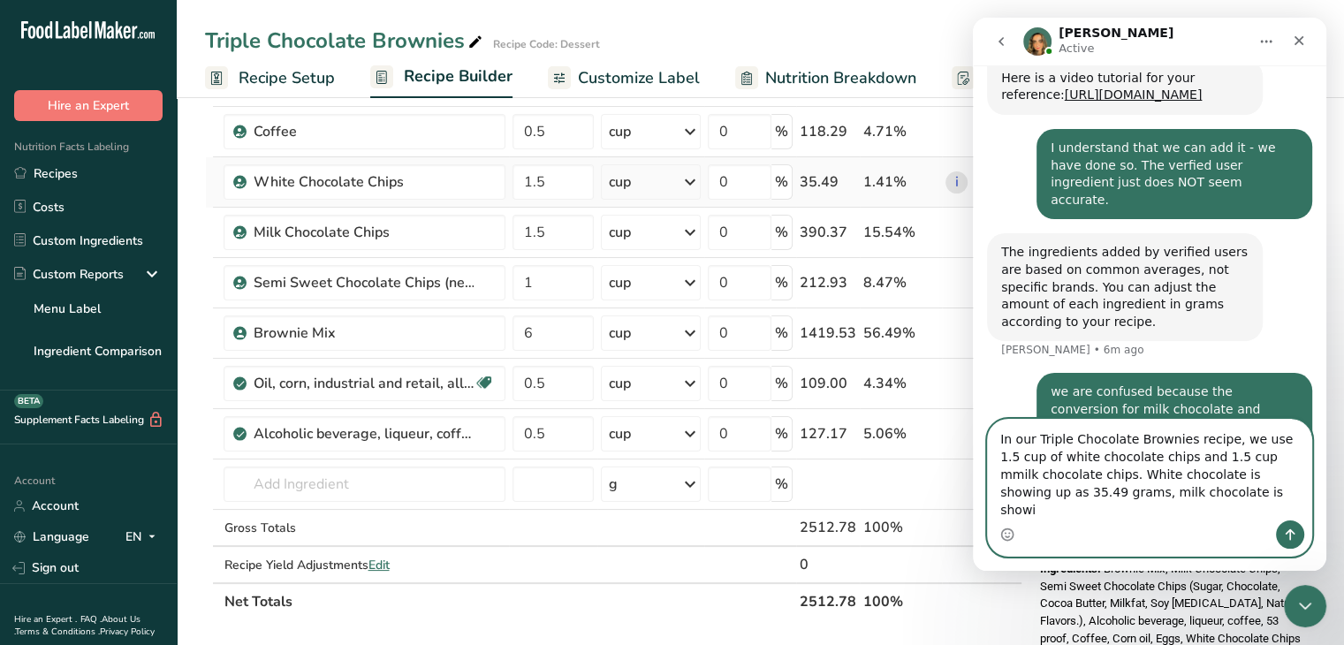
scroll to position [1014, 0]
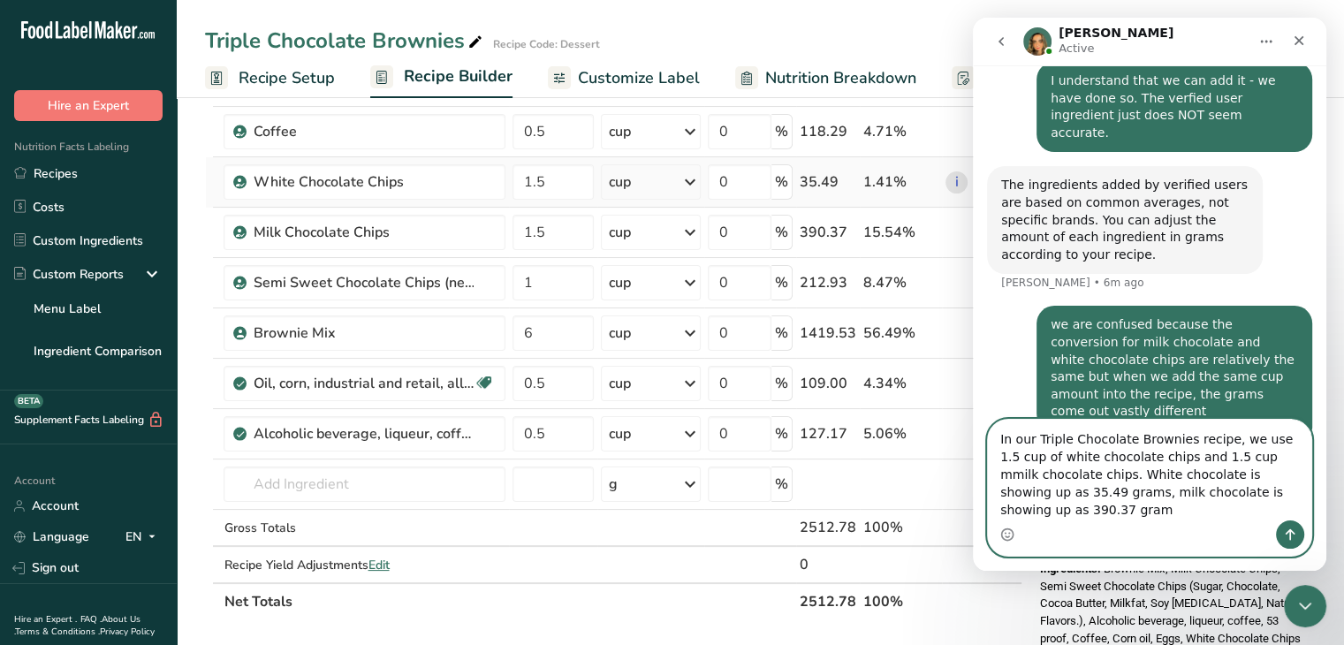
type textarea "In our Triple Chocolate Brownies recipe, we use 1.5 cup of white chocolate chip…"
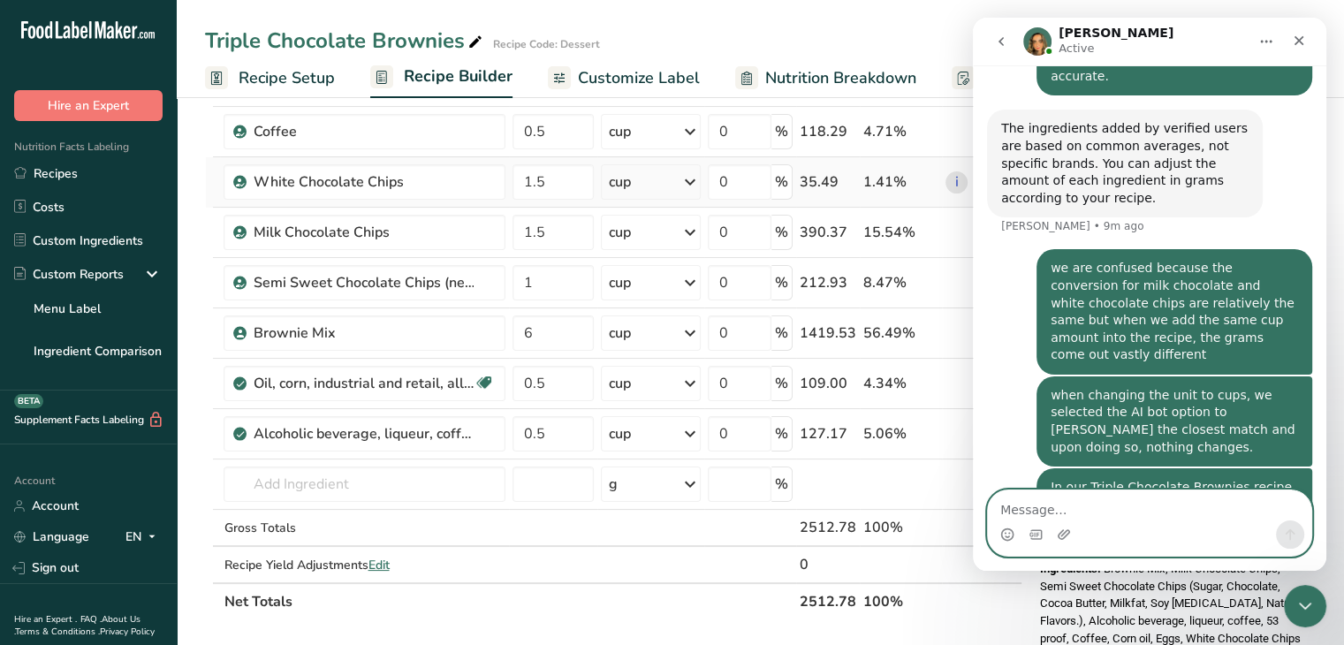
scroll to position [1004, 0]
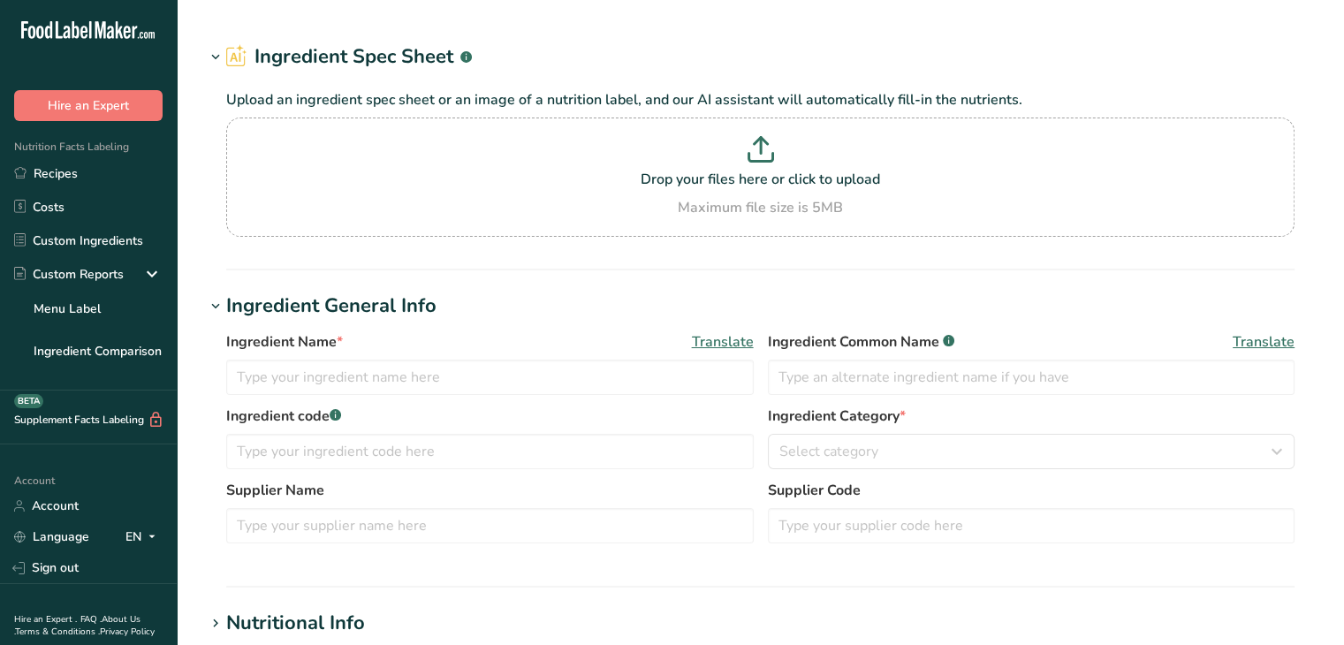
type input "White Chocolate Chips"
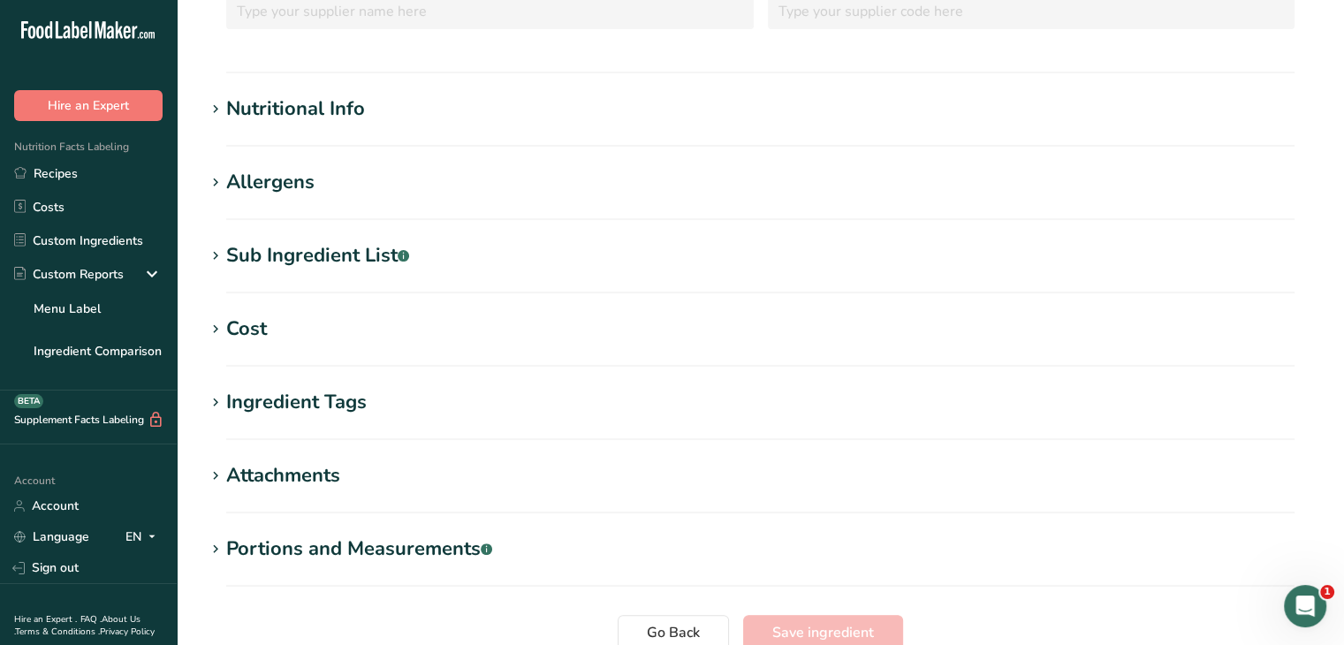
scroll to position [428, 0]
click at [209, 113] on icon at bounding box center [216, 109] width 16 height 25
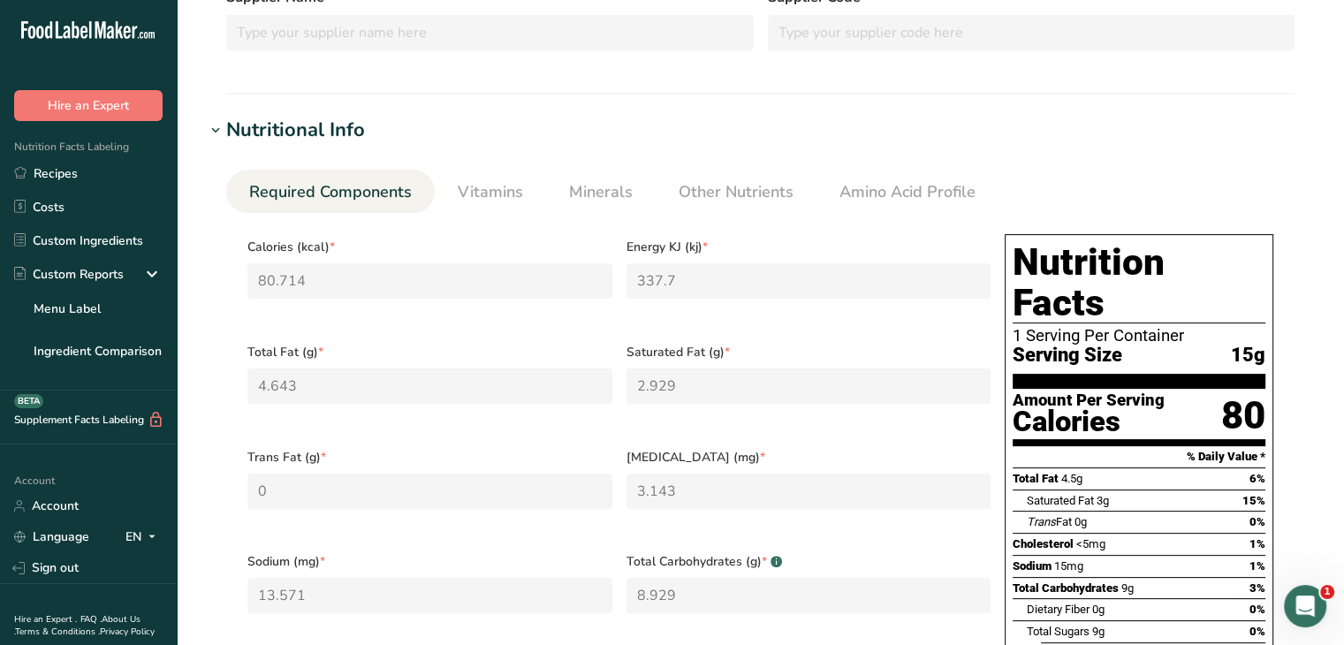
scroll to position [405, 0]
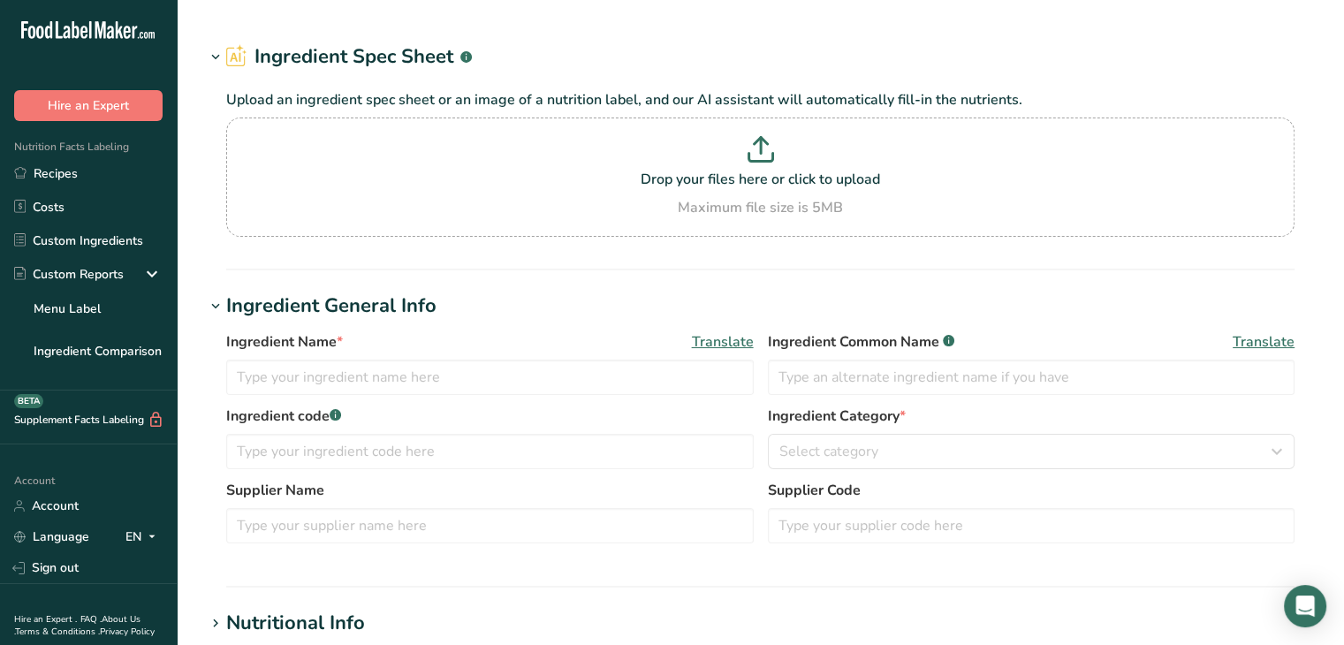
type input "Milk Chocolate Chips"
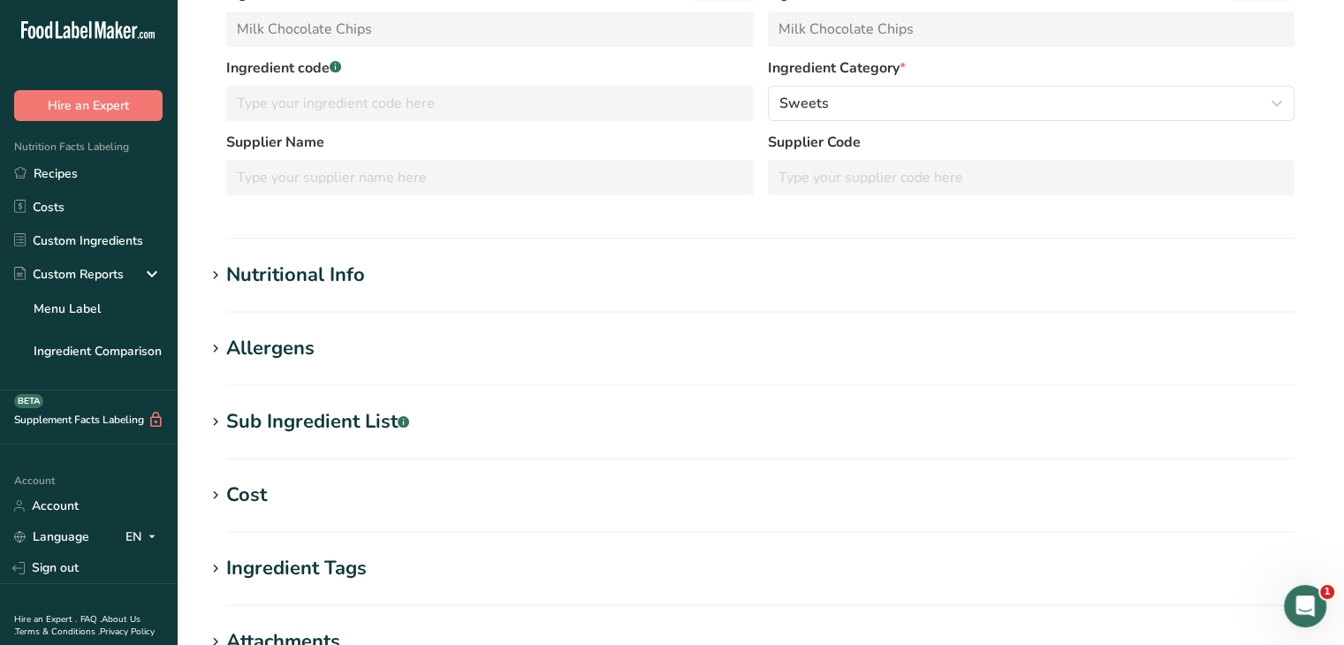
scroll to position [263, 0]
click at [220, 273] on icon at bounding box center [216, 273] width 16 height 25
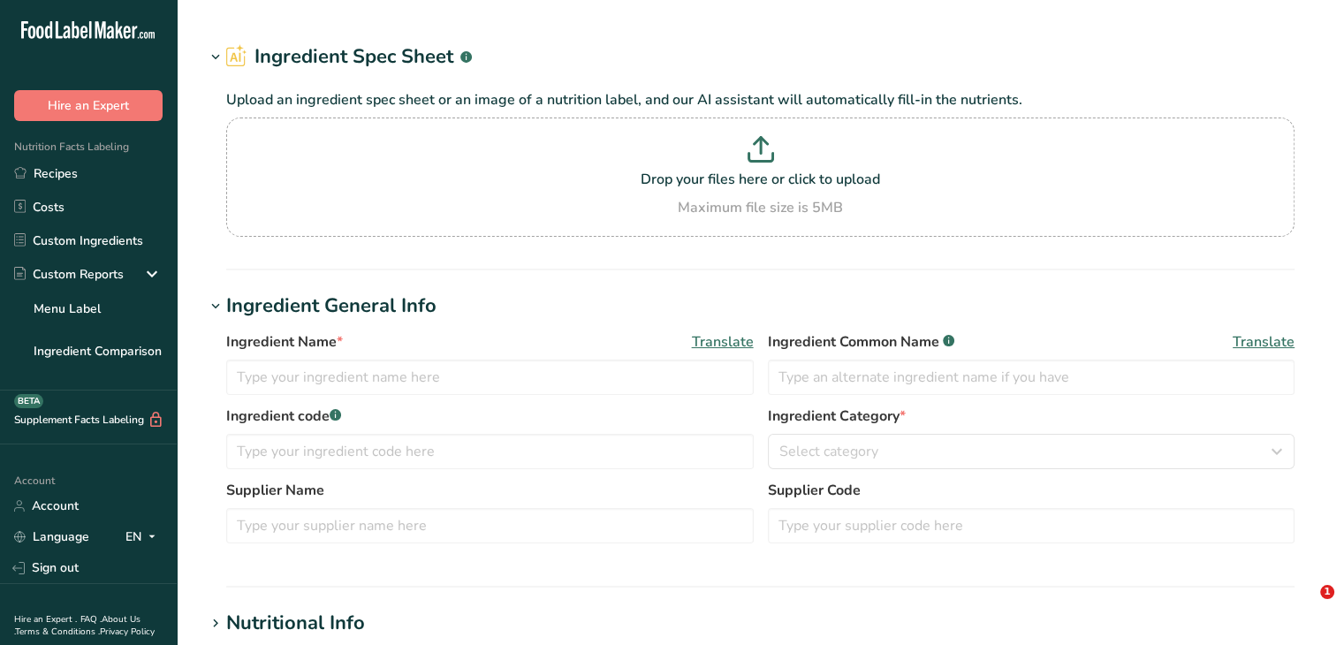
type input "Semi Sweet Chocolate Chips (nestle)"
type input "Semi Sweet Chocolate Chips (Sugar, Chocolate, Cocoa Butter, Milkfat, Soy [MEDIC…"
type input "White Chocolate Chips"
